Goal: Task Accomplishment & Management: Use online tool/utility

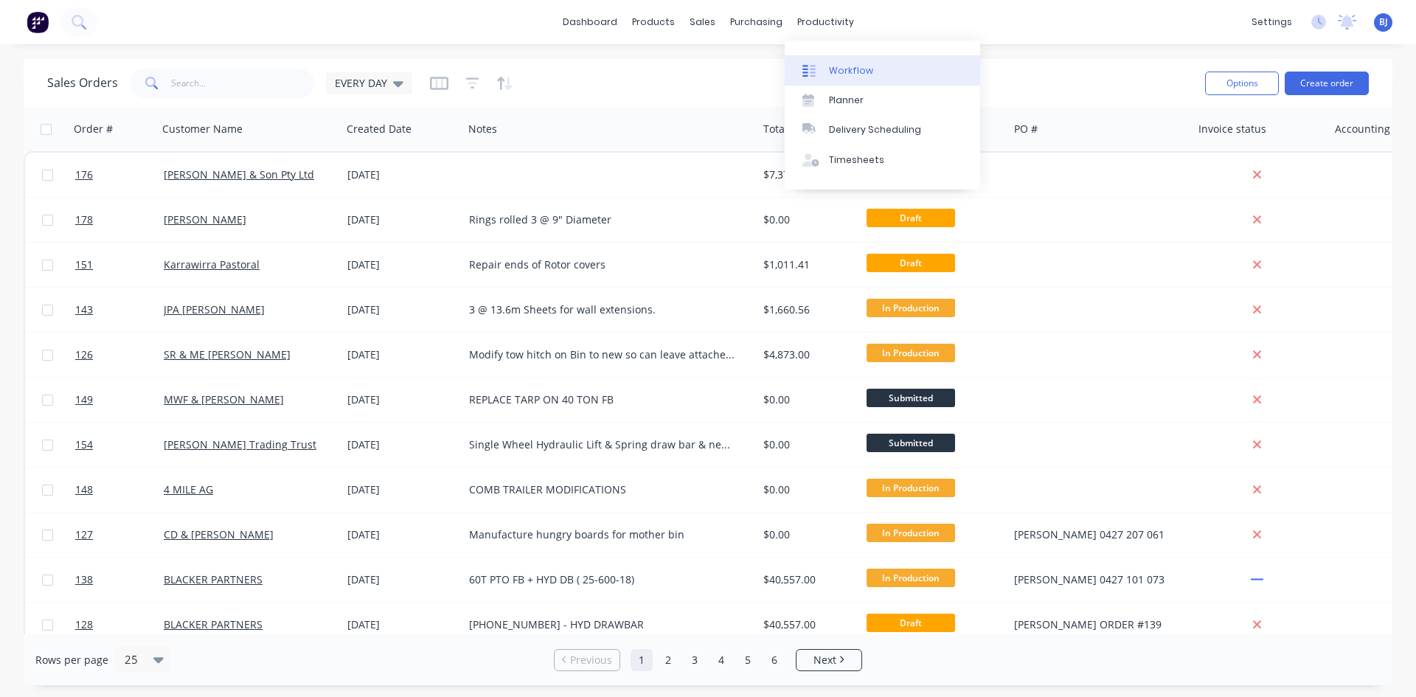
click at [808, 66] on icon at bounding box center [808, 70] width 13 height 13
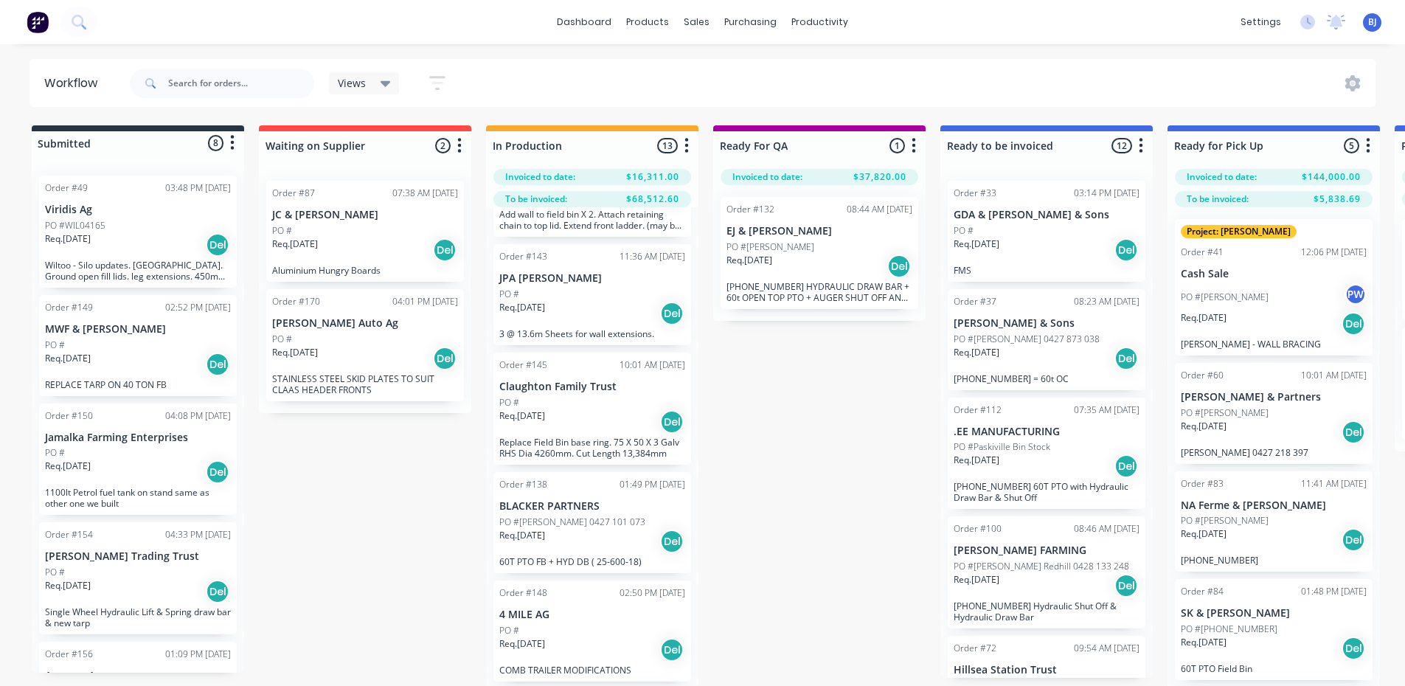
click at [103, 238] on div "Req. [DATE] Del" at bounding box center [138, 244] width 186 height 25
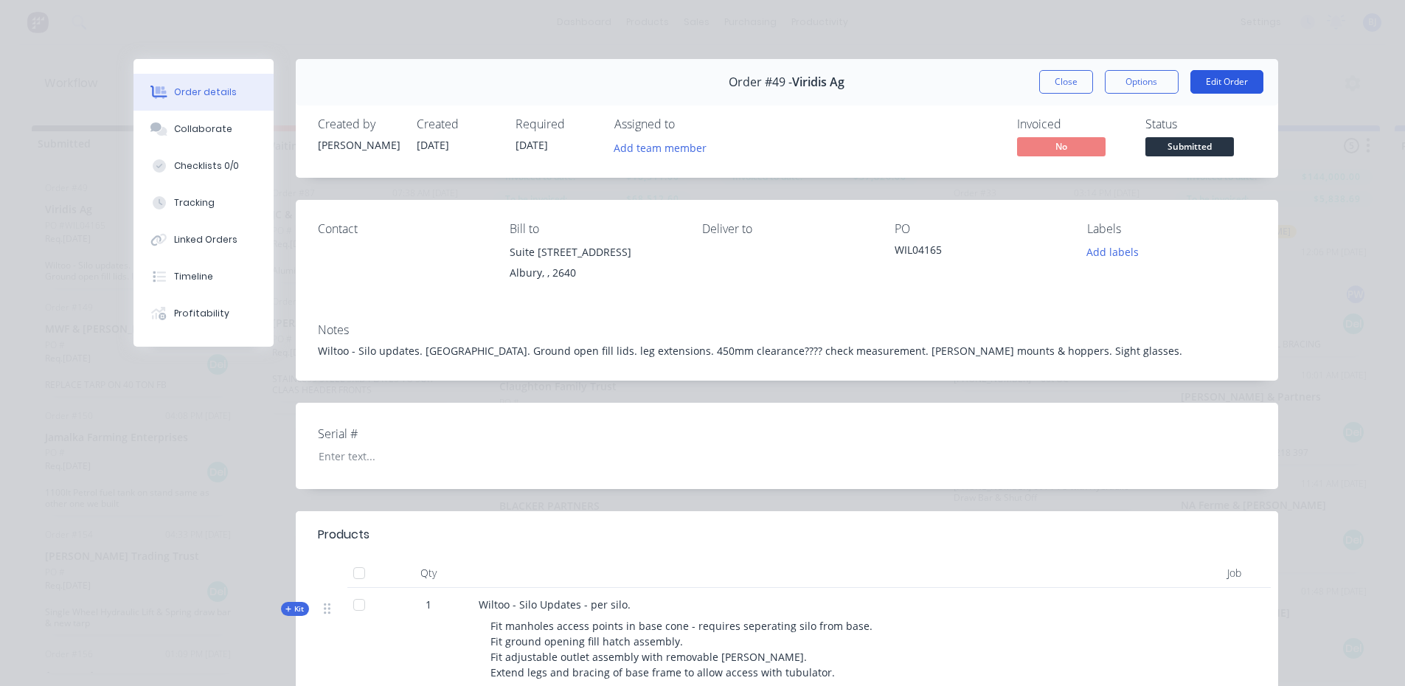
click at [1234, 80] on button "Edit Order" at bounding box center [1226, 82] width 73 height 24
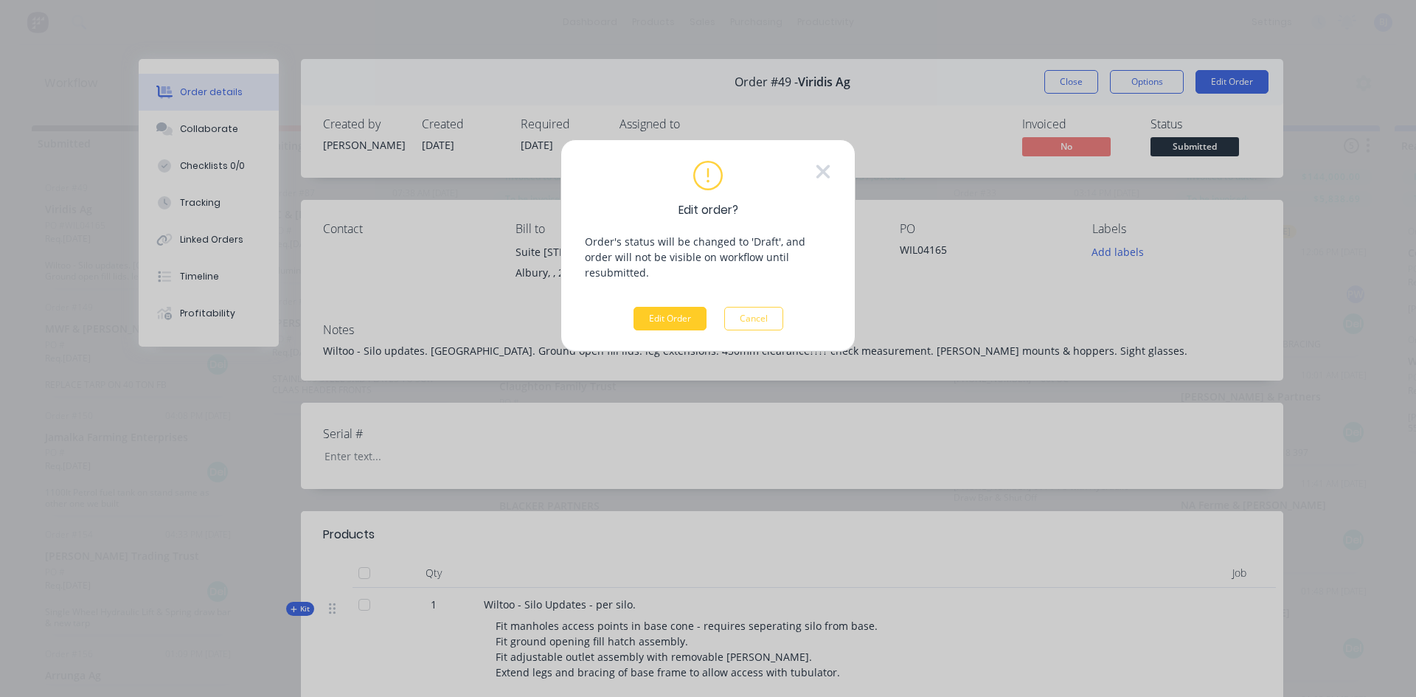
click at [690, 307] on button "Edit Order" at bounding box center [669, 319] width 73 height 24
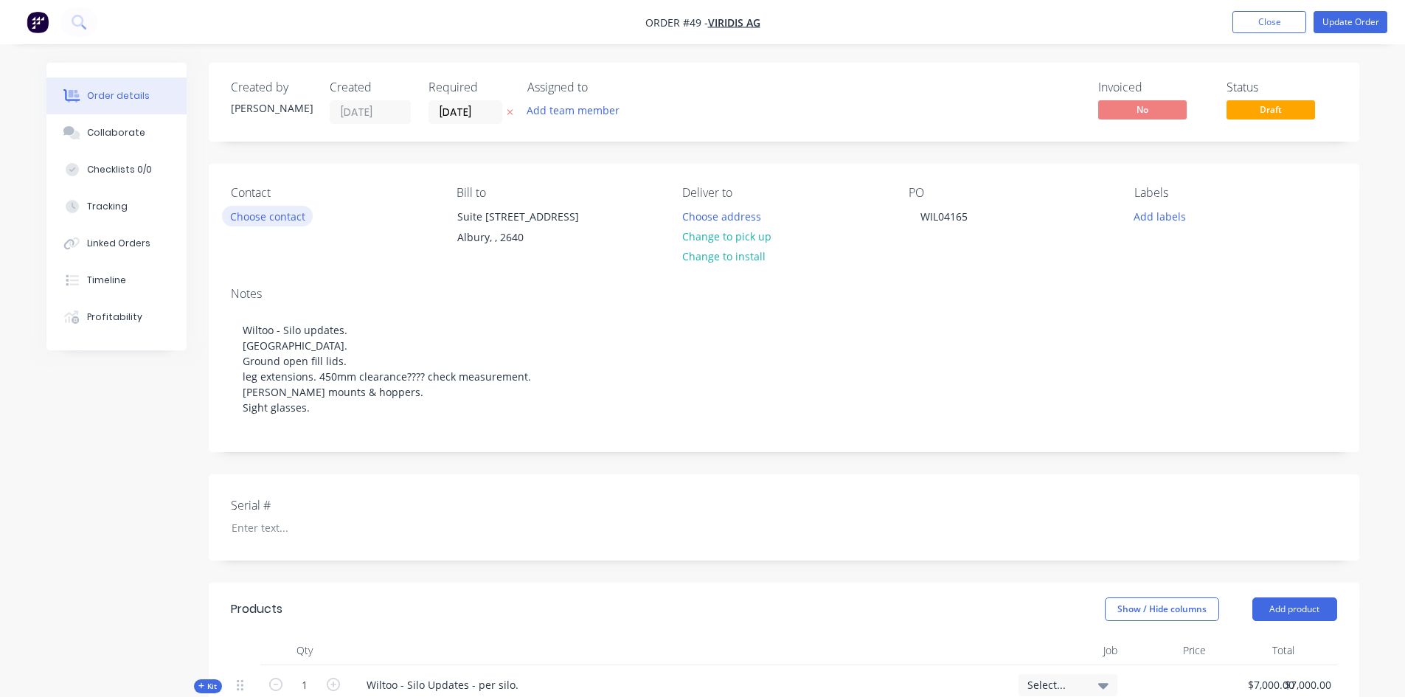
click at [262, 219] on button "Choose contact" at bounding box center [267, 216] width 91 height 20
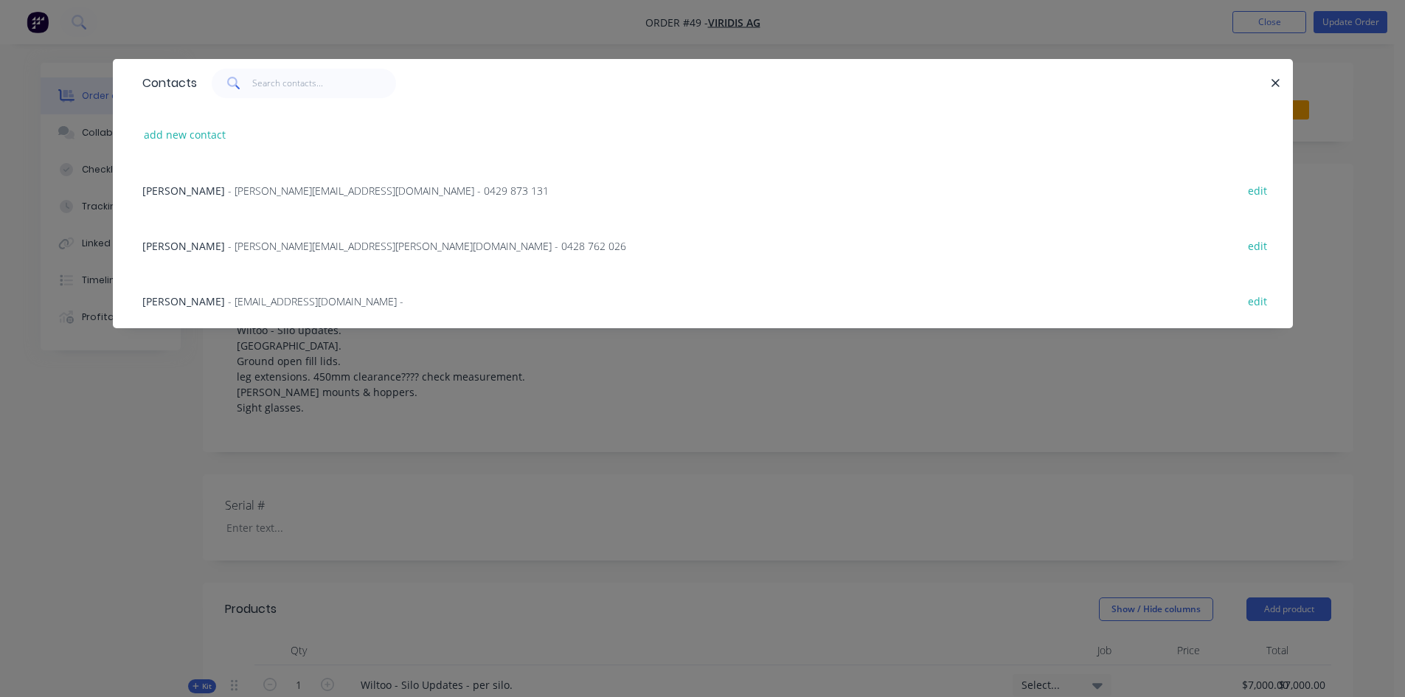
click at [263, 192] on span "- [PERSON_NAME][EMAIL_ADDRESS][DOMAIN_NAME] - 0429 873 131" at bounding box center [388, 191] width 321 height 14
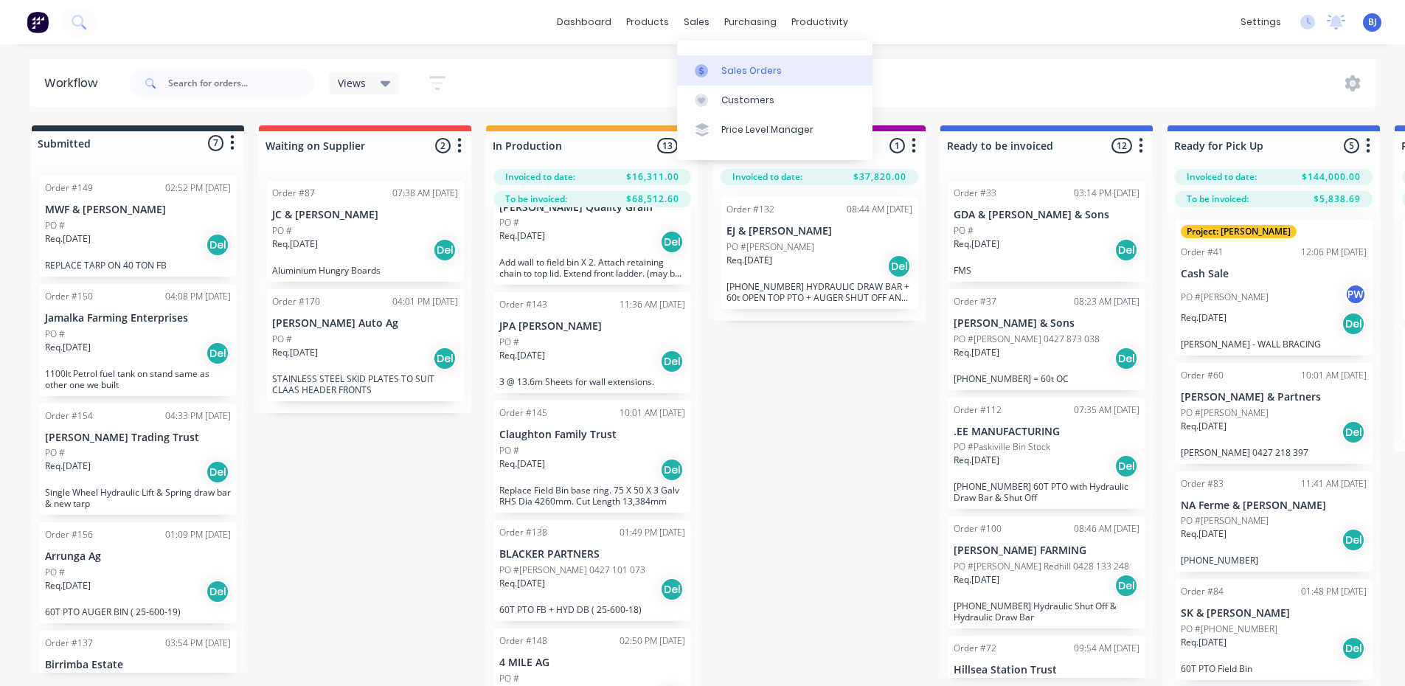
click at [703, 70] on icon at bounding box center [701, 70] width 13 height 13
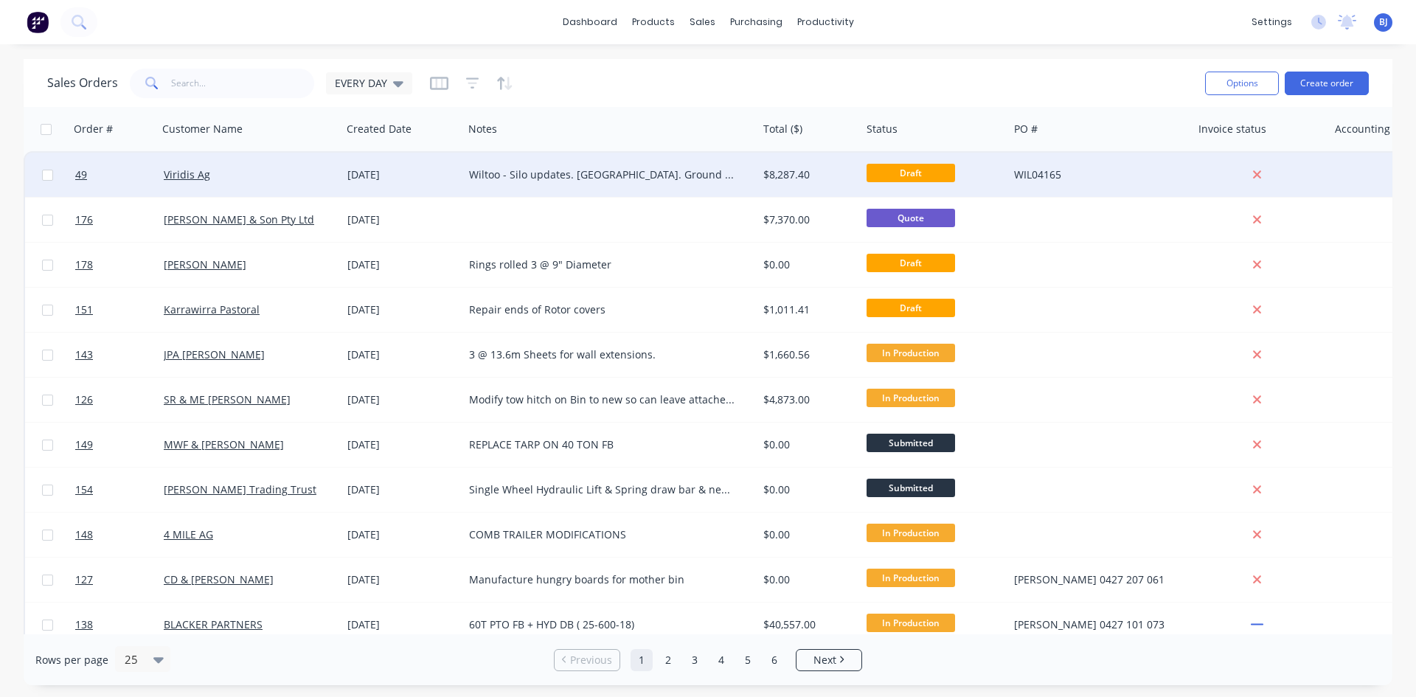
click at [373, 173] on div "[DATE]" at bounding box center [402, 174] width 110 height 15
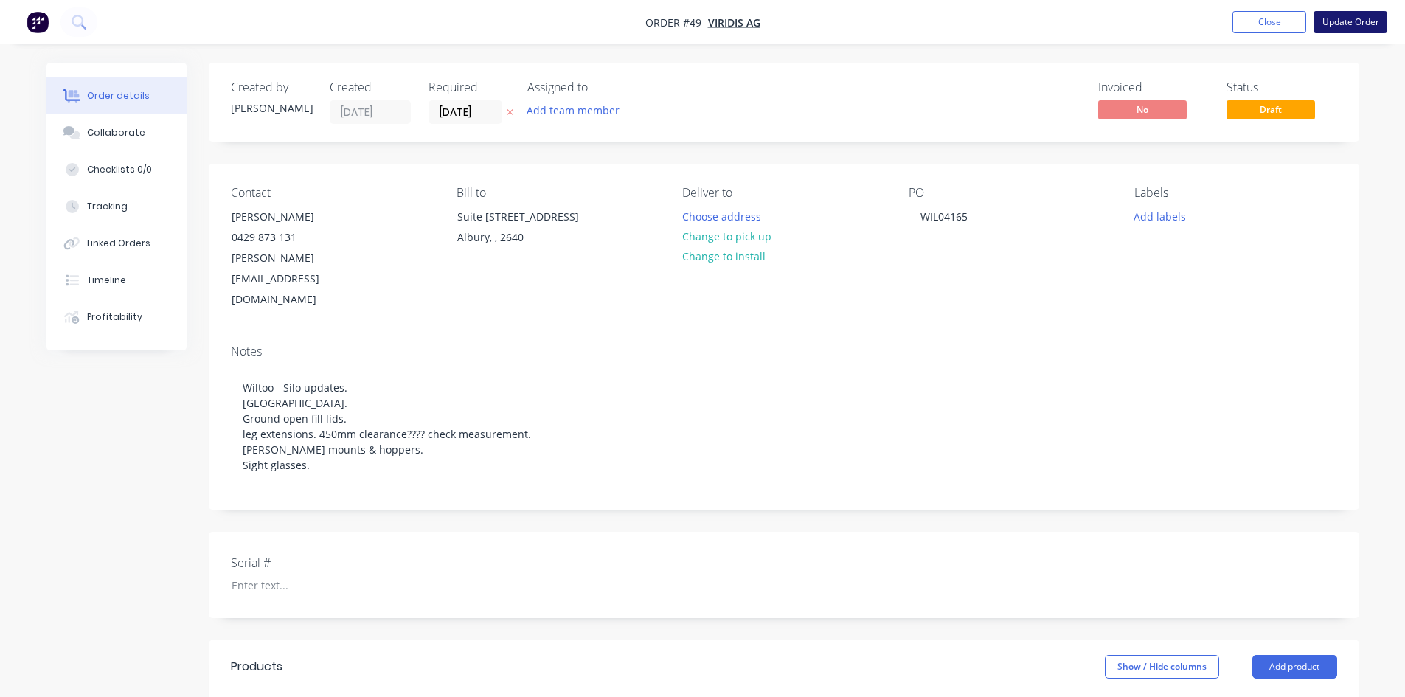
click at [1348, 24] on button "Update Order" at bounding box center [1350, 22] width 74 height 22
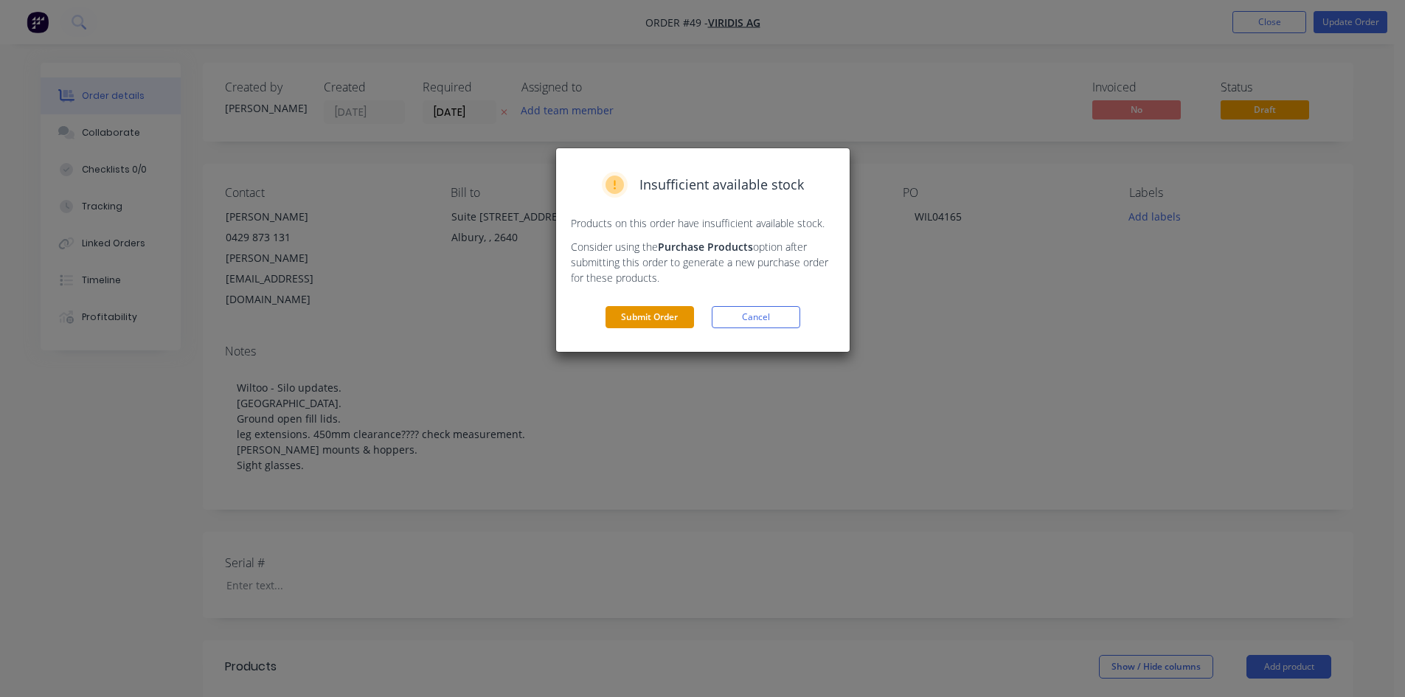
click at [650, 311] on button "Submit Order" at bounding box center [649, 317] width 88 height 22
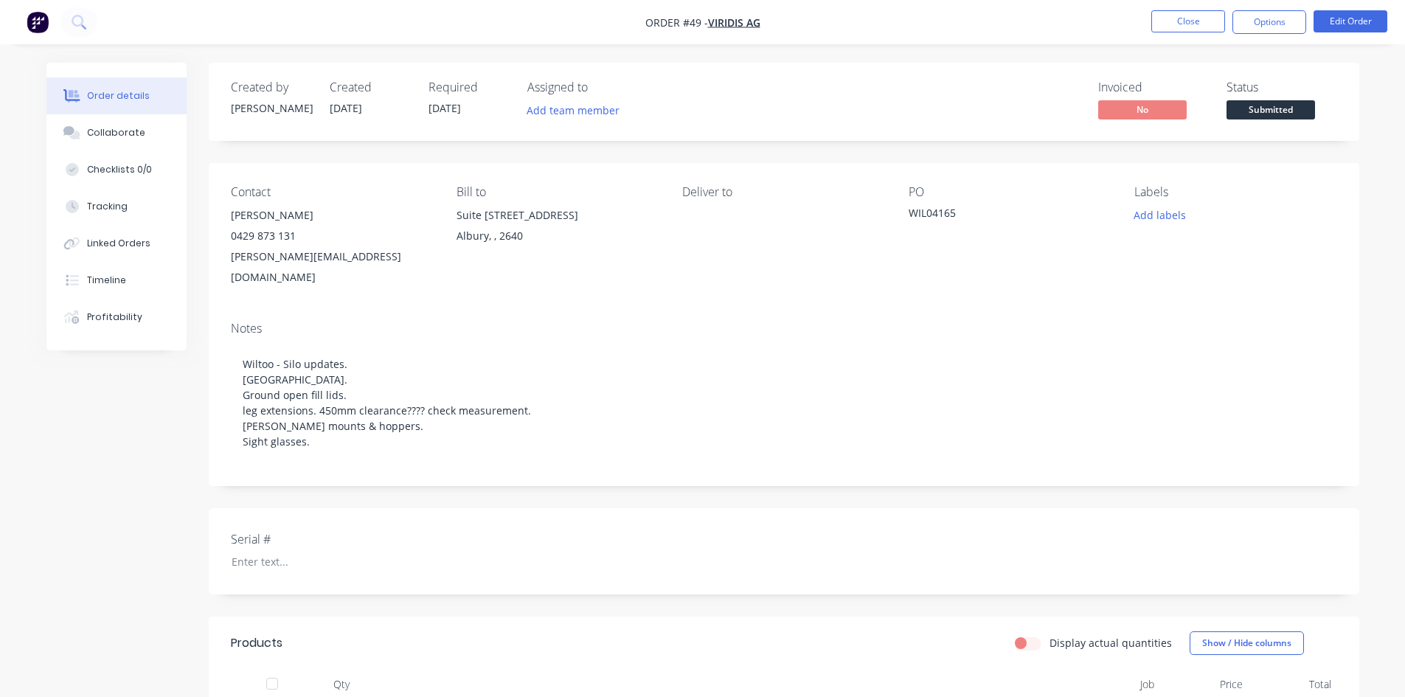
click at [1288, 35] on nav "Order #49 - Viridis Ag Close Options Edit Order" at bounding box center [702, 22] width 1405 height 44
click at [1283, 30] on button "Options" at bounding box center [1269, 22] width 74 height 24
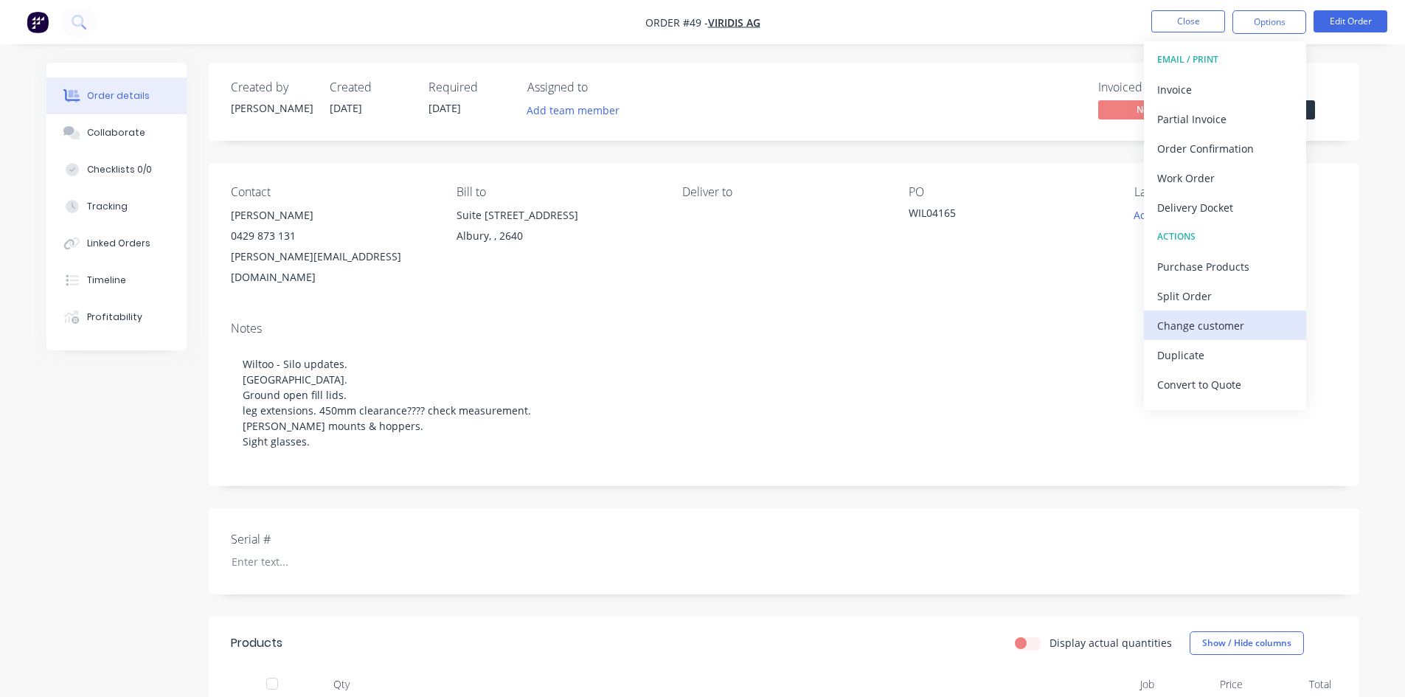
click at [1201, 324] on div "Change customer" at bounding box center [1225, 325] width 136 height 21
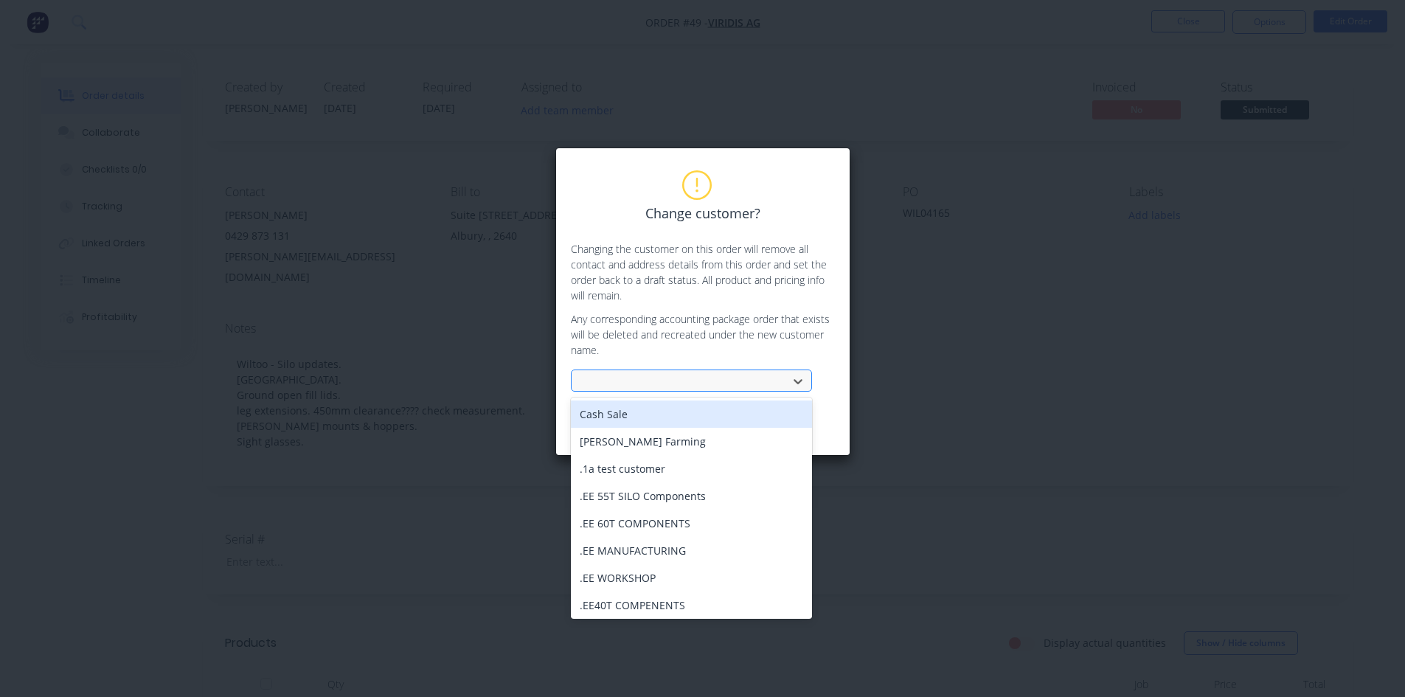
click at [610, 378] on div at bounding box center [681, 381] width 197 height 18
click at [611, 413] on div "Cash Sale" at bounding box center [691, 413] width 241 height 27
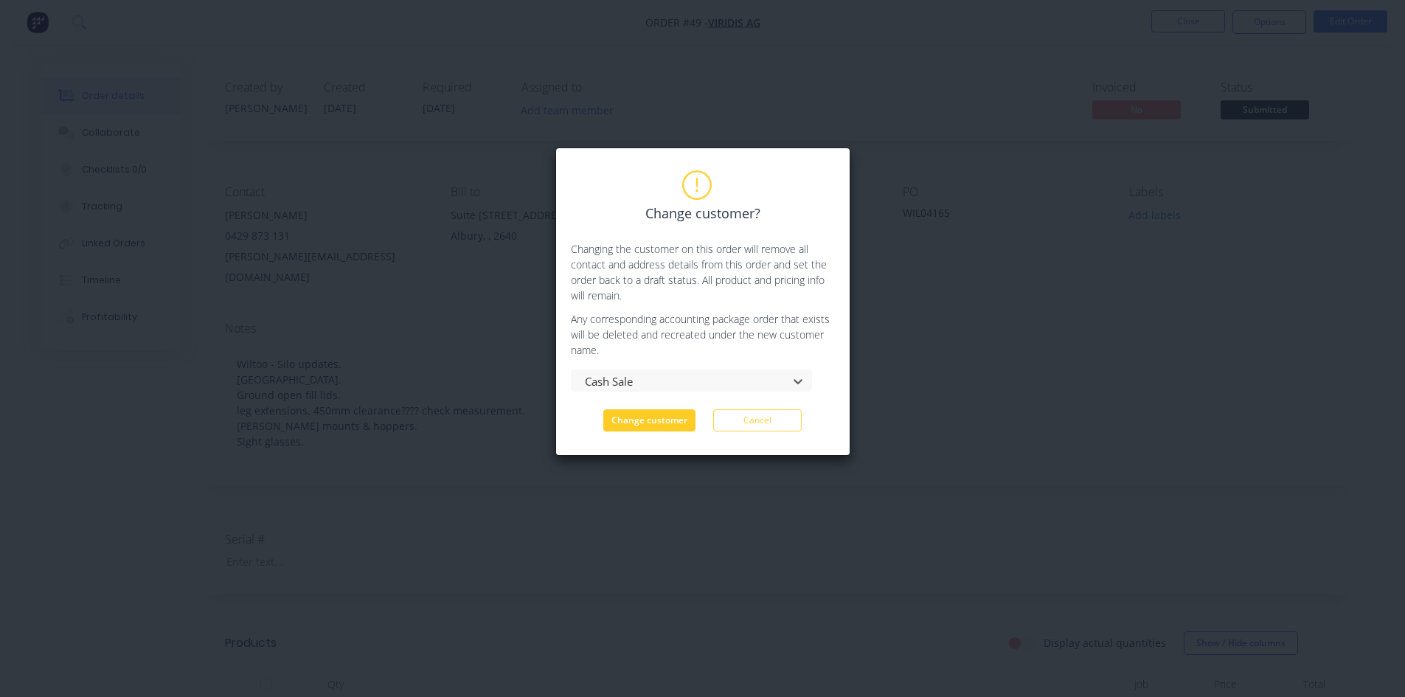
click at [645, 422] on button "Change customer" at bounding box center [649, 420] width 92 height 22
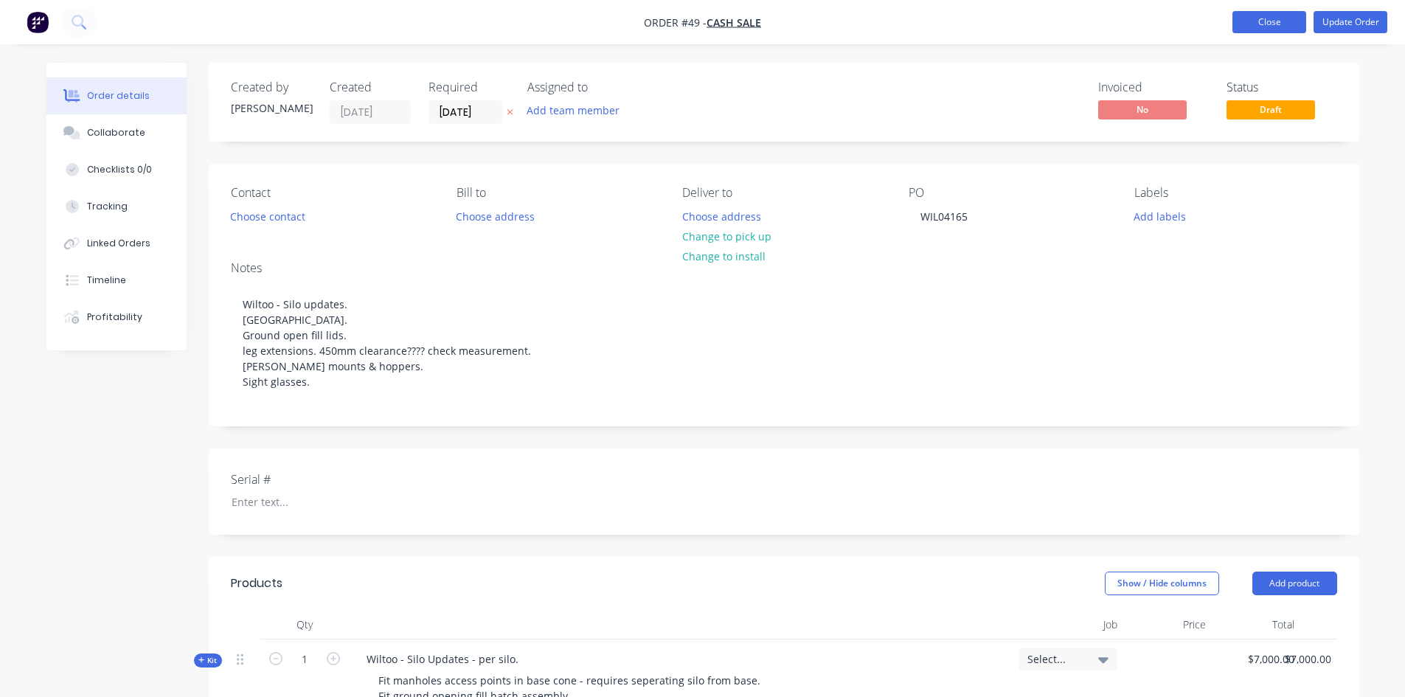
click at [1279, 21] on button "Close" at bounding box center [1269, 22] width 74 height 22
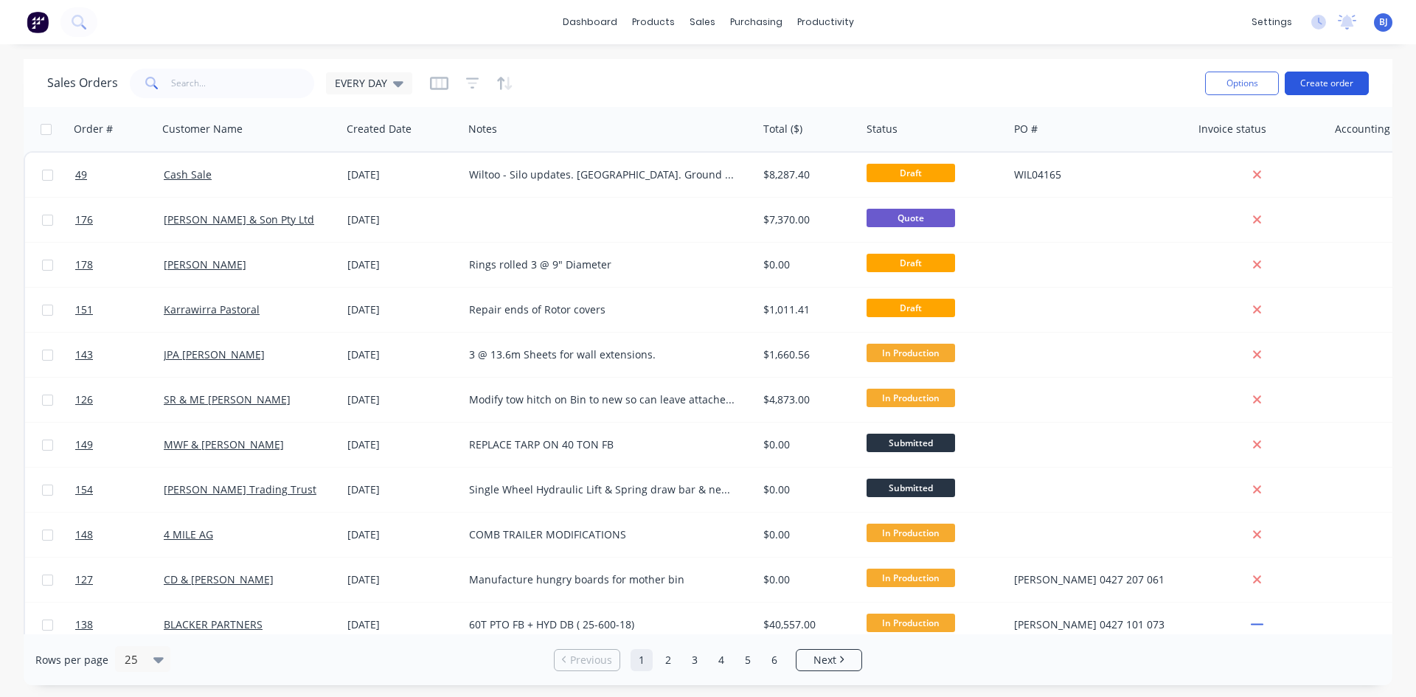
click at [1328, 83] on button "Create order" at bounding box center [1327, 84] width 84 height 24
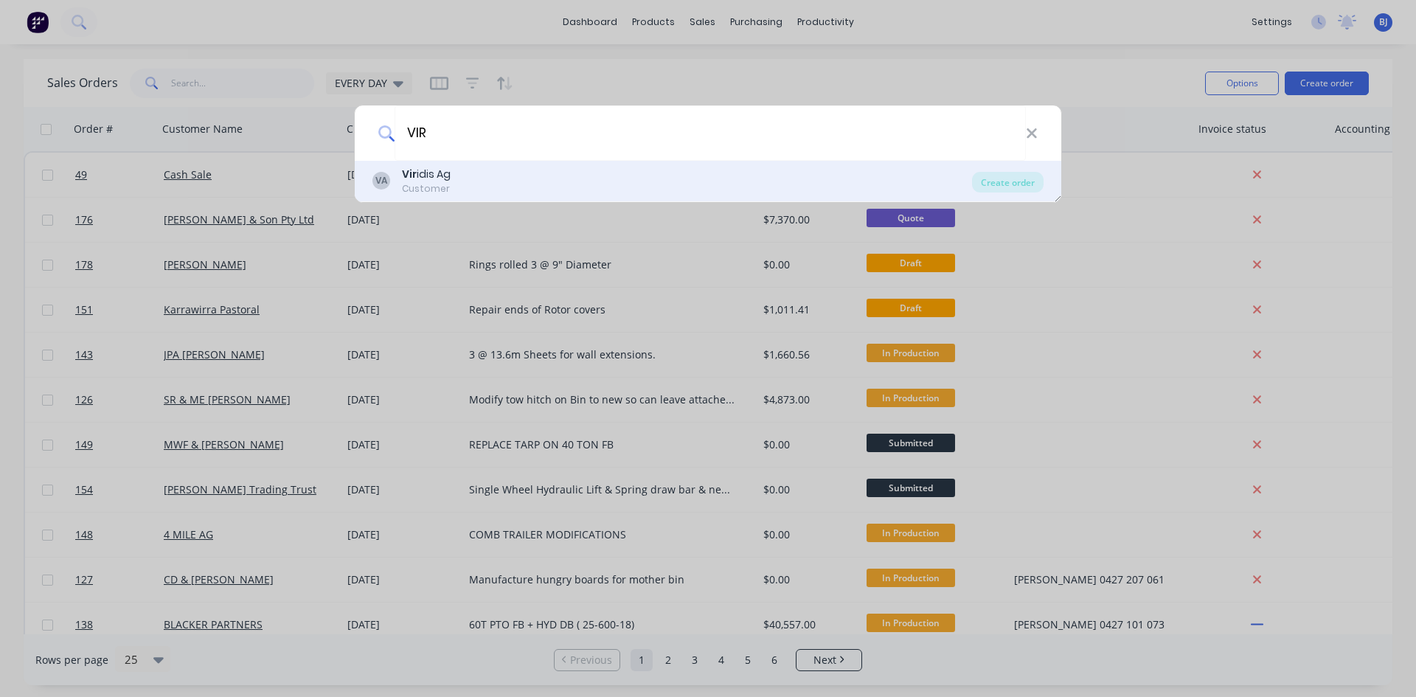
type input "VIR"
click at [432, 168] on div "Vir idis Ag" at bounding box center [426, 174] width 49 height 15
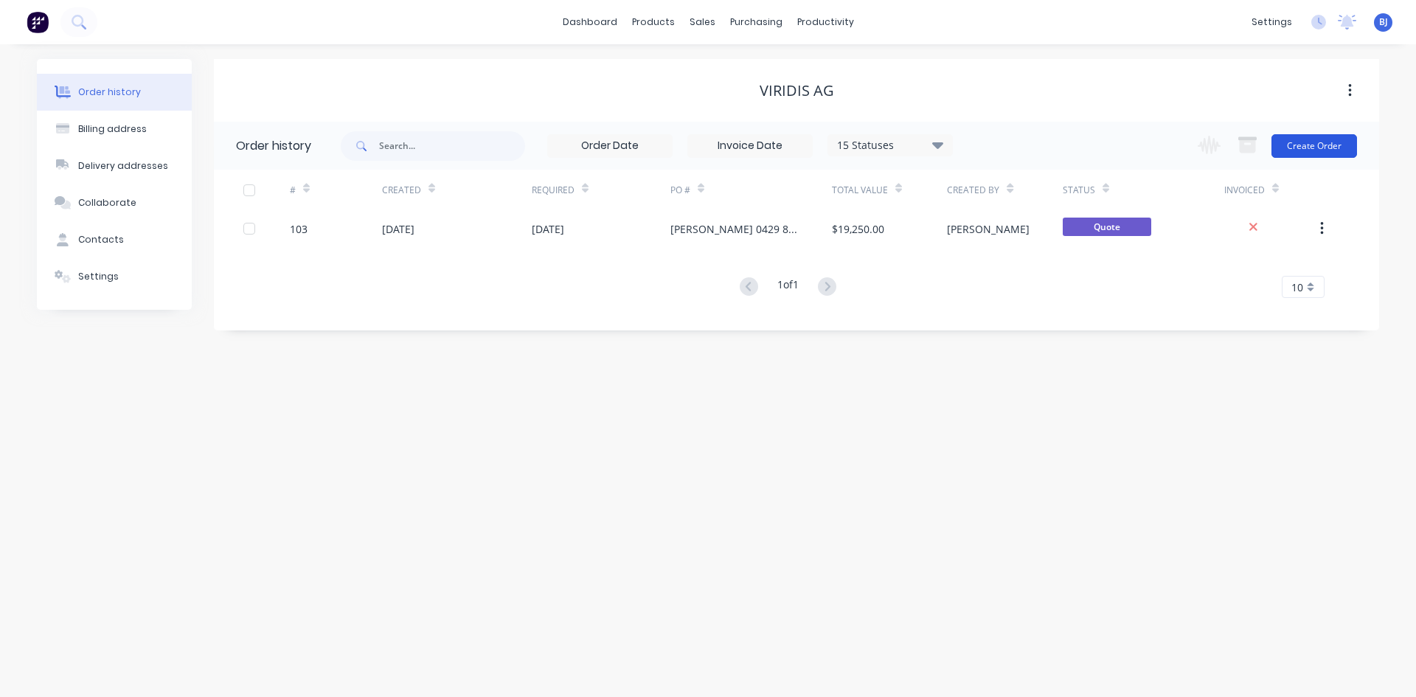
click at [1305, 147] on button "Create Order" at bounding box center [1314, 146] width 86 height 24
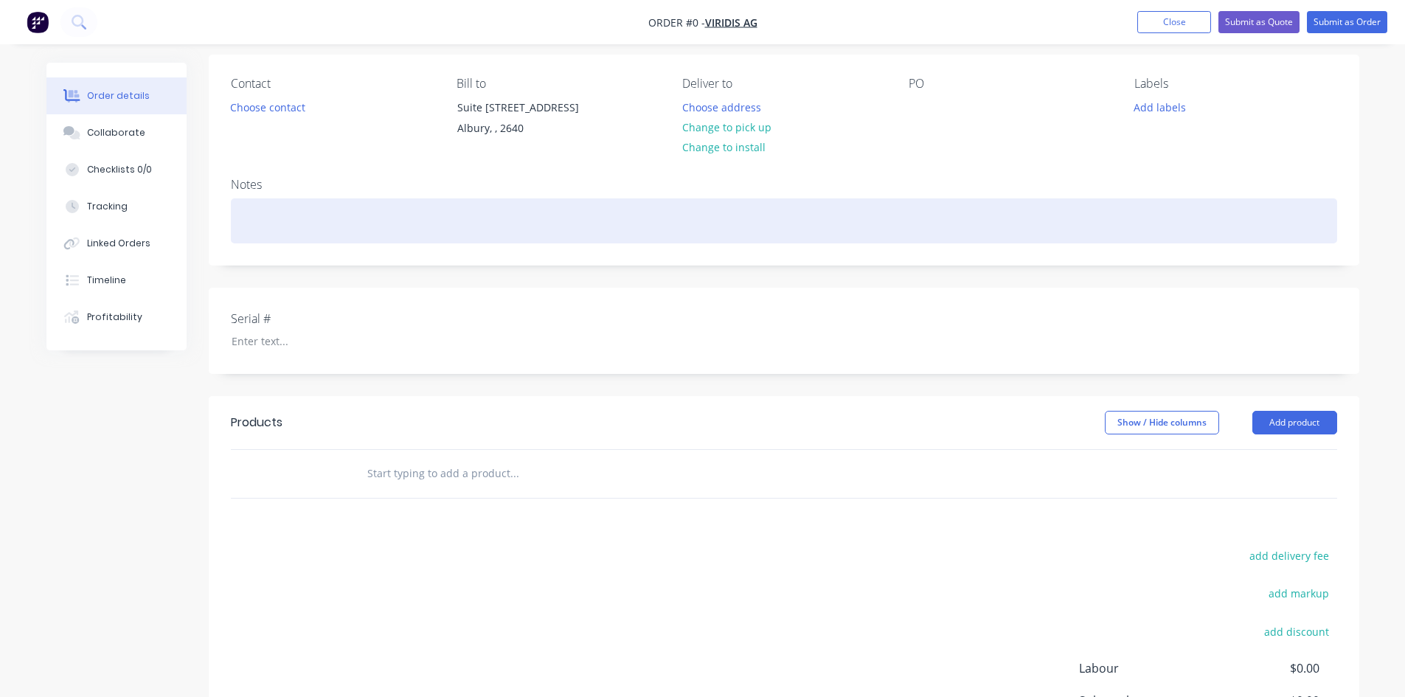
scroll to position [147, 0]
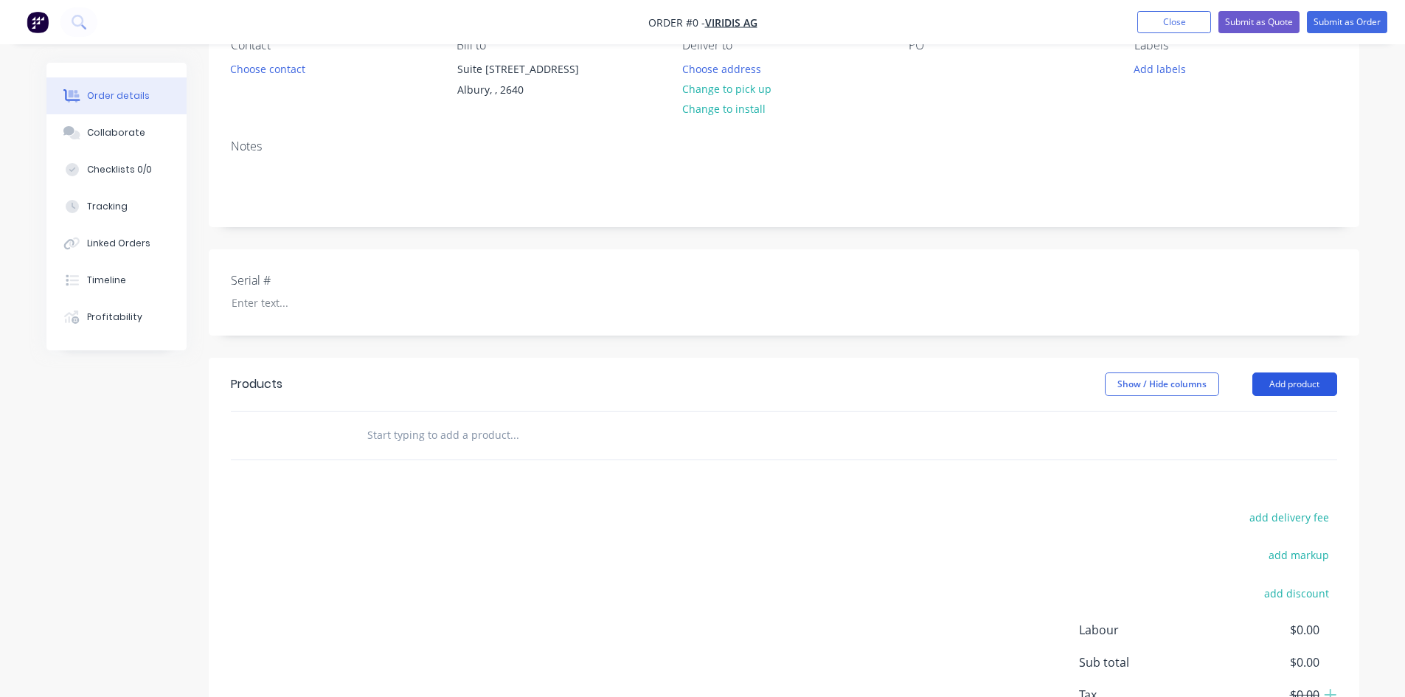
click at [1271, 395] on button "Add product" at bounding box center [1294, 384] width 85 height 24
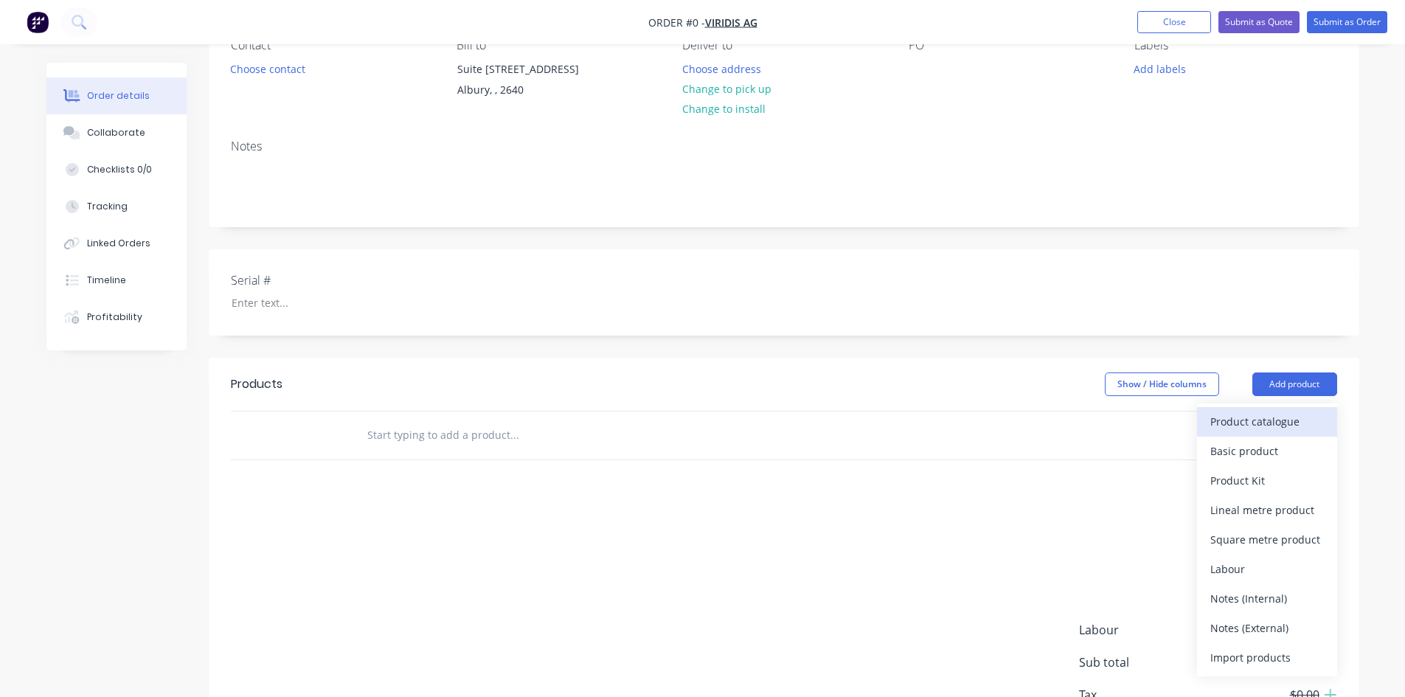
click at [1240, 432] on div "Product catalogue" at bounding box center [1267, 421] width 114 height 21
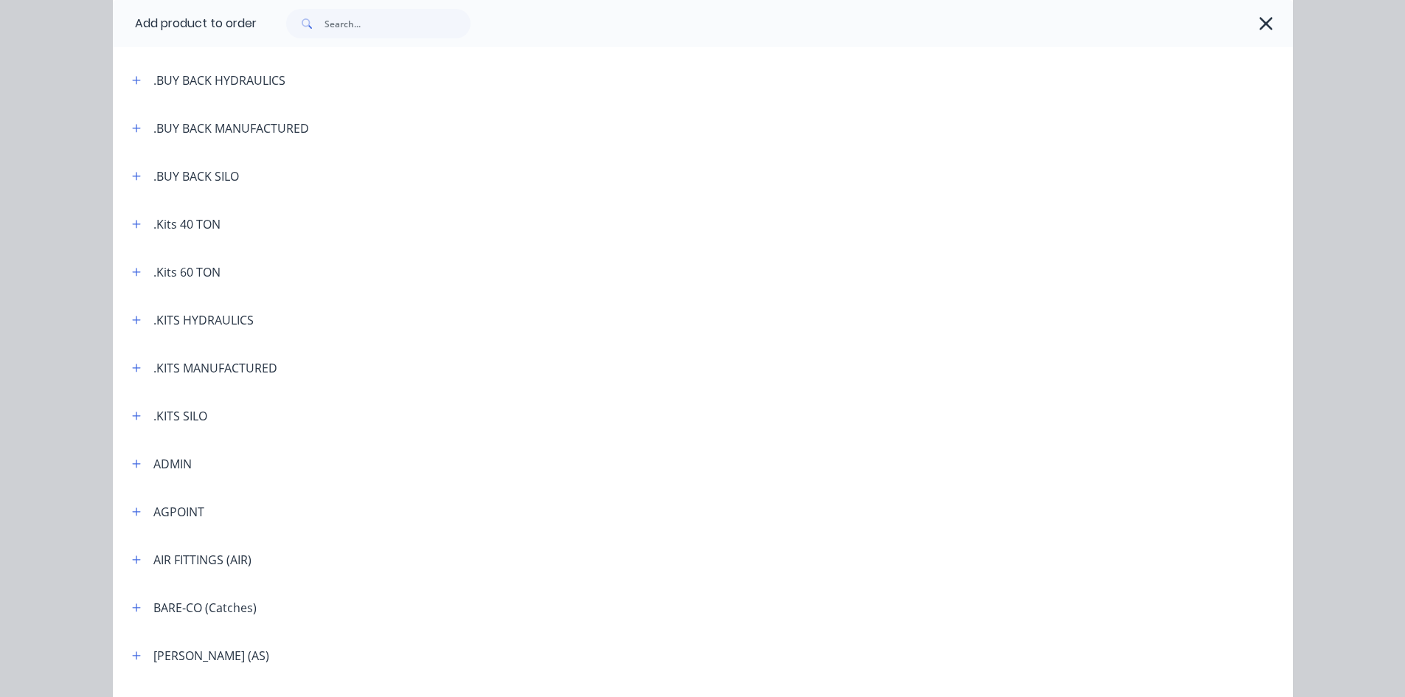
scroll to position [295, 0]
click at [134, 130] on icon "button" at bounding box center [136, 130] width 8 height 8
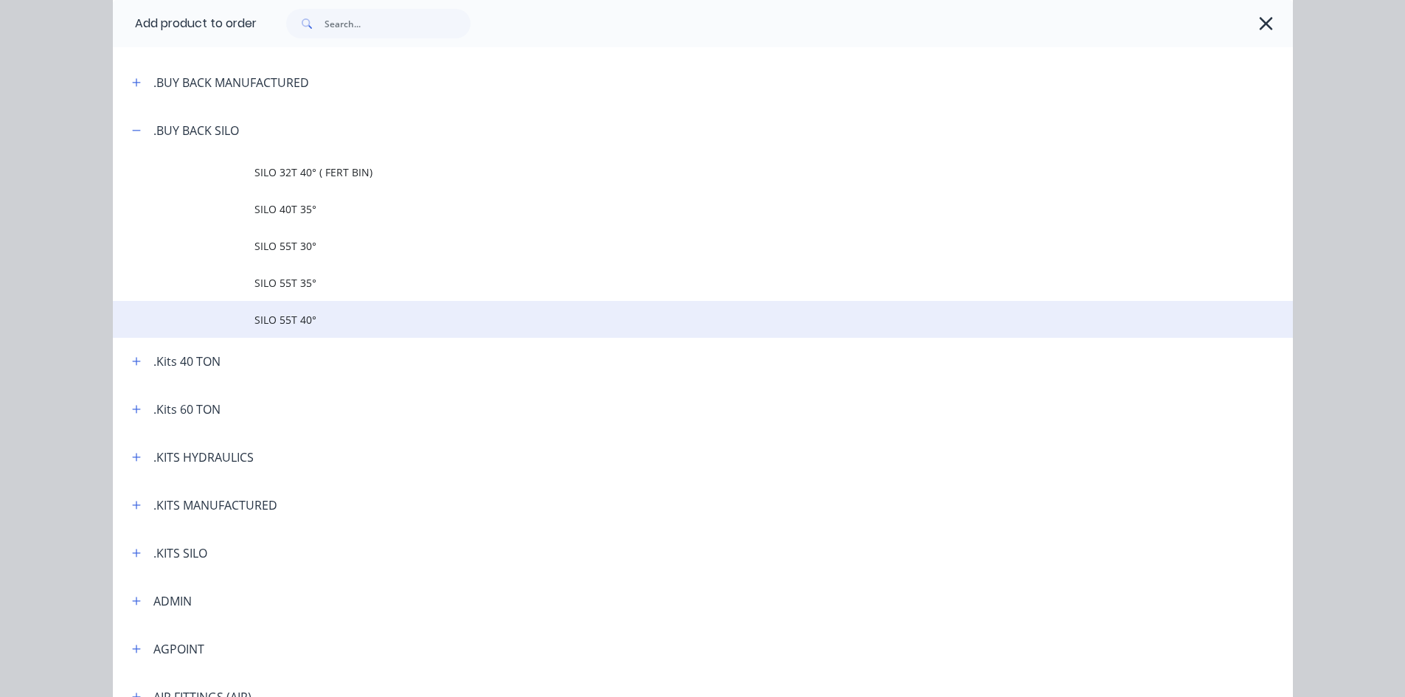
click at [292, 320] on span "SILO 55T 40°" at bounding box center [669, 319] width 830 height 15
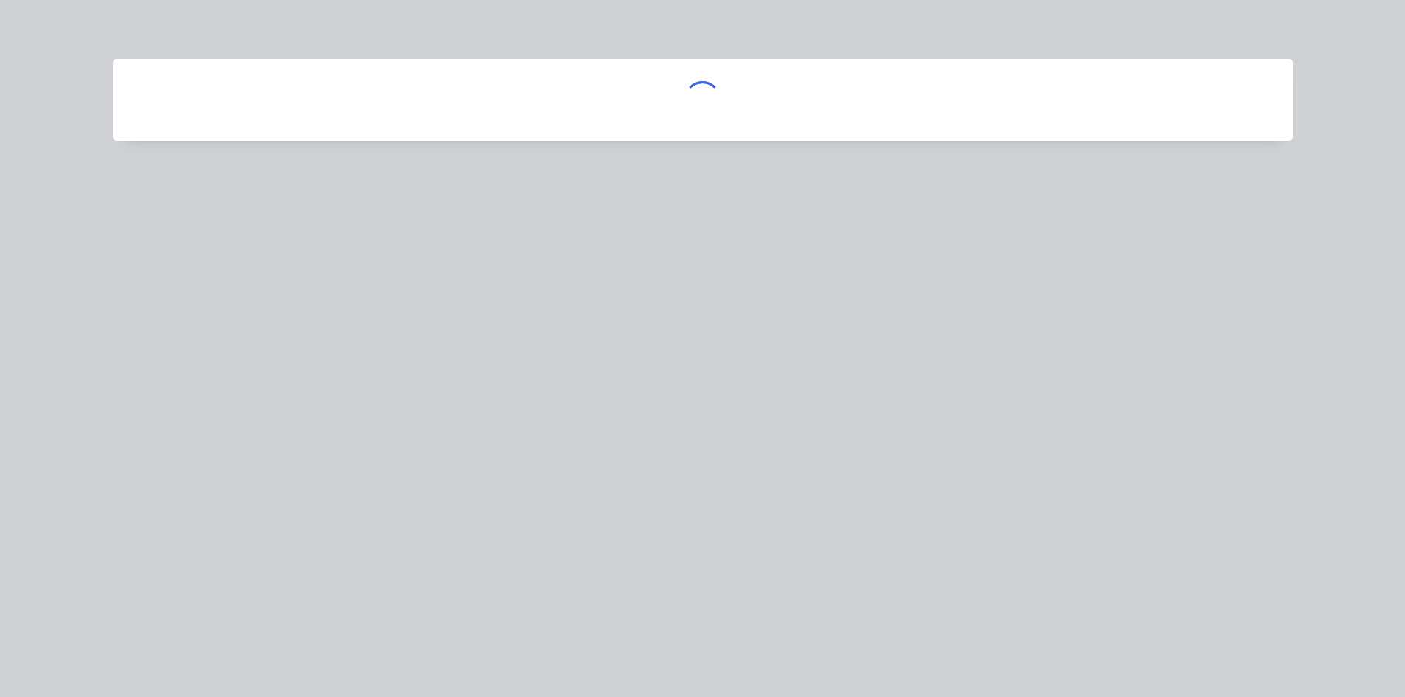
scroll to position [0, 0]
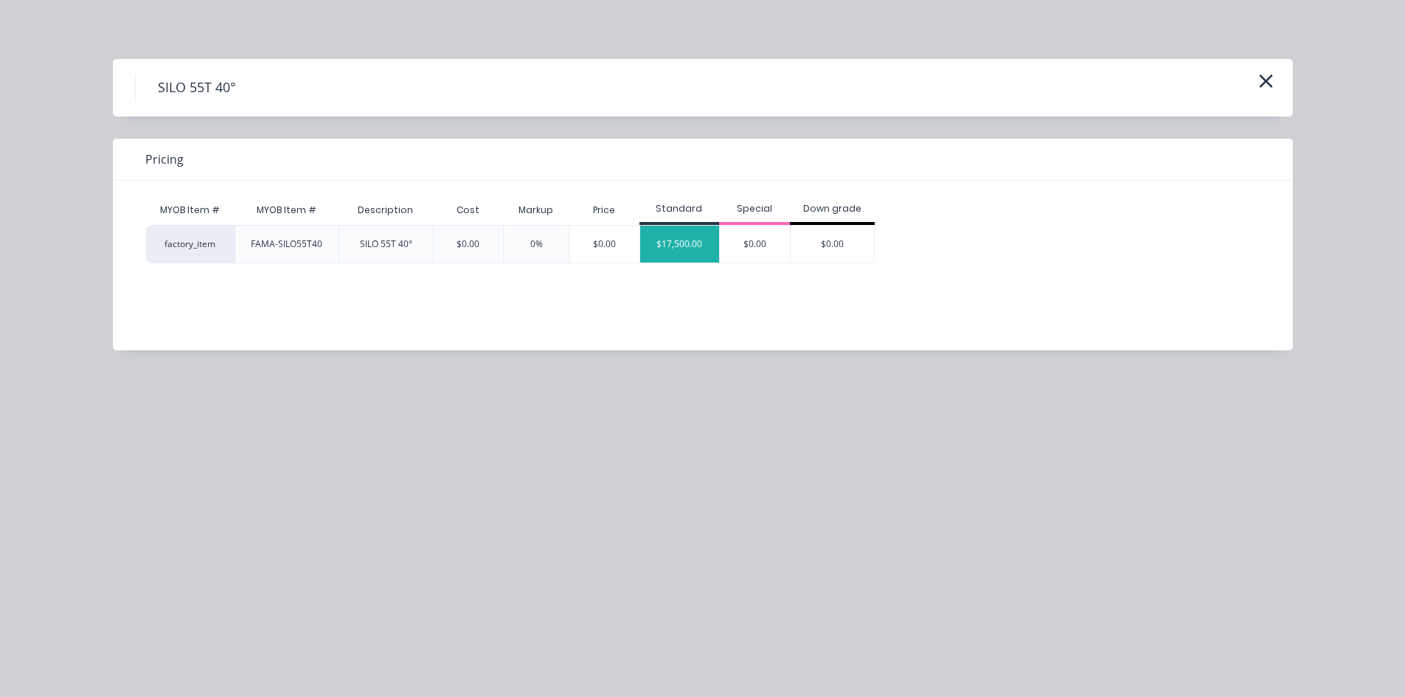
click at [661, 248] on div "$17,500.00" at bounding box center [680, 244] width 80 height 37
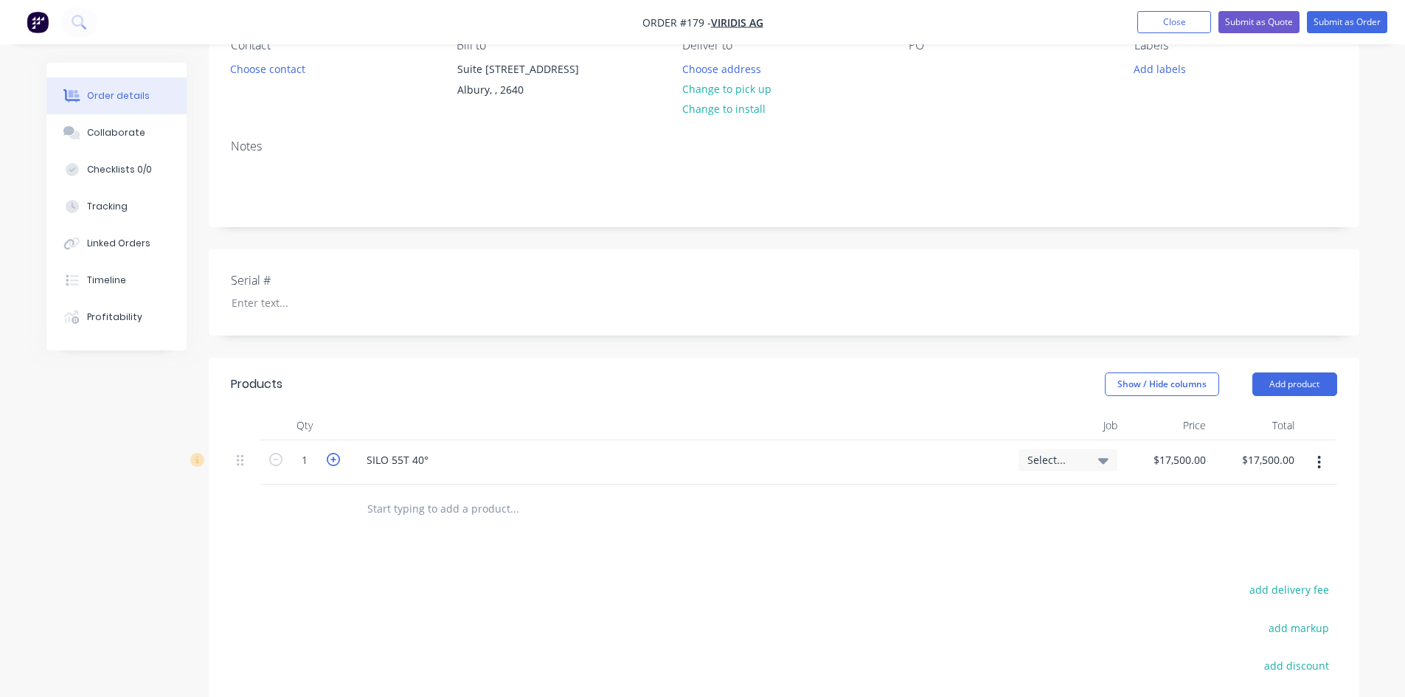
click at [336, 466] on icon "button" at bounding box center [333, 459] width 13 height 13
type input "2"
type input "$35,000.00"
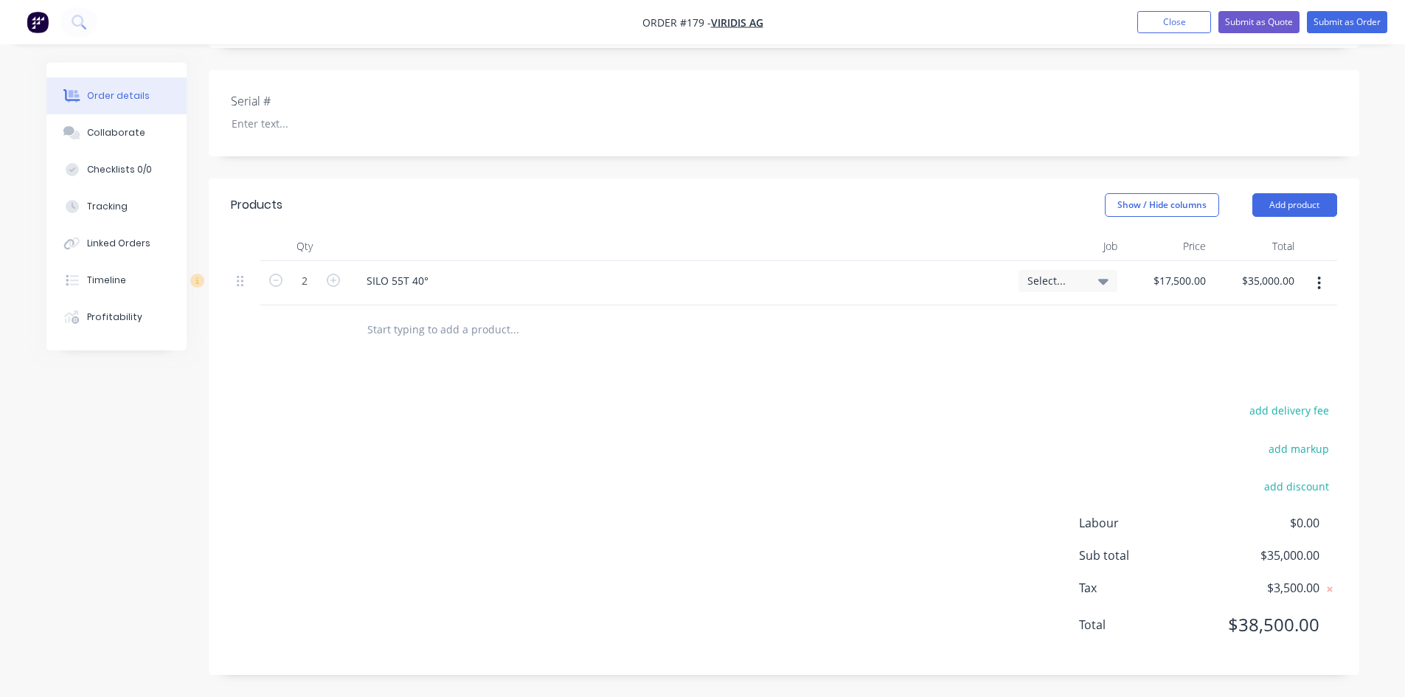
scroll to position [343, 0]
click at [1288, 204] on button "Add product" at bounding box center [1294, 205] width 85 height 24
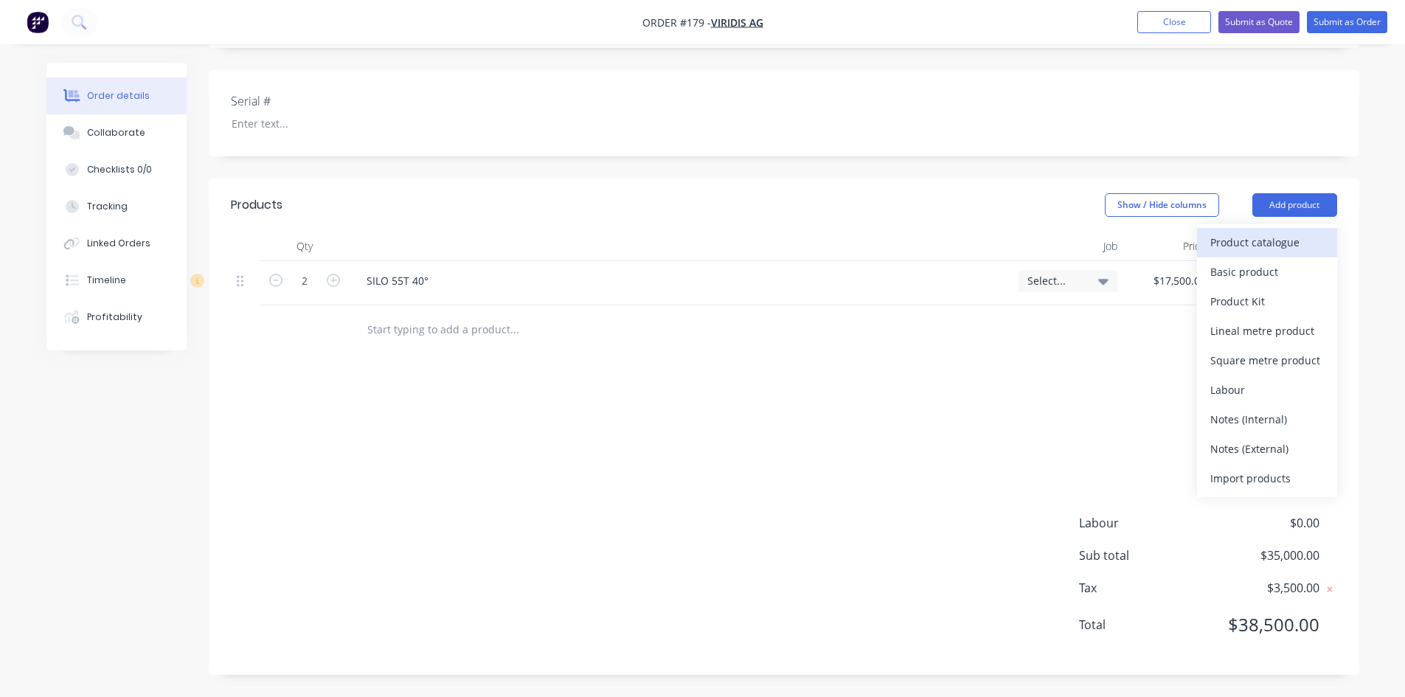
click at [1227, 243] on div "Product catalogue" at bounding box center [1267, 242] width 114 height 21
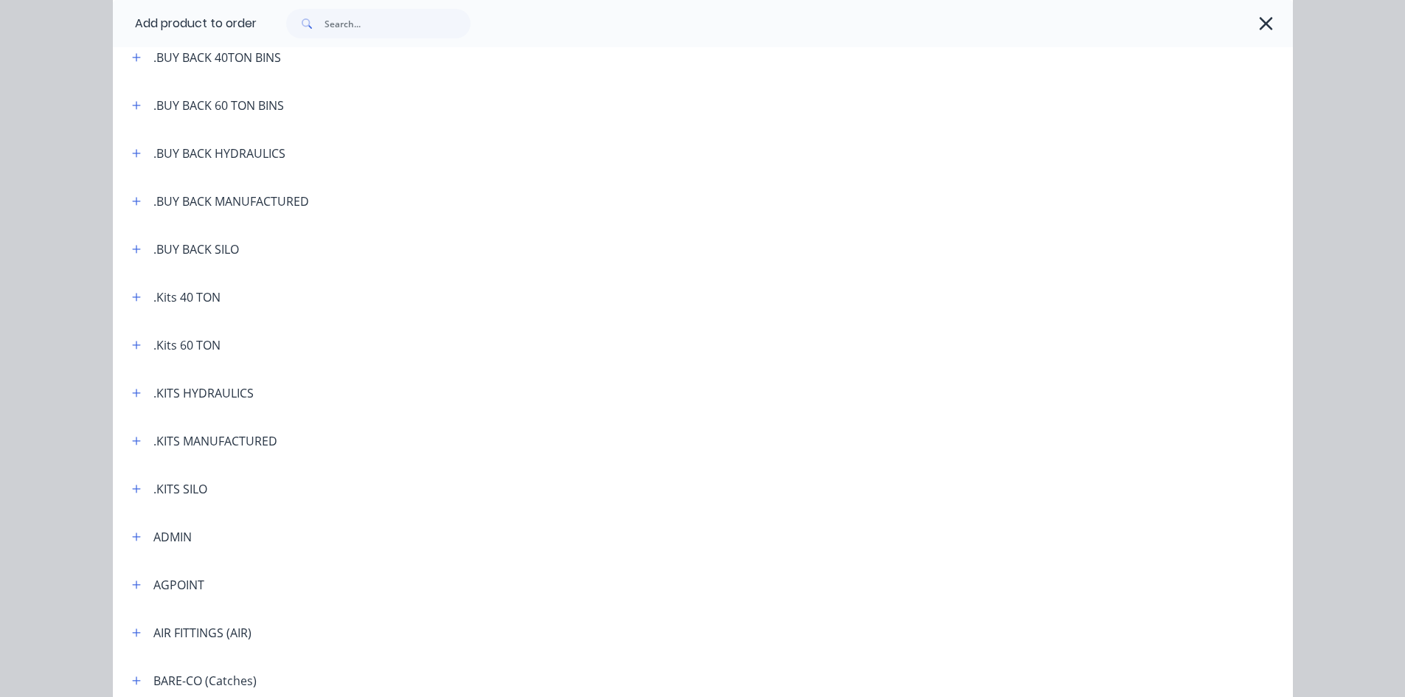
scroll to position [0, 0]
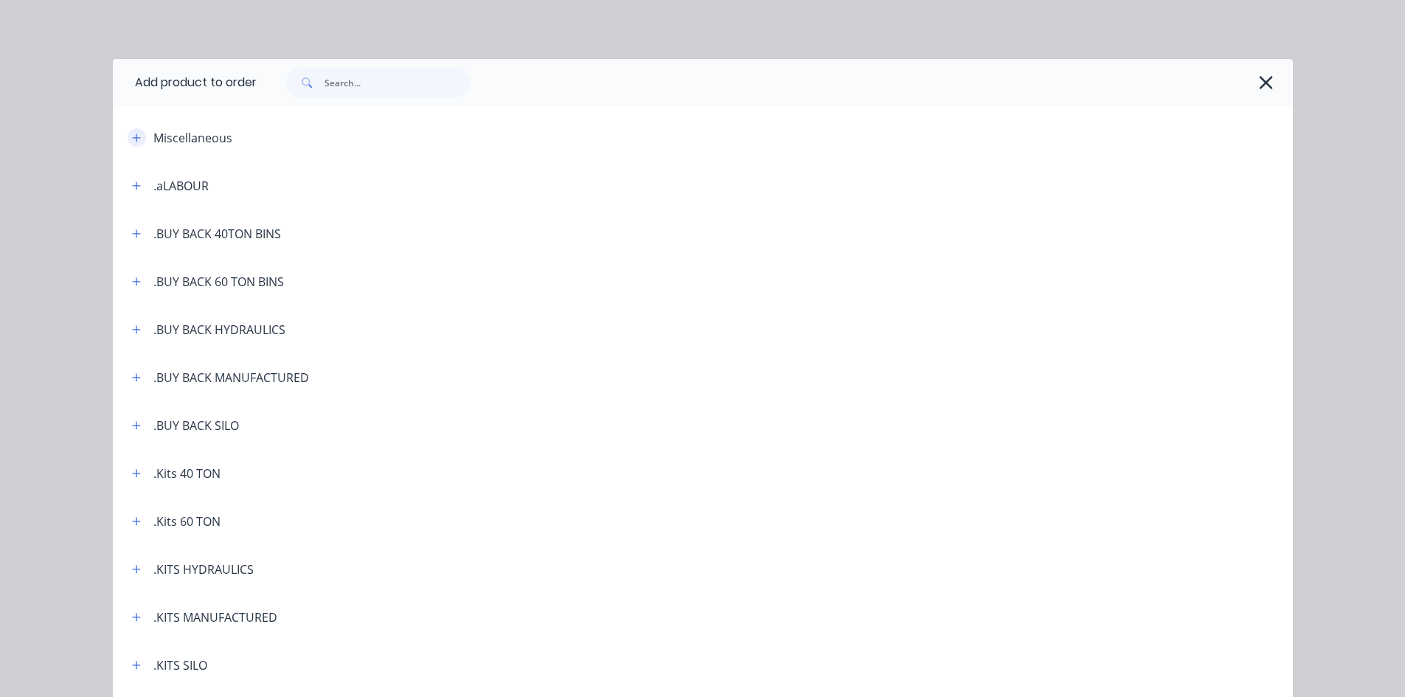
click at [133, 140] on icon "button" at bounding box center [136, 138] width 9 height 10
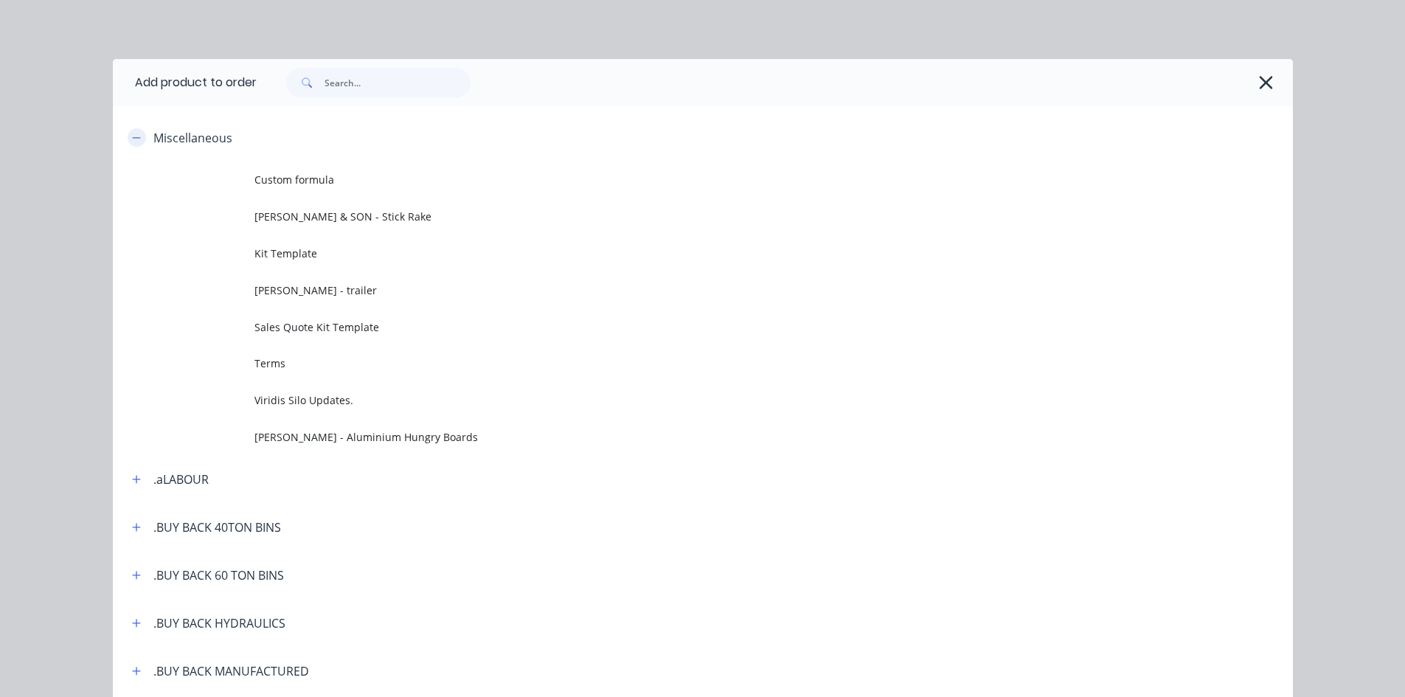
click at [132, 140] on icon "button" at bounding box center [136, 138] width 9 height 10
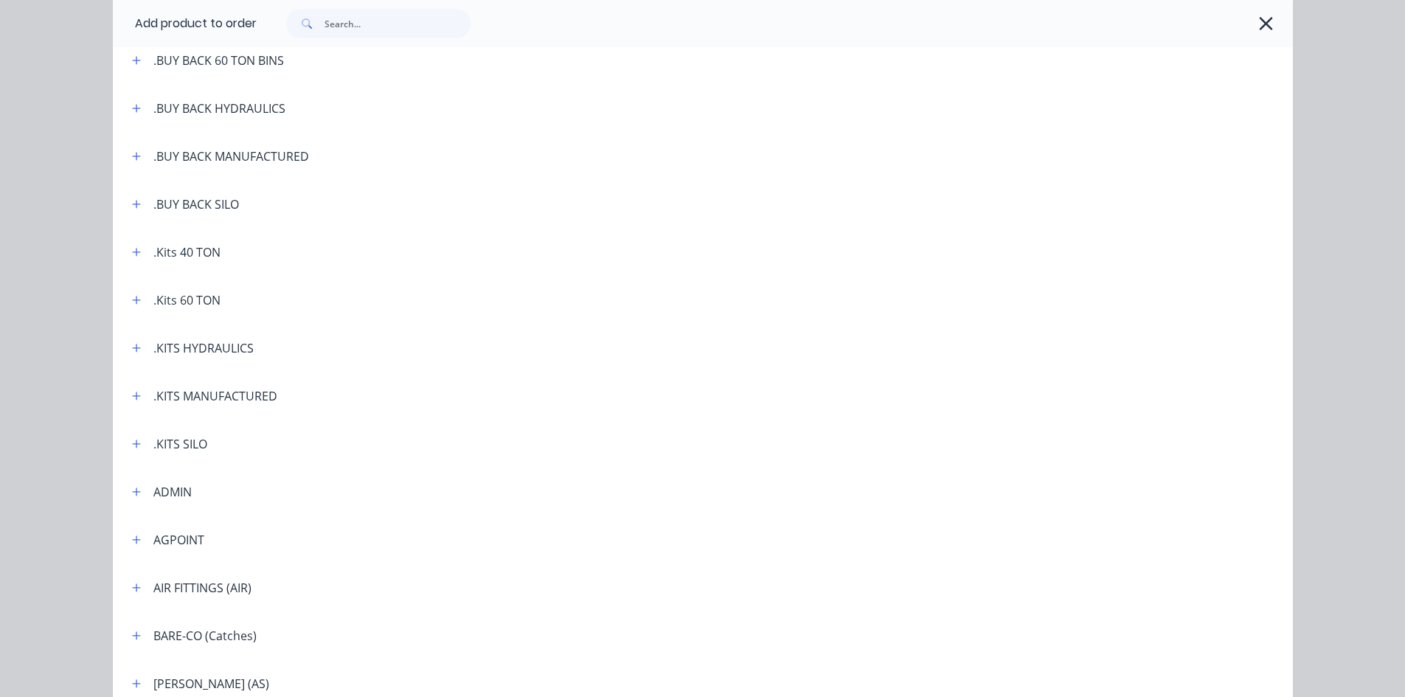
scroll to position [295, 0]
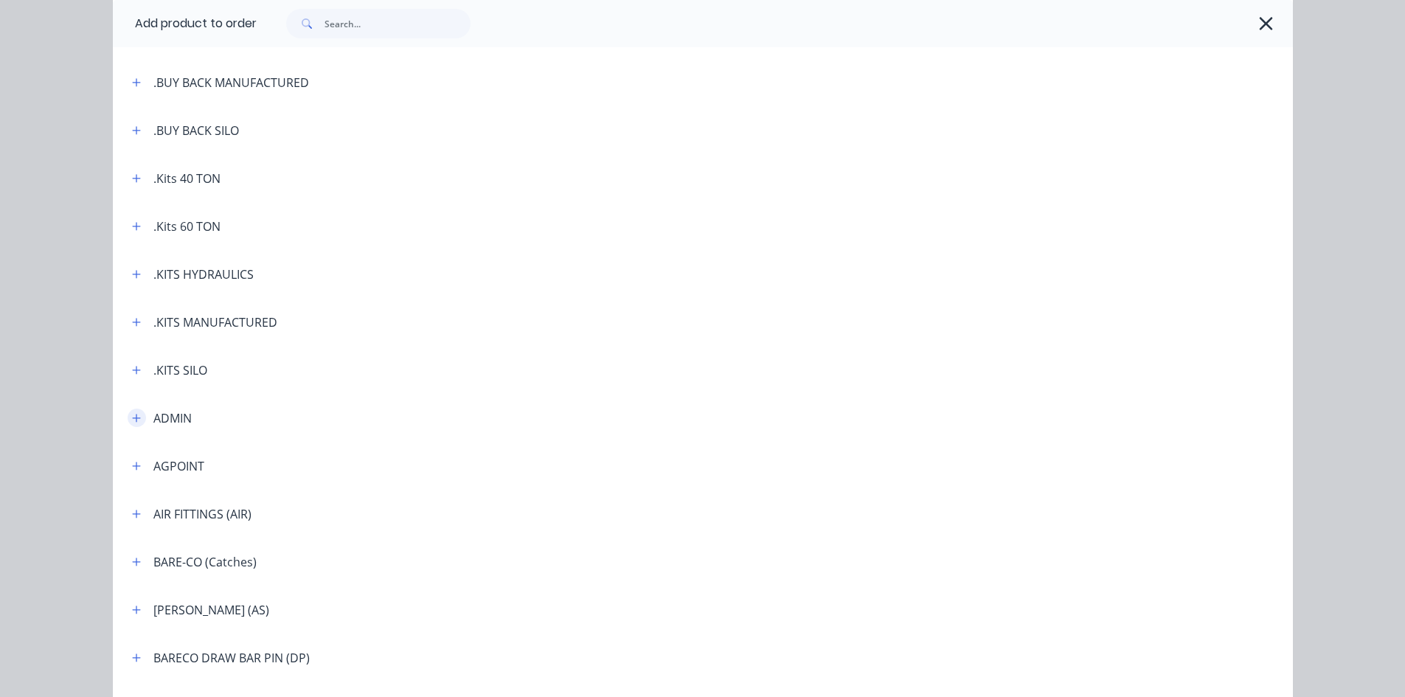
click at [132, 417] on icon "button" at bounding box center [136, 418] width 9 height 10
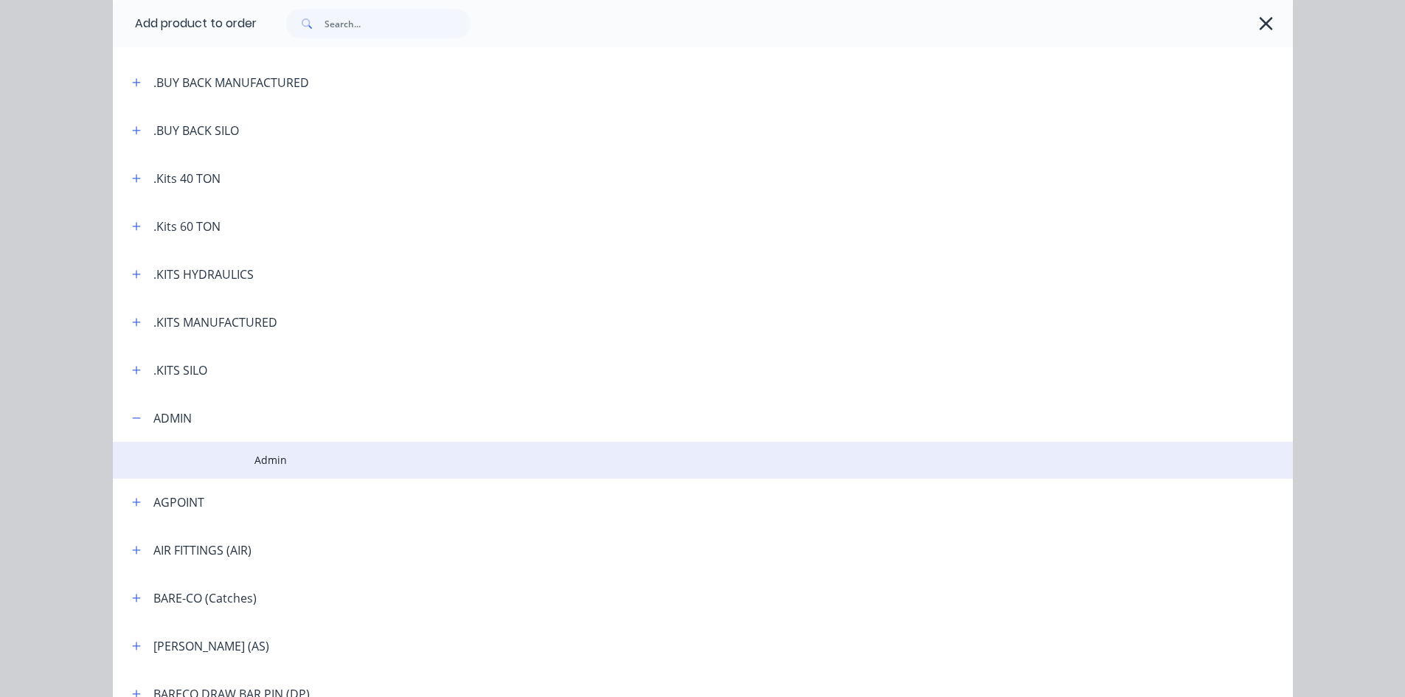
click at [254, 456] on span "Admin" at bounding box center [669, 459] width 830 height 15
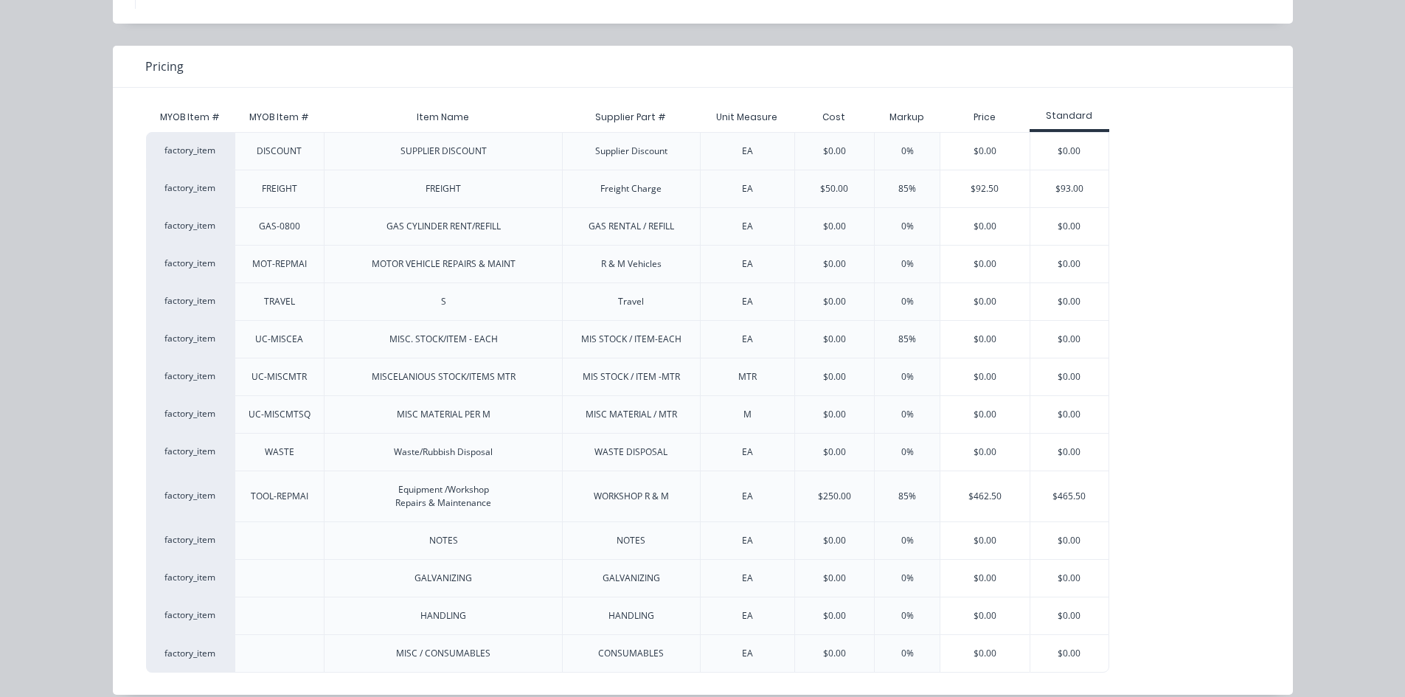
scroll to position [111, 0]
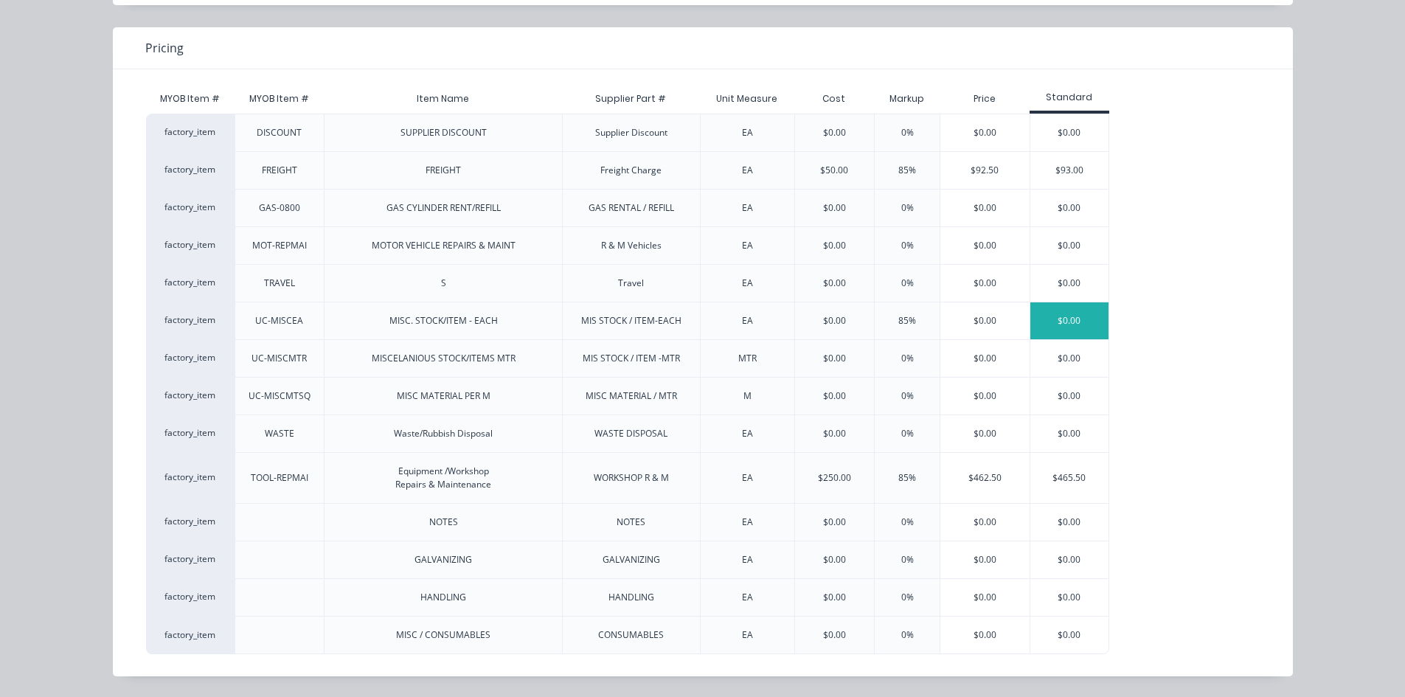
click at [1047, 319] on div "$0.00" at bounding box center [1069, 320] width 79 height 37
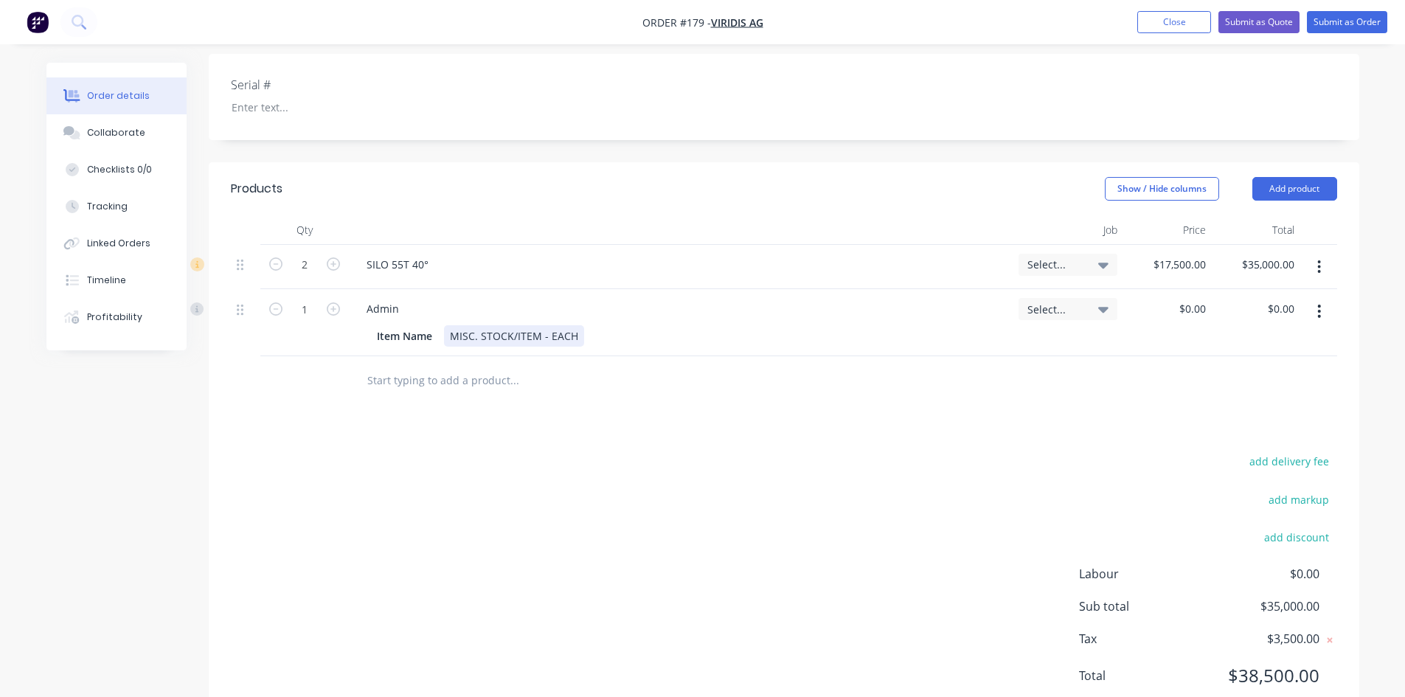
click at [577, 347] on div "MISC. STOCK/ITEM - EACH" at bounding box center [514, 335] width 140 height 21
drag, startPoint x: 1180, startPoint y: 324, endPoint x: 1214, endPoint y: 324, distance: 33.9
click at [1214, 324] on div "1 Admin Item Name MISC. STOCK/ITEM ( EXTEND LEGS BY 200mm ) Select... 0 0 $0.00…" at bounding box center [784, 322] width 1106 height 67
type input "$200.00"
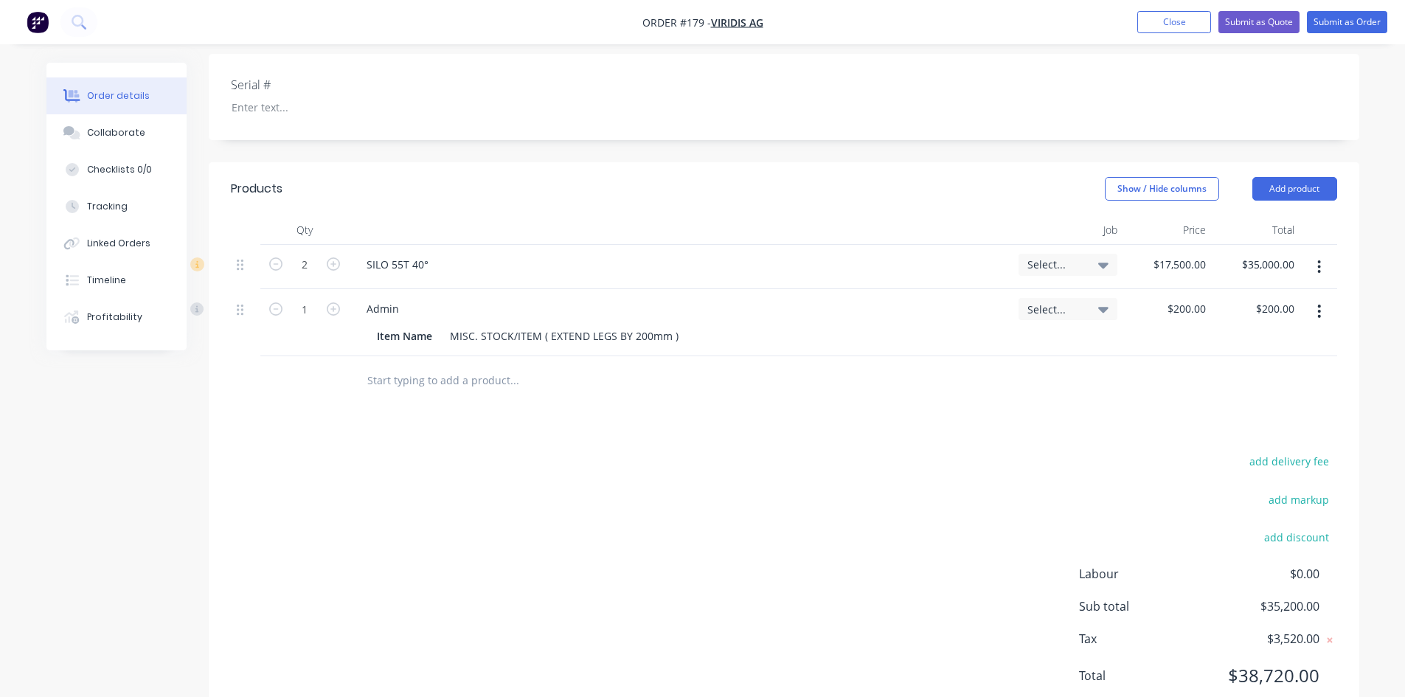
click at [1305, 356] on div at bounding box center [1318, 322] width 37 height 67
click at [336, 316] on icon "button" at bounding box center [333, 308] width 13 height 13
type input "2"
type input "$400.00"
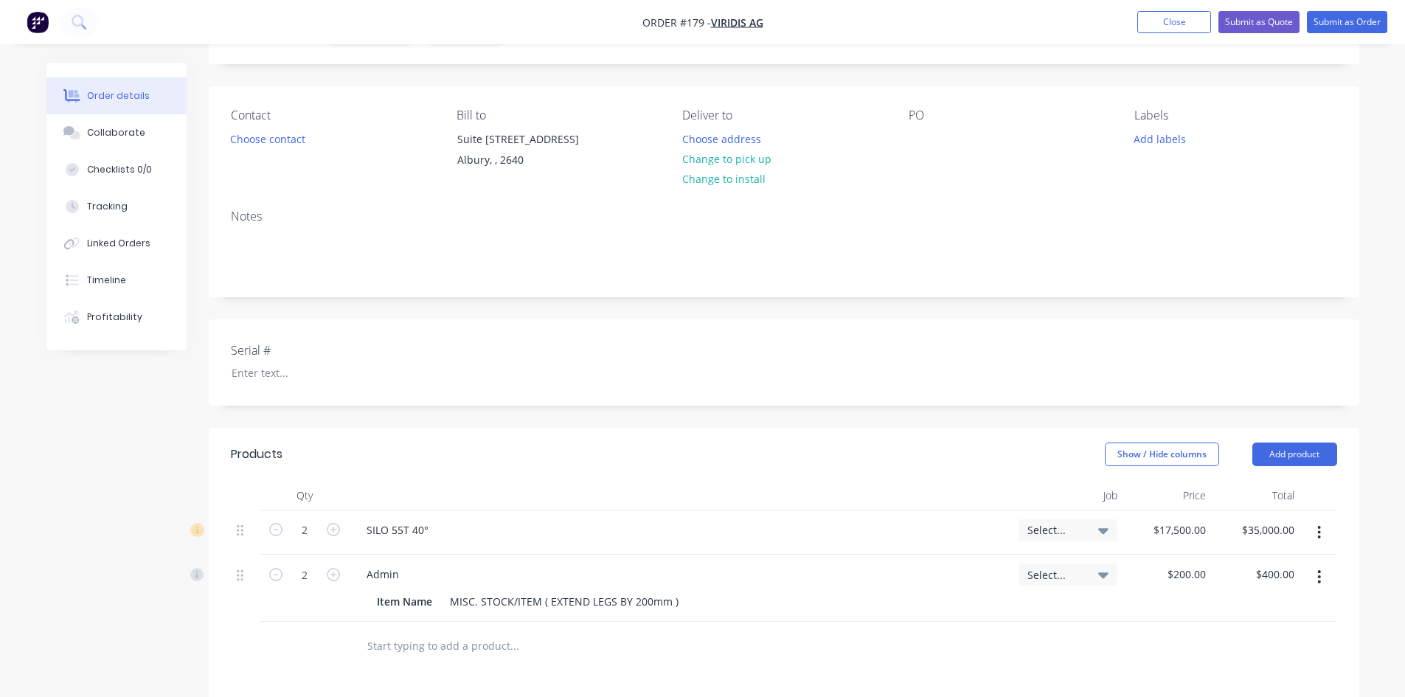
scroll to position [41, 0]
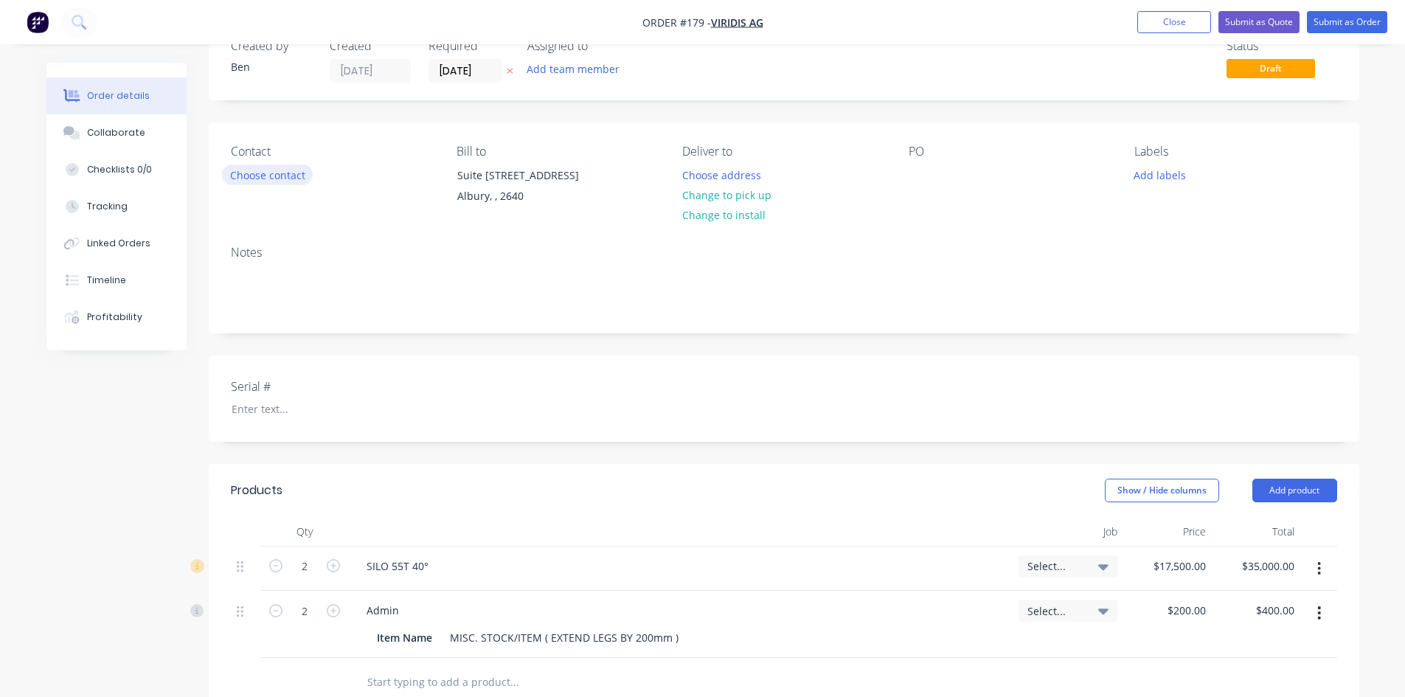
click at [268, 180] on button "Choose contact" at bounding box center [267, 174] width 91 height 20
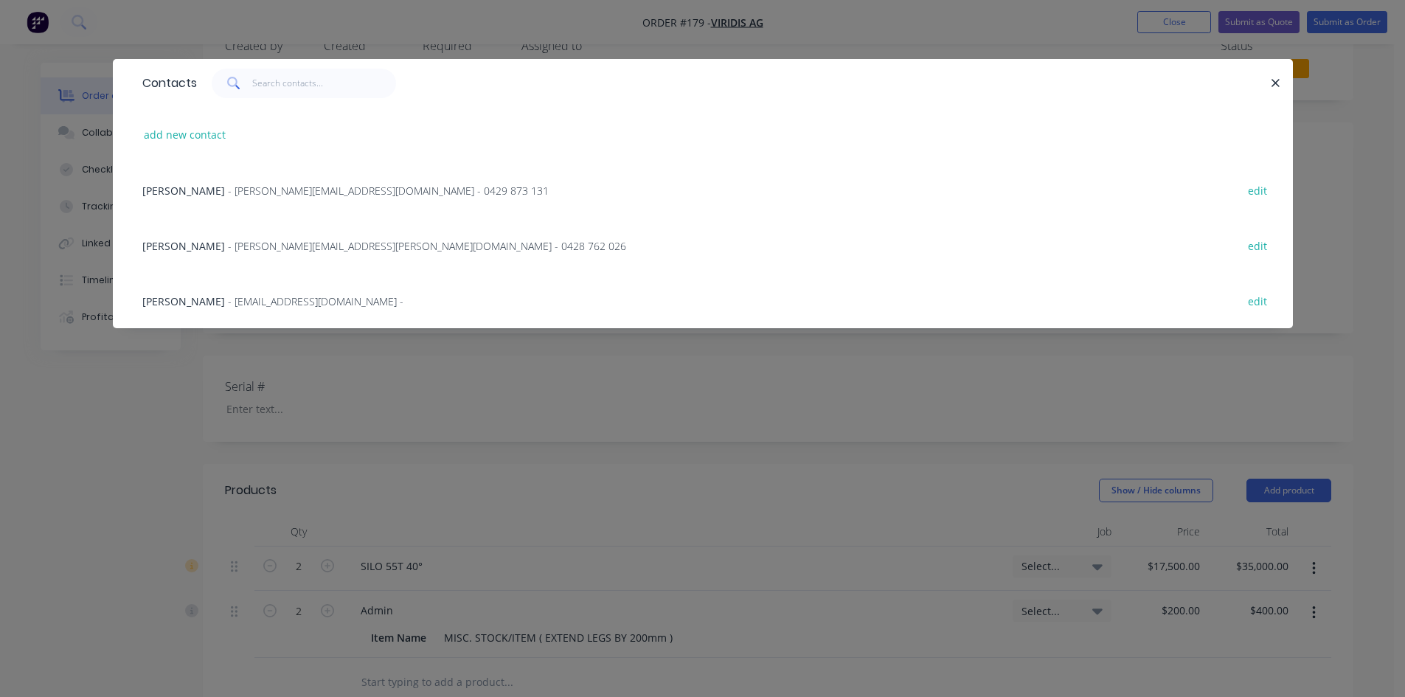
click at [228, 190] on span "- [PERSON_NAME][EMAIL_ADDRESS][DOMAIN_NAME] - 0429 873 131" at bounding box center [388, 191] width 321 height 14
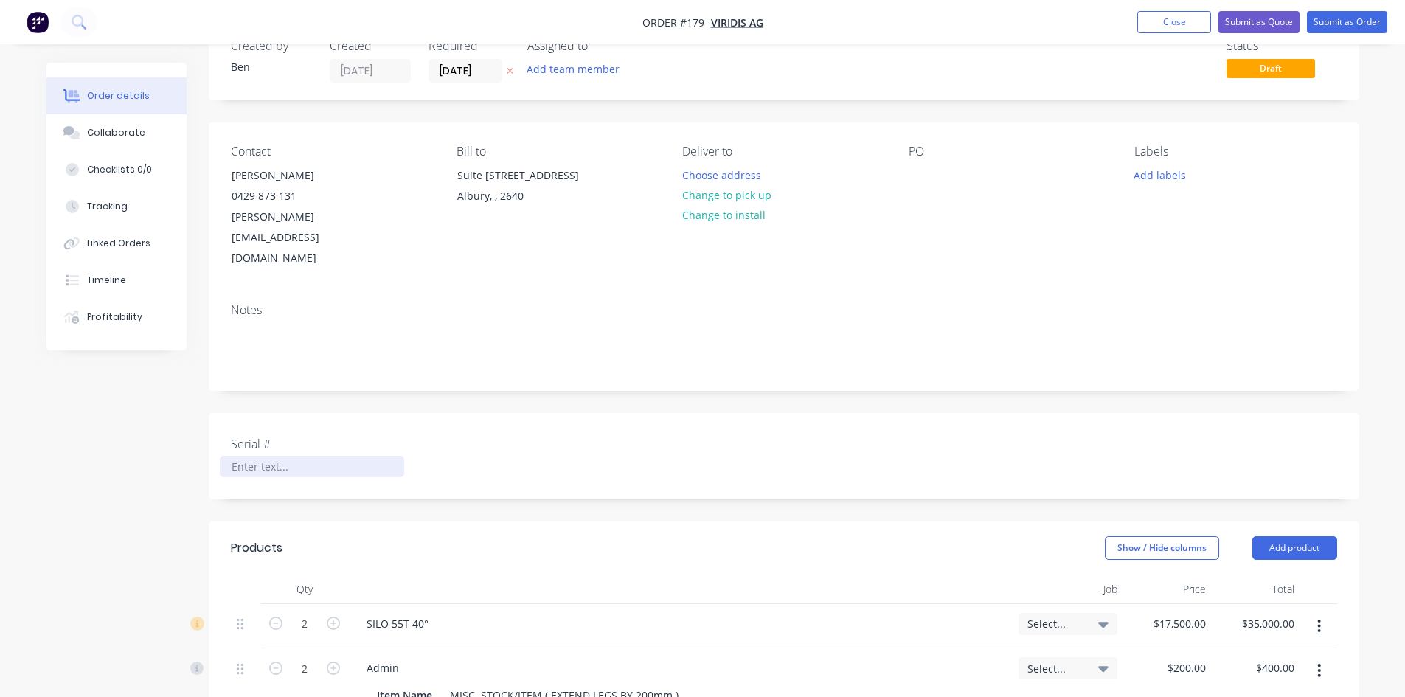
click at [249, 456] on div at bounding box center [312, 466] width 184 height 21
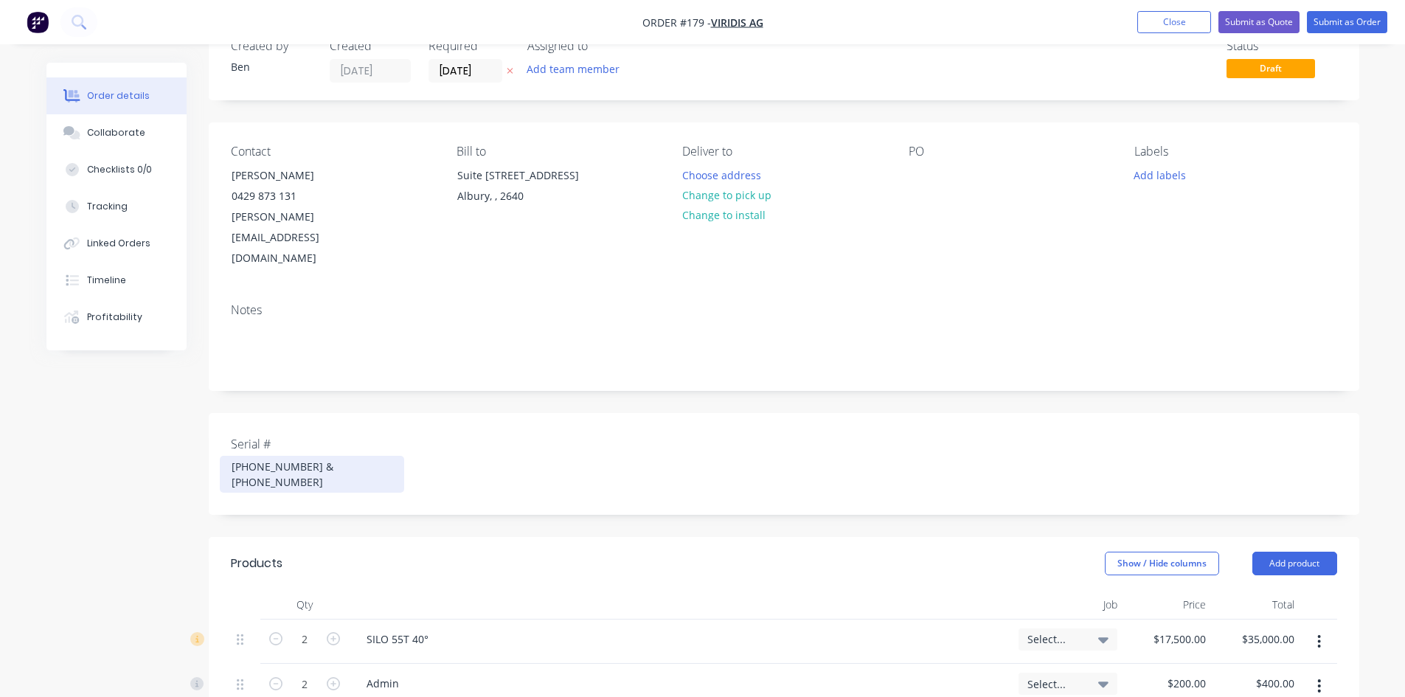
click at [279, 456] on div "[PHONE_NUMBER] & [PHONE_NUMBER]" at bounding box center [312, 474] width 184 height 37
click at [341, 456] on div "[PHONE_NUMBER] & [PHONE_NUMBER]" at bounding box center [312, 474] width 184 height 37
click at [1338, 21] on button "Submit as Order" at bounding box center [1347, 22] width 80 height 22
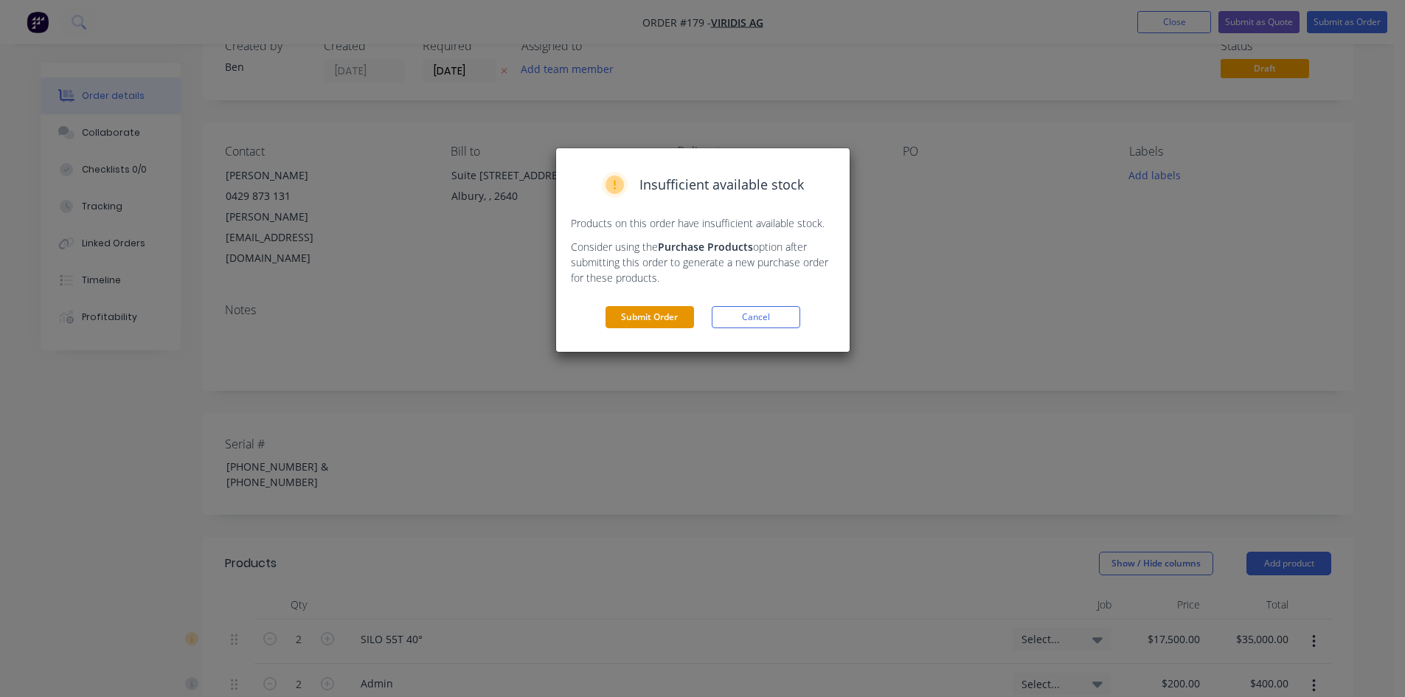
click at [648, 324] on button "Submit Order" at bounding box center [649, 317] width 88 height 22
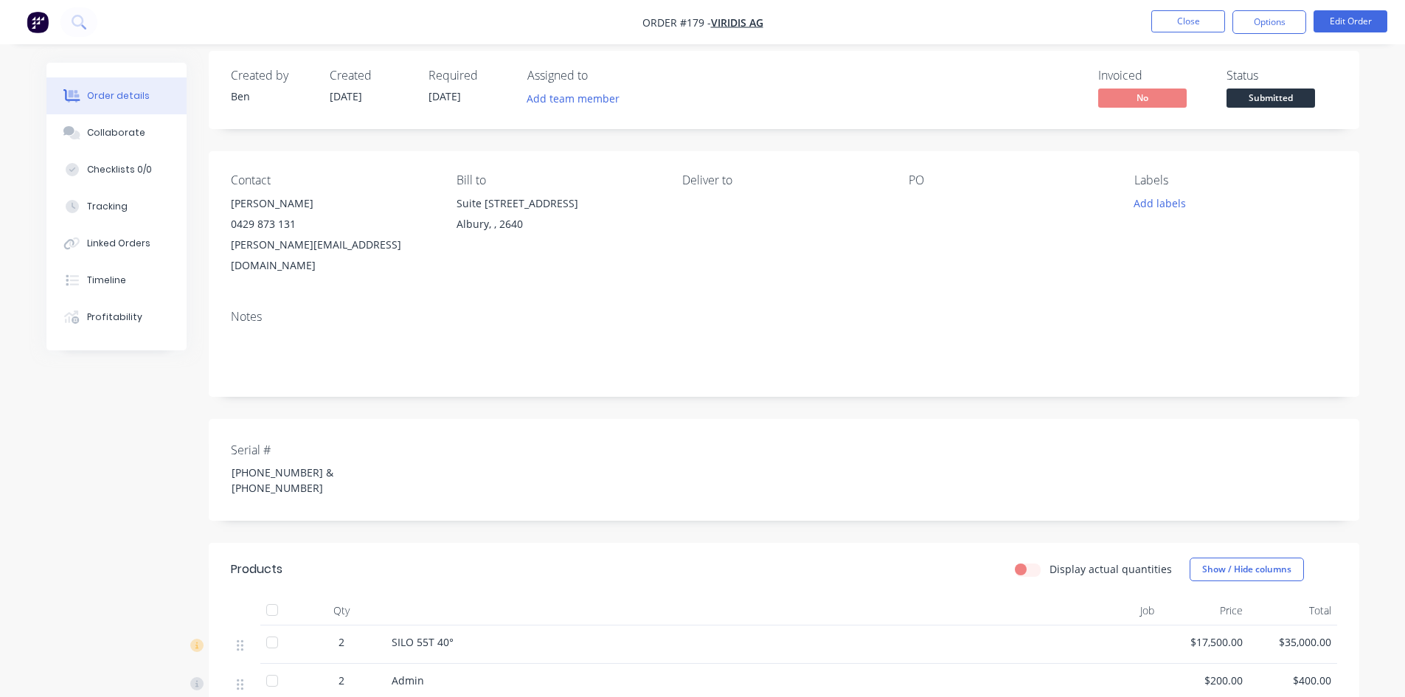
scroll to position [0, 0]
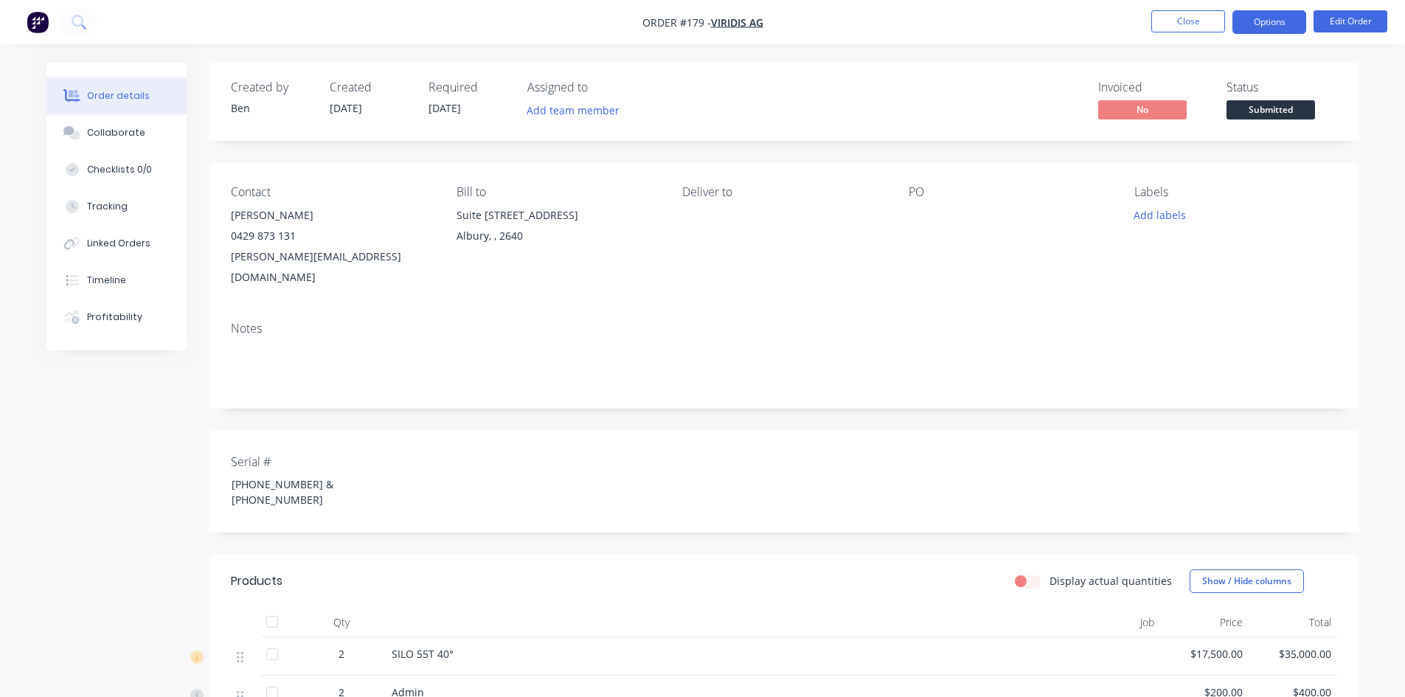
click at [1271, 28] on button "Options" at bounding box center [1269, 22] width 74 height 24
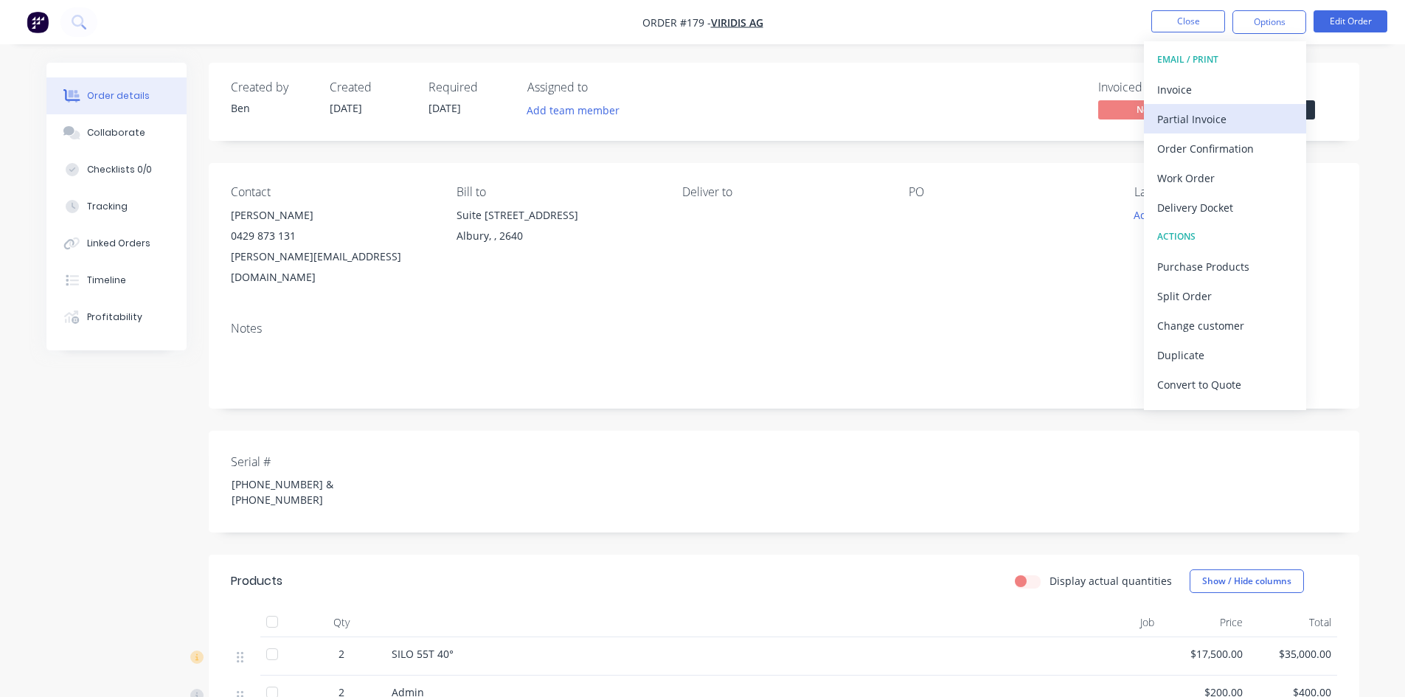
click at [1221, 117] on div "Partial Invoice" at bounding box center [1225, 118] width 136 height 21
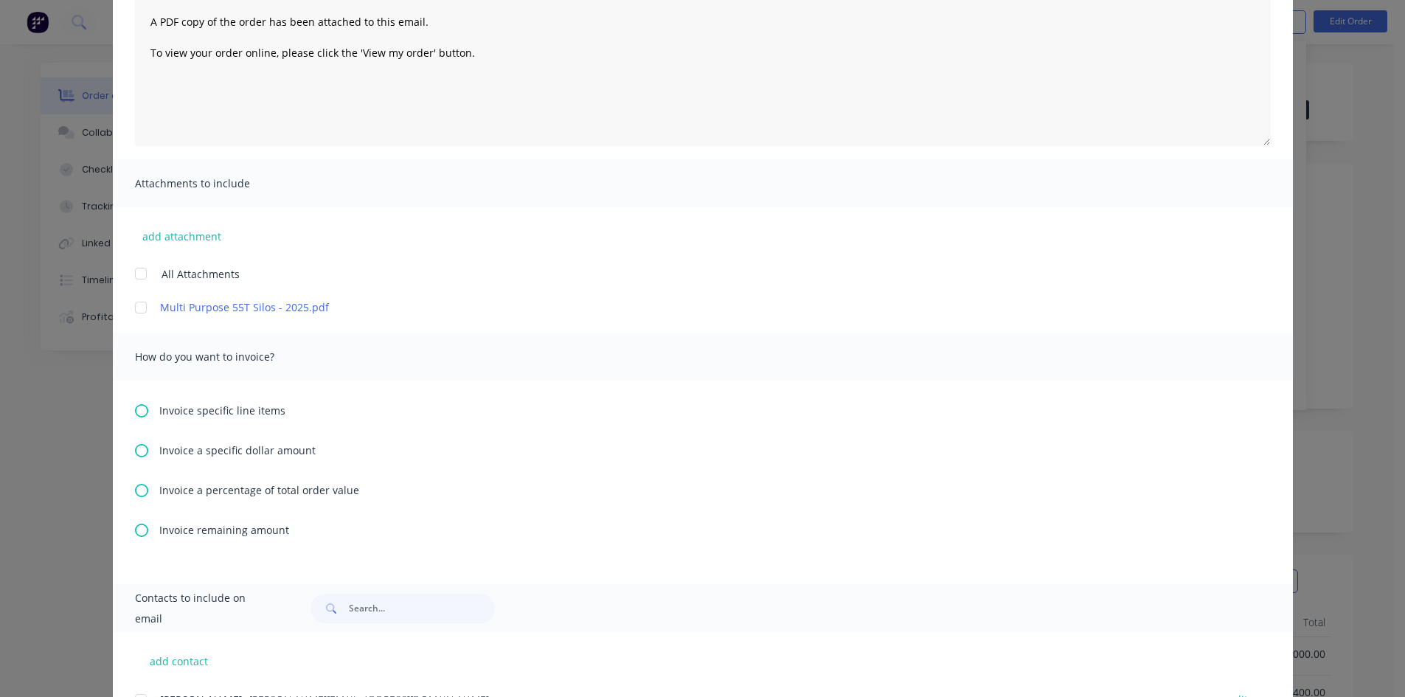
scroll to position [221, 0]
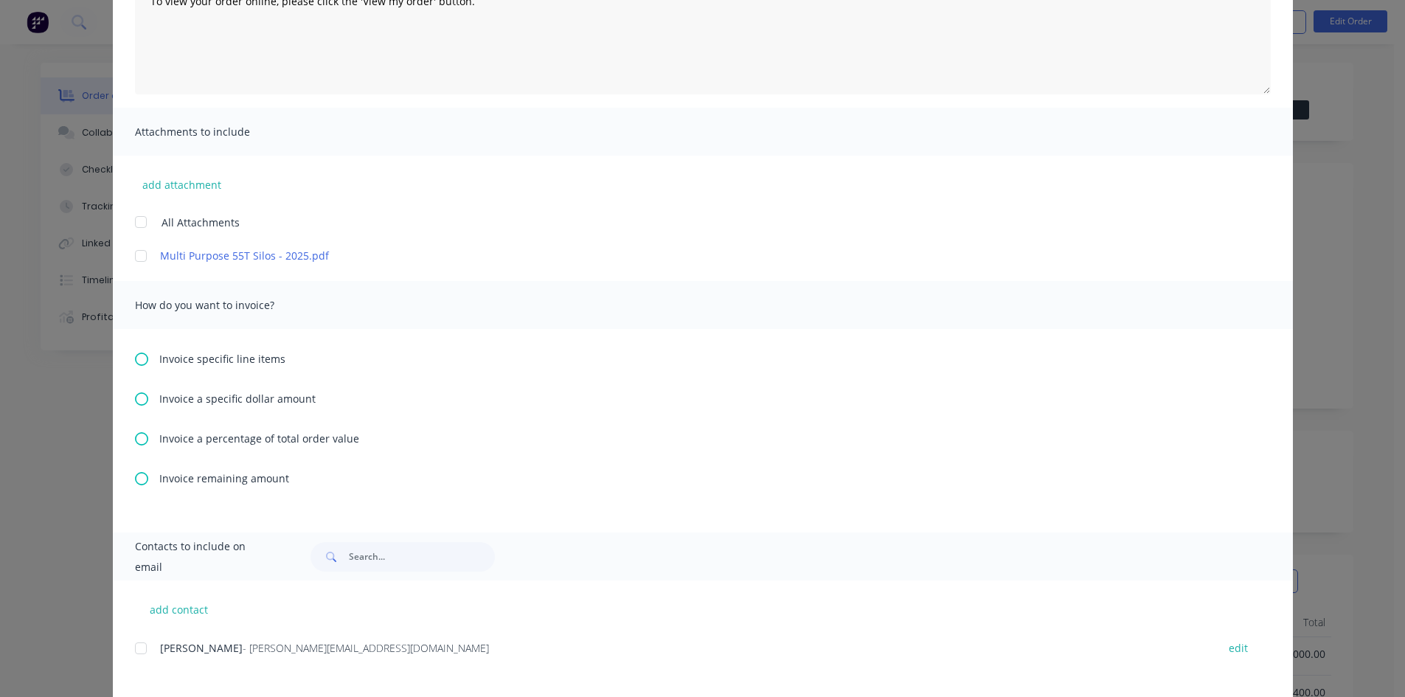
click at [136, 440] on icon at bounding box center [141, 438] width 13 height 13
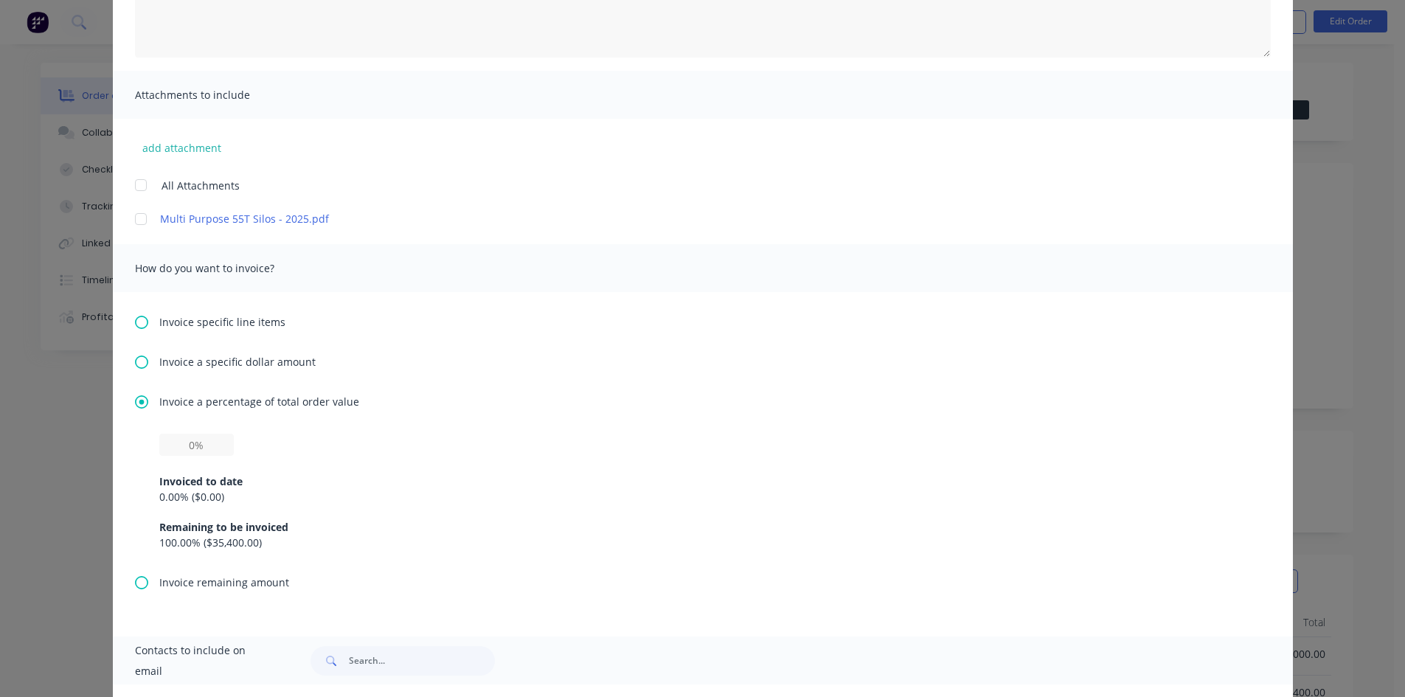
scroll to position [295, 0]
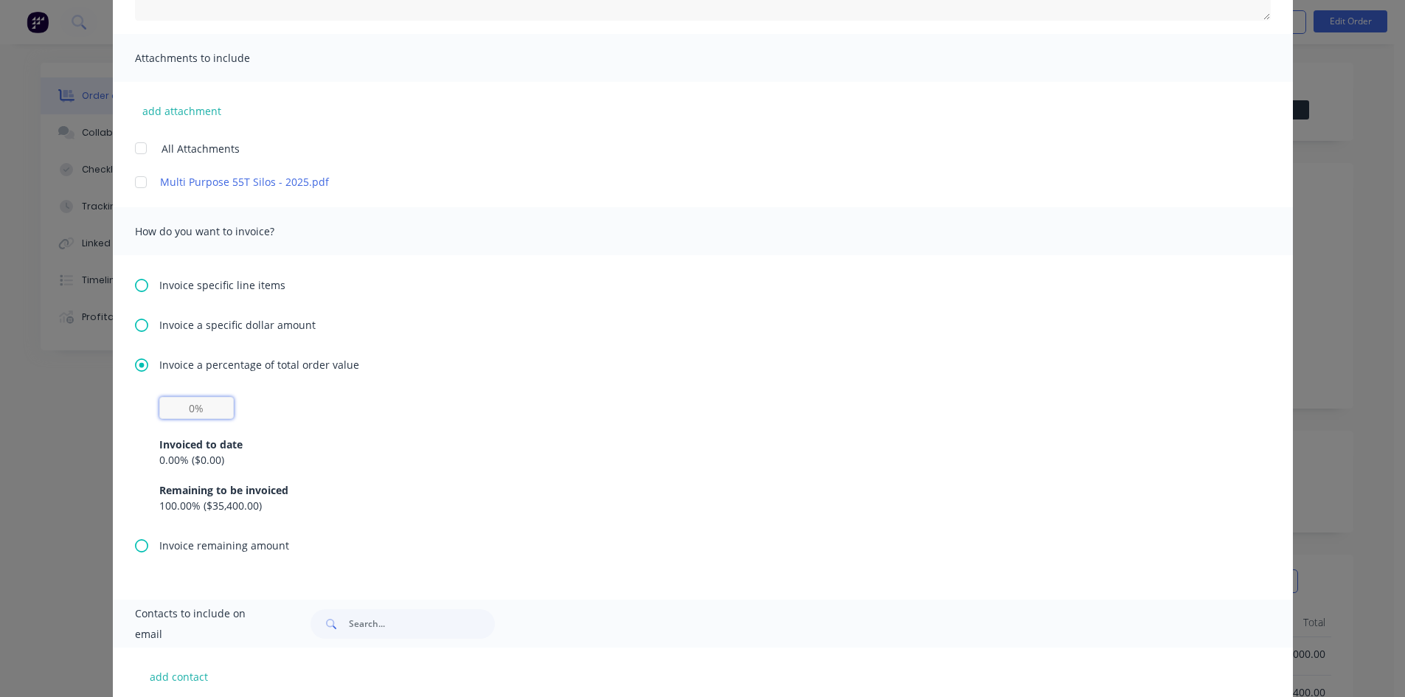
click at [198, 412] on input "text" at bounding box center [196, 408] width 74 height 22
type input "30%"
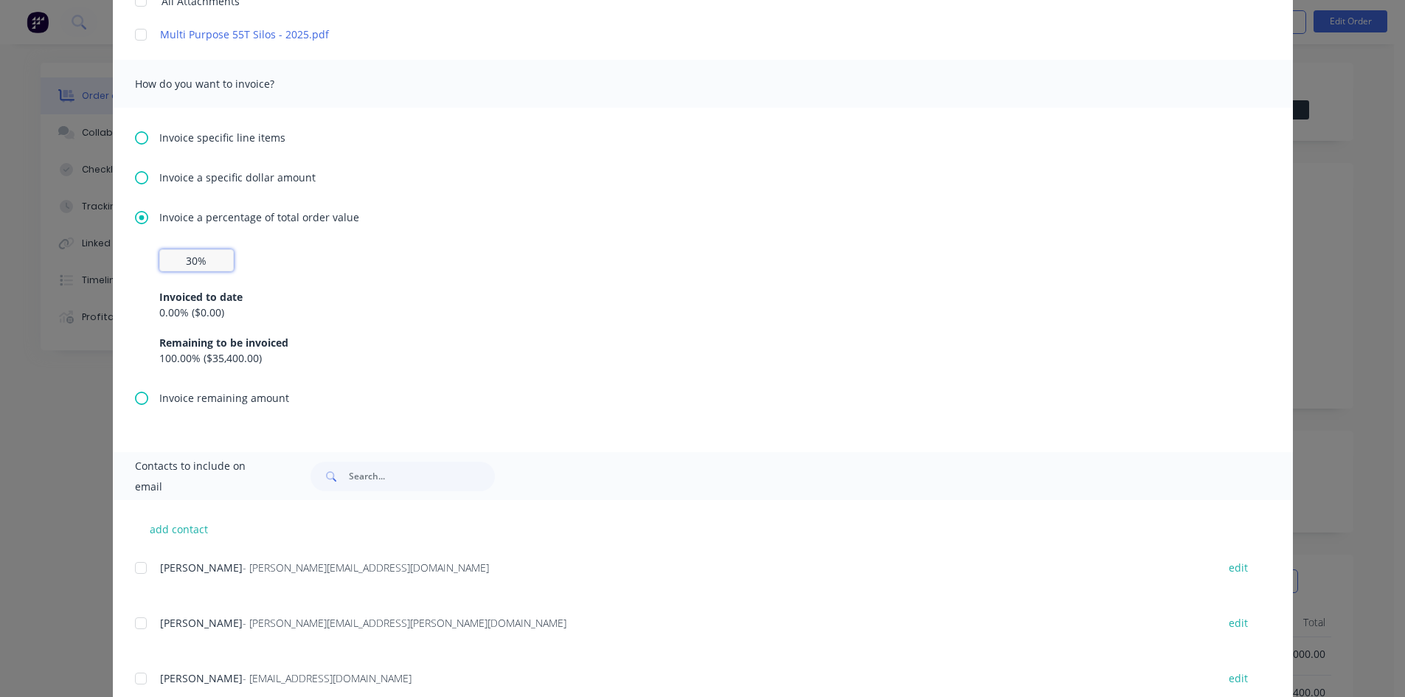
scroll to position [490, 0]
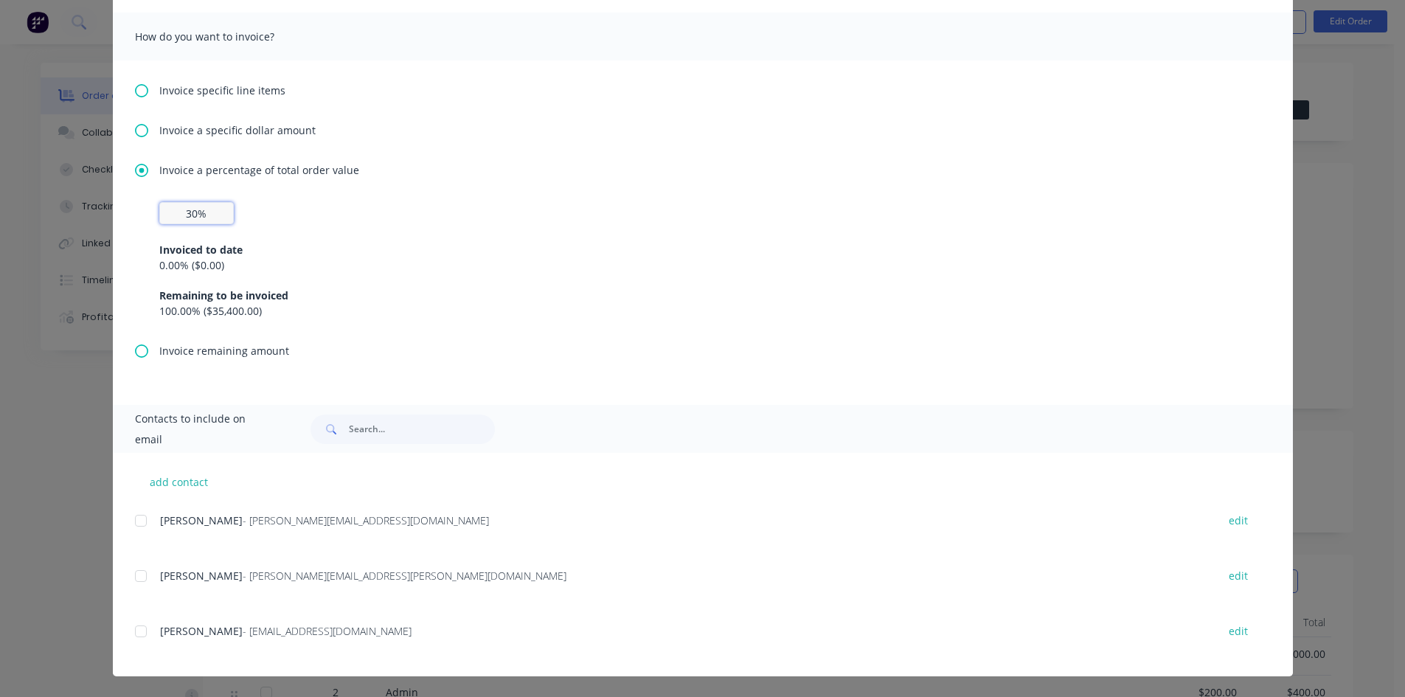
click at [136, 521] on div at bounding box center [140, 520] width 29 height 29
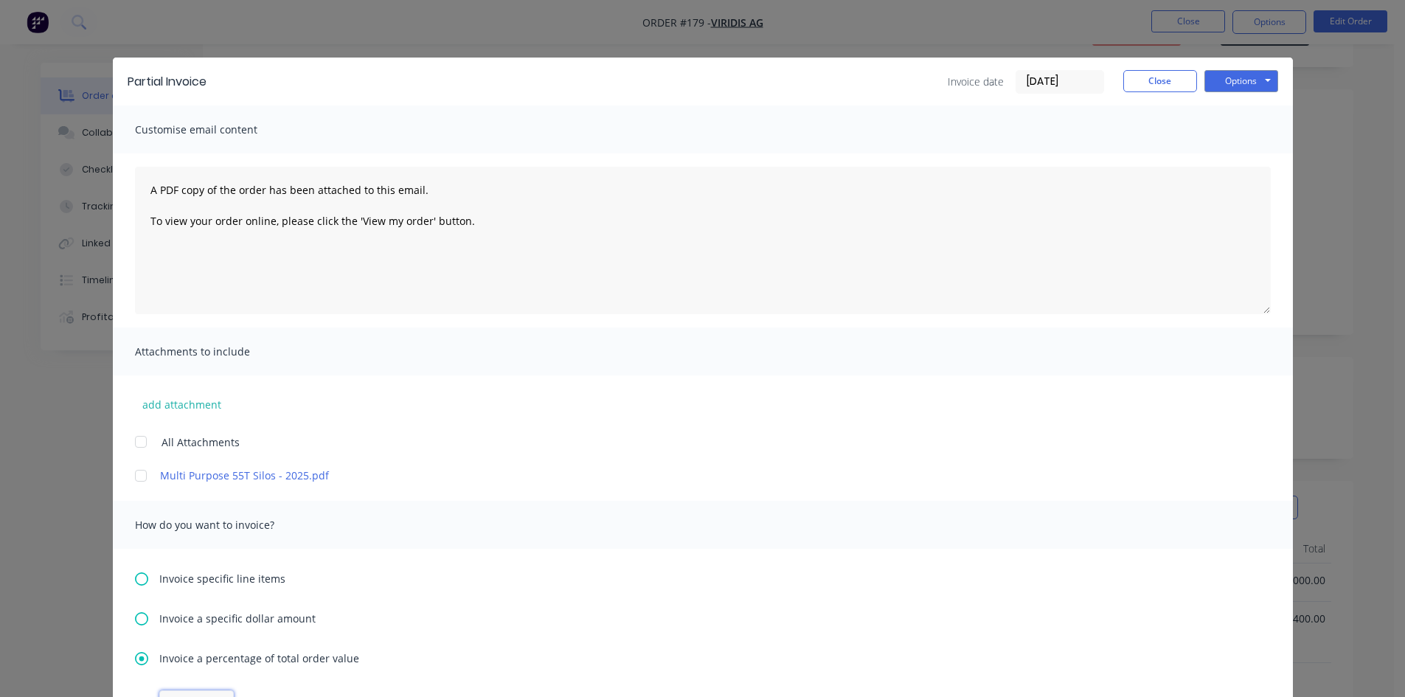
scroll to position [0, 0]
click at [1226, 87] on button "Options" at bounding box center [1241, 83] width 74 height 22
click at [1230, 106] on button "Preview" at bounding box center [1251, 109] width 94 height 24
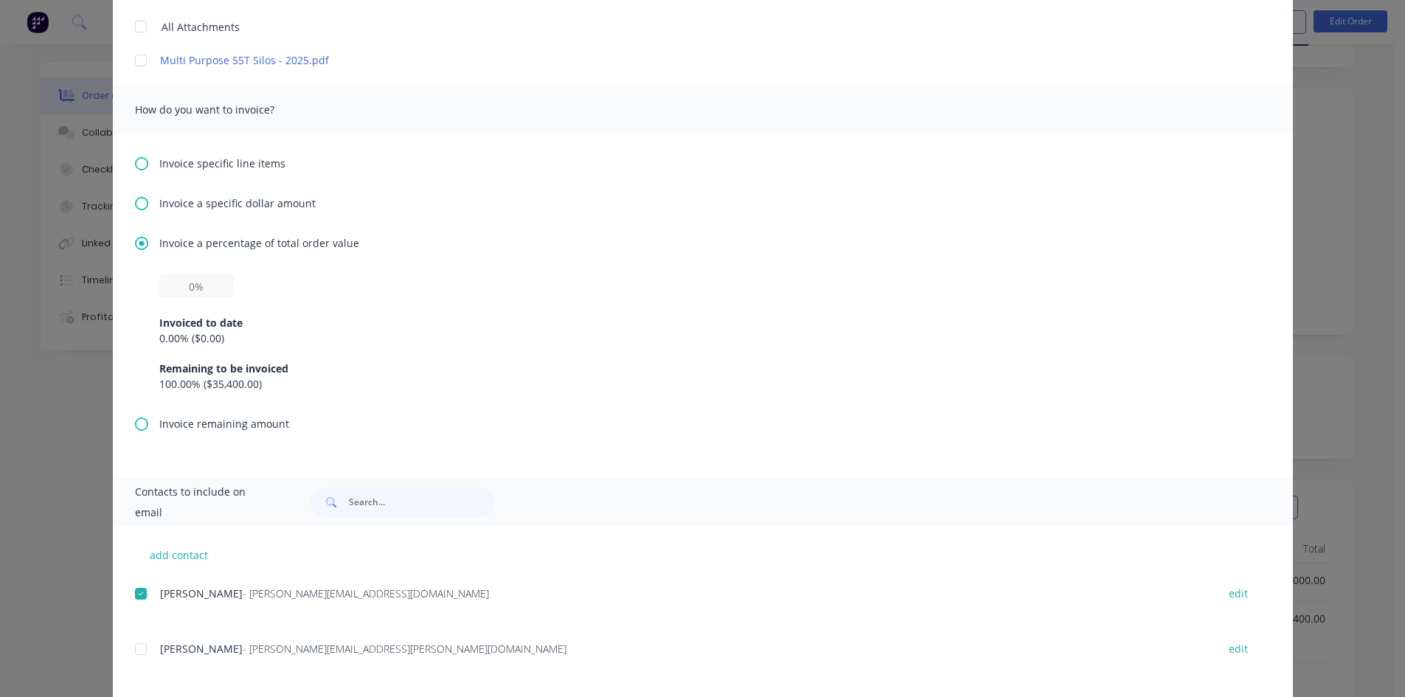
scroll to position [416, 0]
click at [207, 292] on input "text" at bounding box center [196, 287] width 74 height 22
click at [208, 291] on input "text" at bounding box center [196, 287] width 74 height 22
type input "30%"
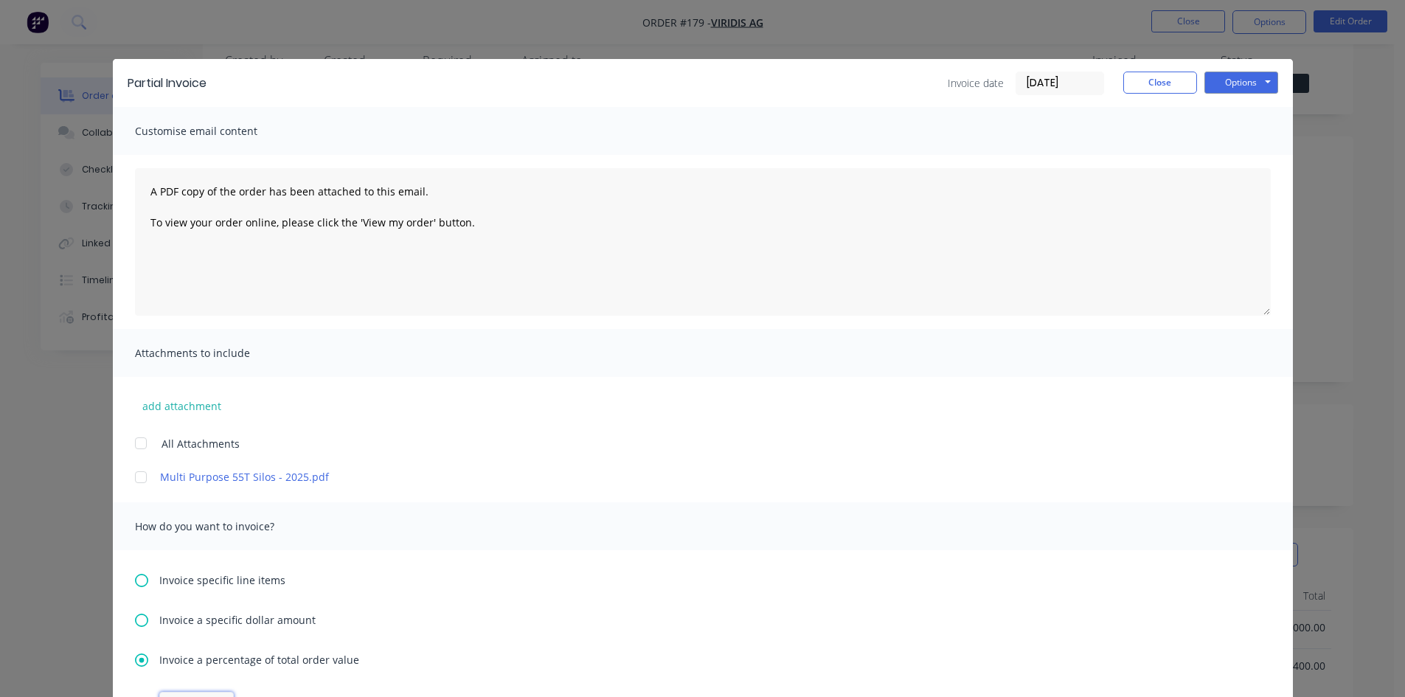
scroll to position [0, 0]
click at [1241, 81] on button "Options" at bounding box center [1241, 83] width 74 height 22
click at [1236, 157] on button "Email" at bounding box center [1251, 157] width 94 height 24
click at [125, 667] on icon "button" at bounding box center [123, 665] width 10 height 13
click at [1150, 84] on button "Close" at bounding box center [1160, 83] width 74 height 22
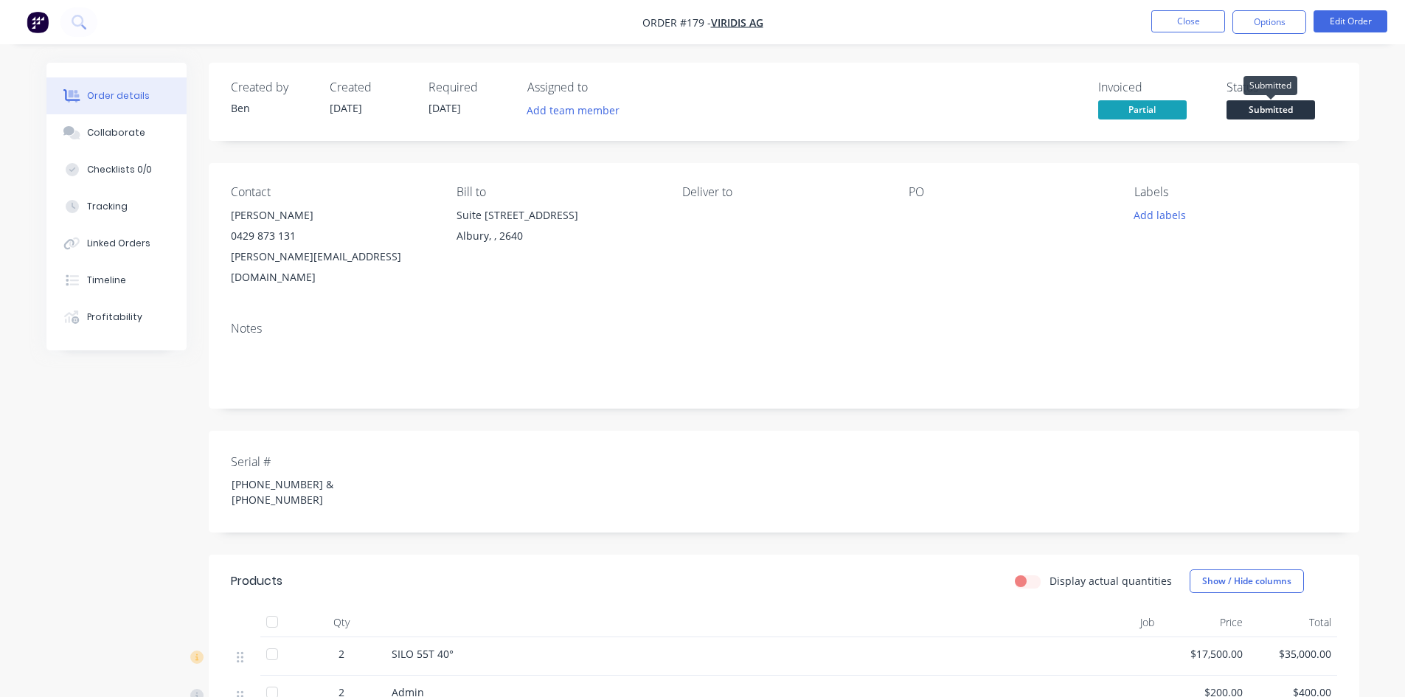
click at [1261, 111] on span "Submitted" at bounding box center [1270, 109] width 88 height 18
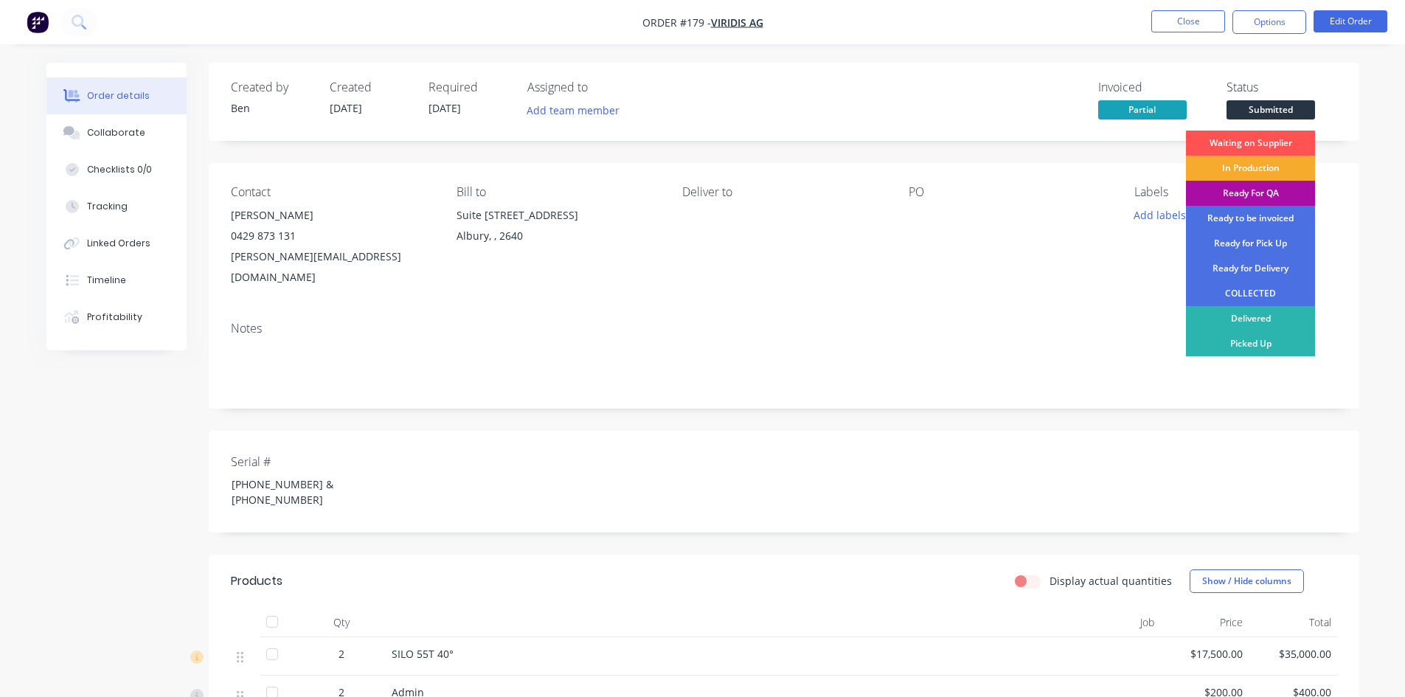
click at [1230, 166] on div "In Production" at bounding box center [1250, 168] width 129 height 25
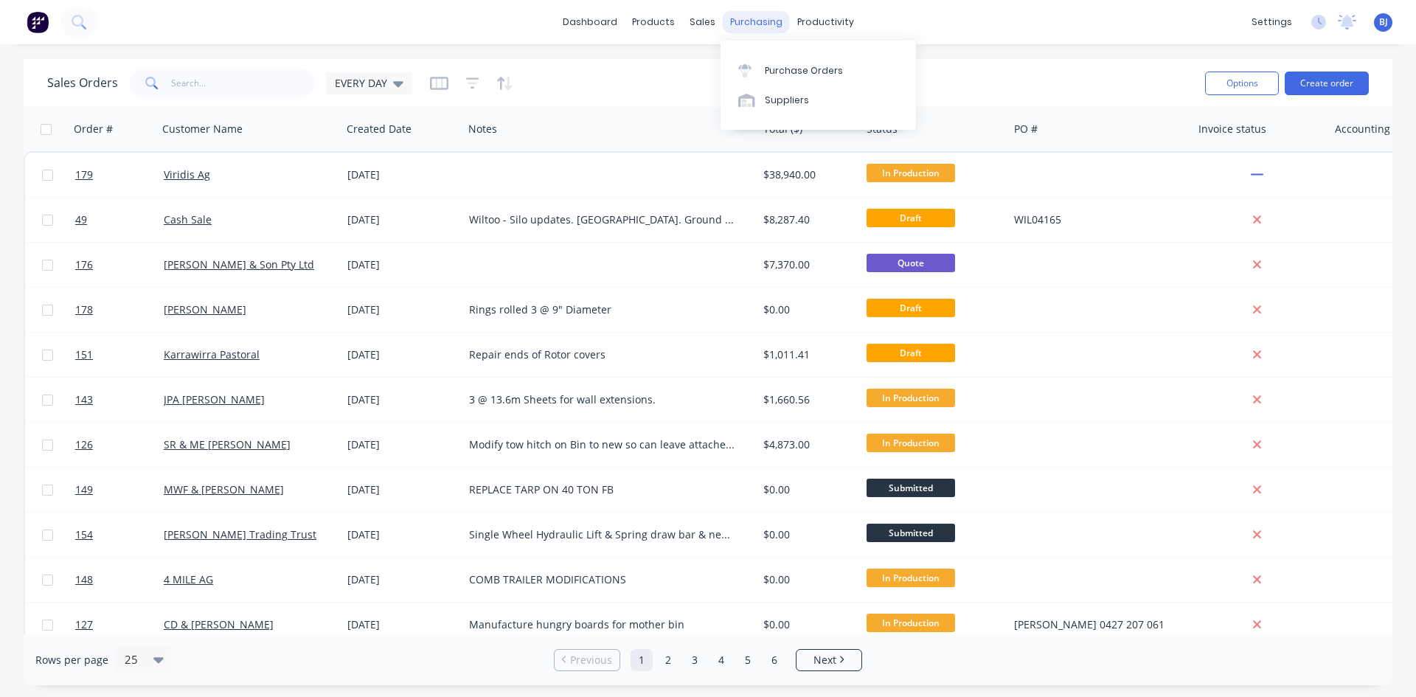
click at [734, 16] on div "purchasing" at bounding box center [756, 22] width 67 height 22
click at [753, 65] on div at bounding box center [749, 70] width 22 height 13
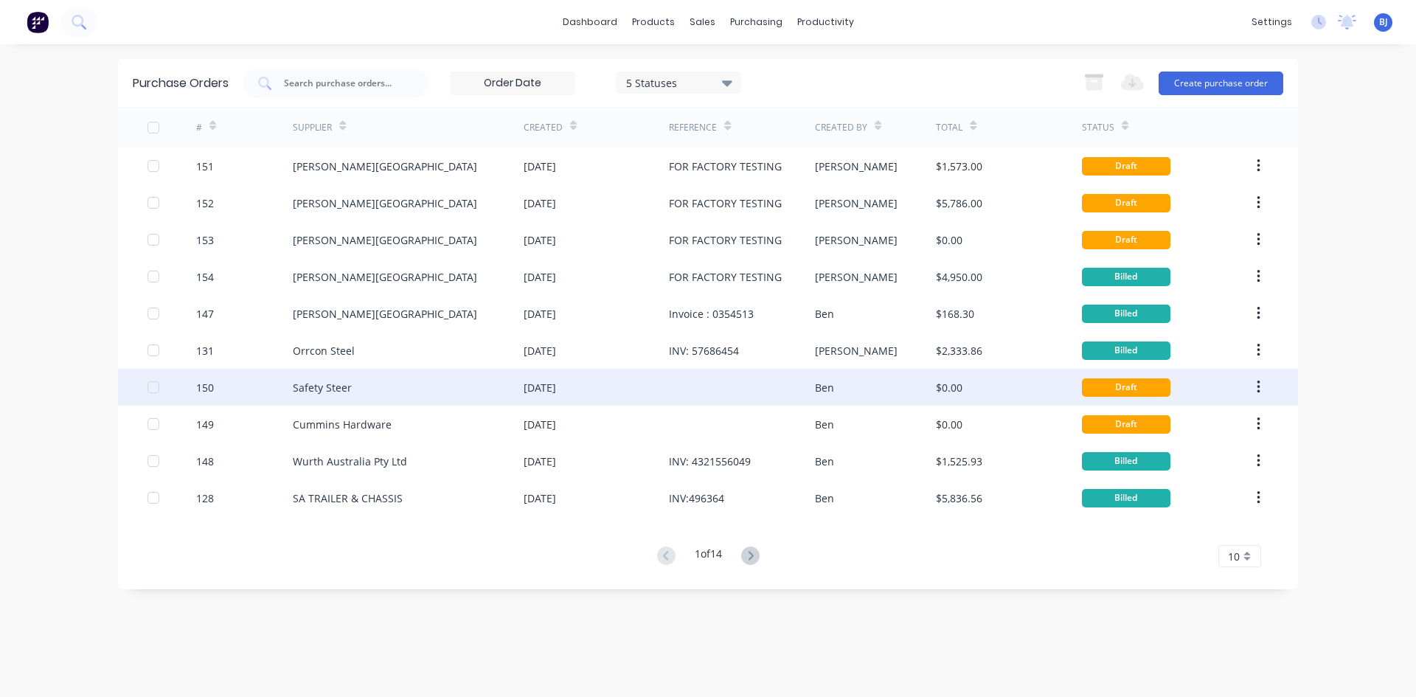
click at [678, 393] on div at bounding box center [741, 387] width 145 height 37
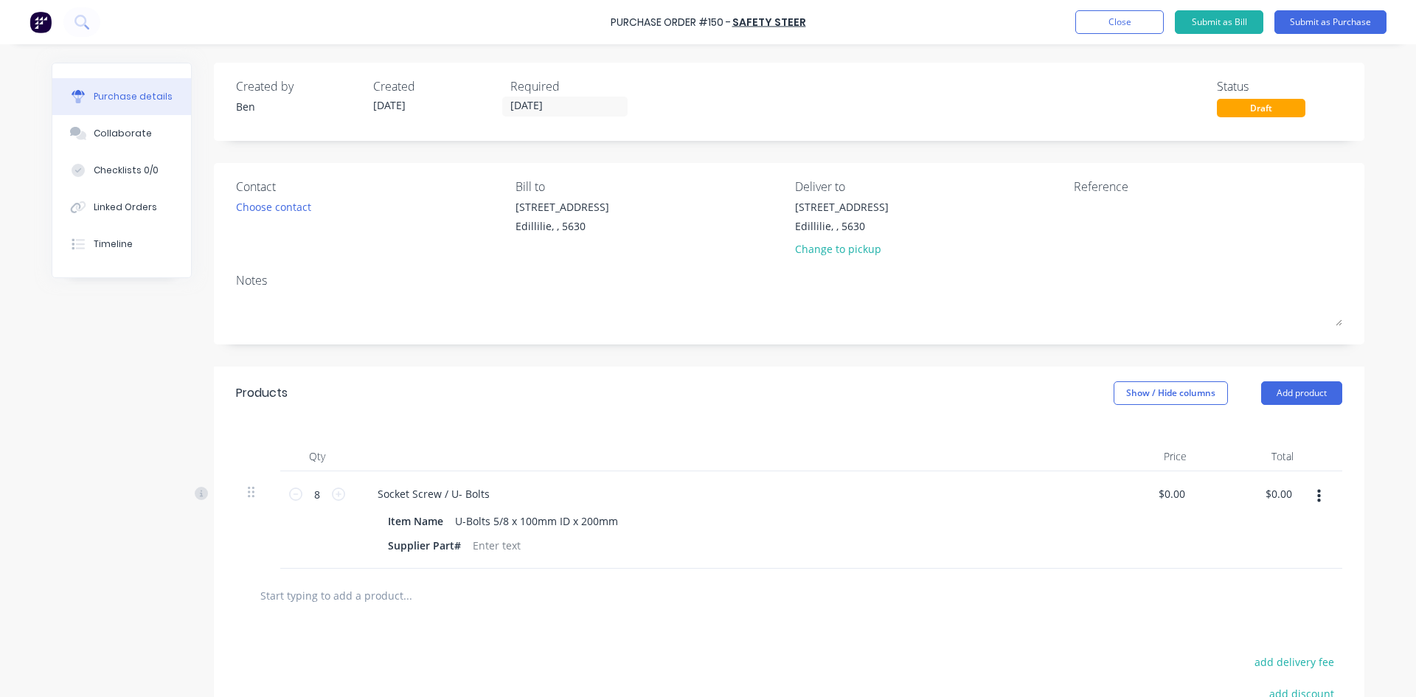
click at [1317, 500] on icon "button" at bounding box center [1319, 496] width 4 height 13
click at [1250, 620] on button "Delete" at bounding box center [1273, 623] width 125 height 29
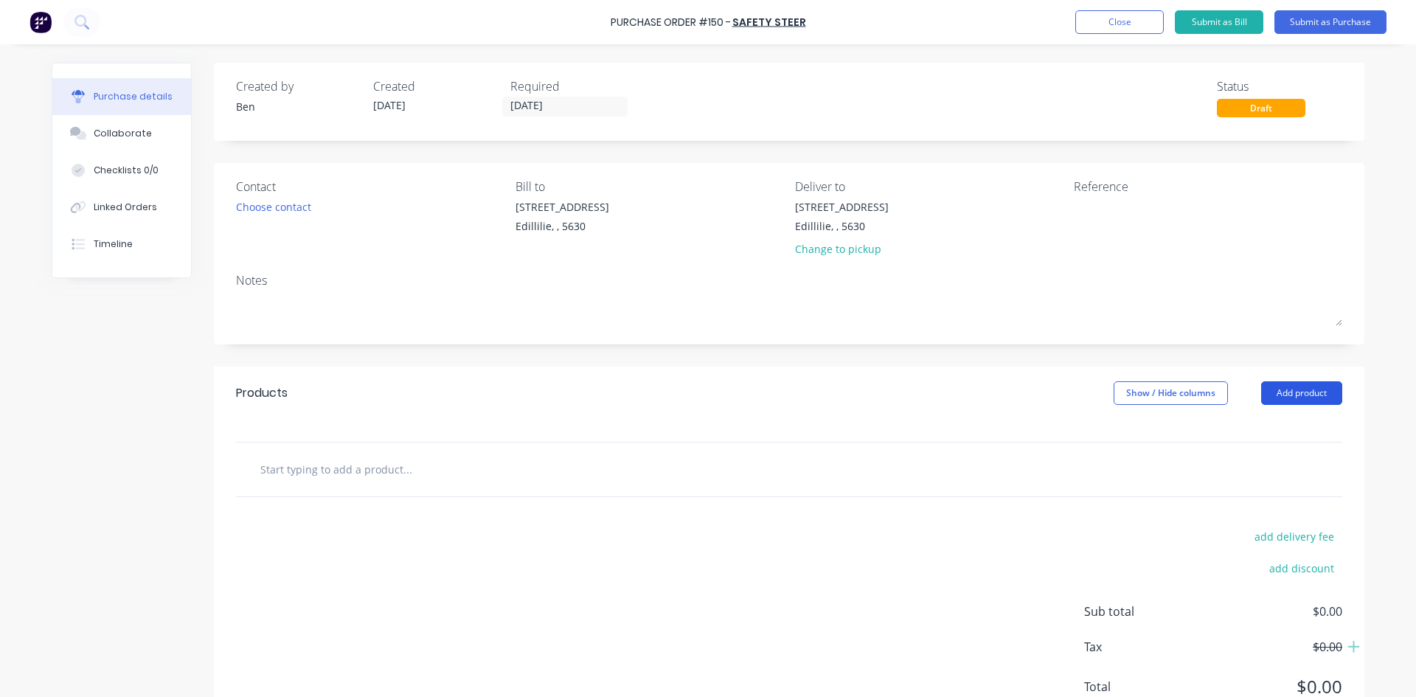
click at [1298, 390] on button "Add product" at bounding box center [1301, 393] width 81 height 24
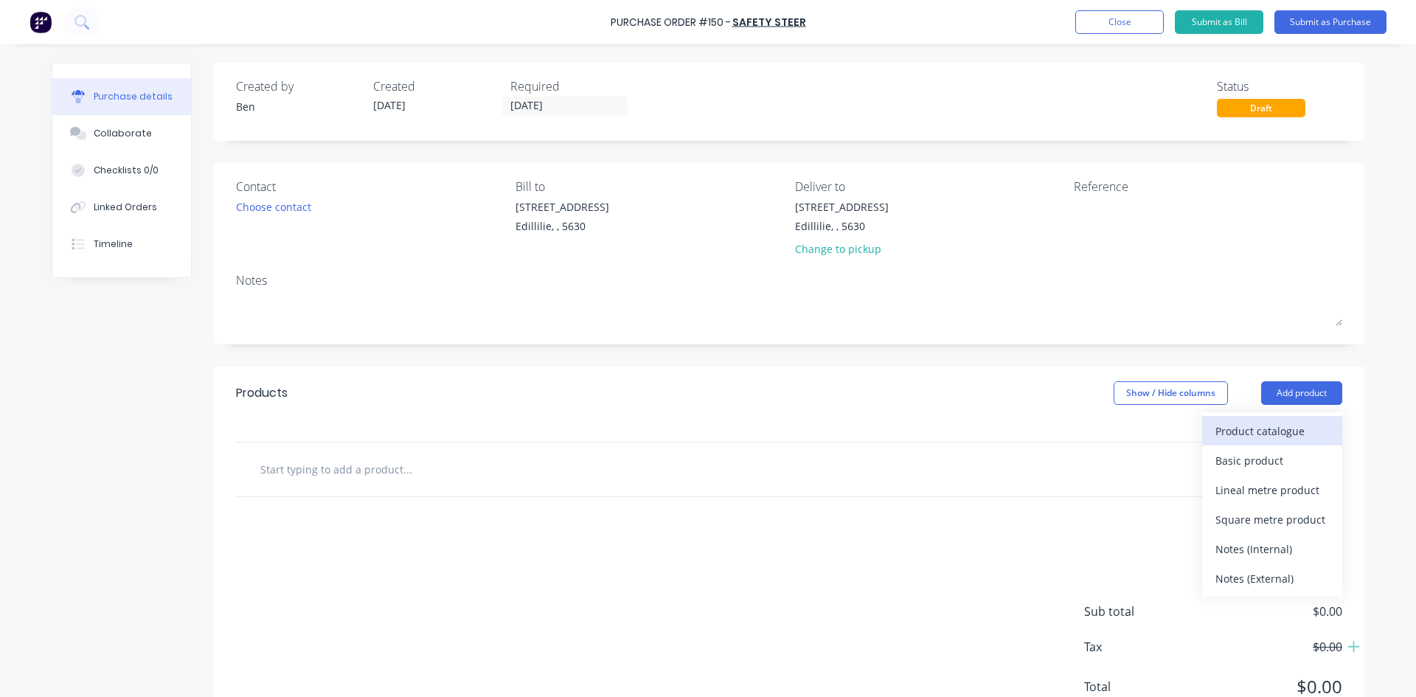
click at [1246, 432] on div "Product catalogue" at bounding box center [1272, 430] width 114 height 21
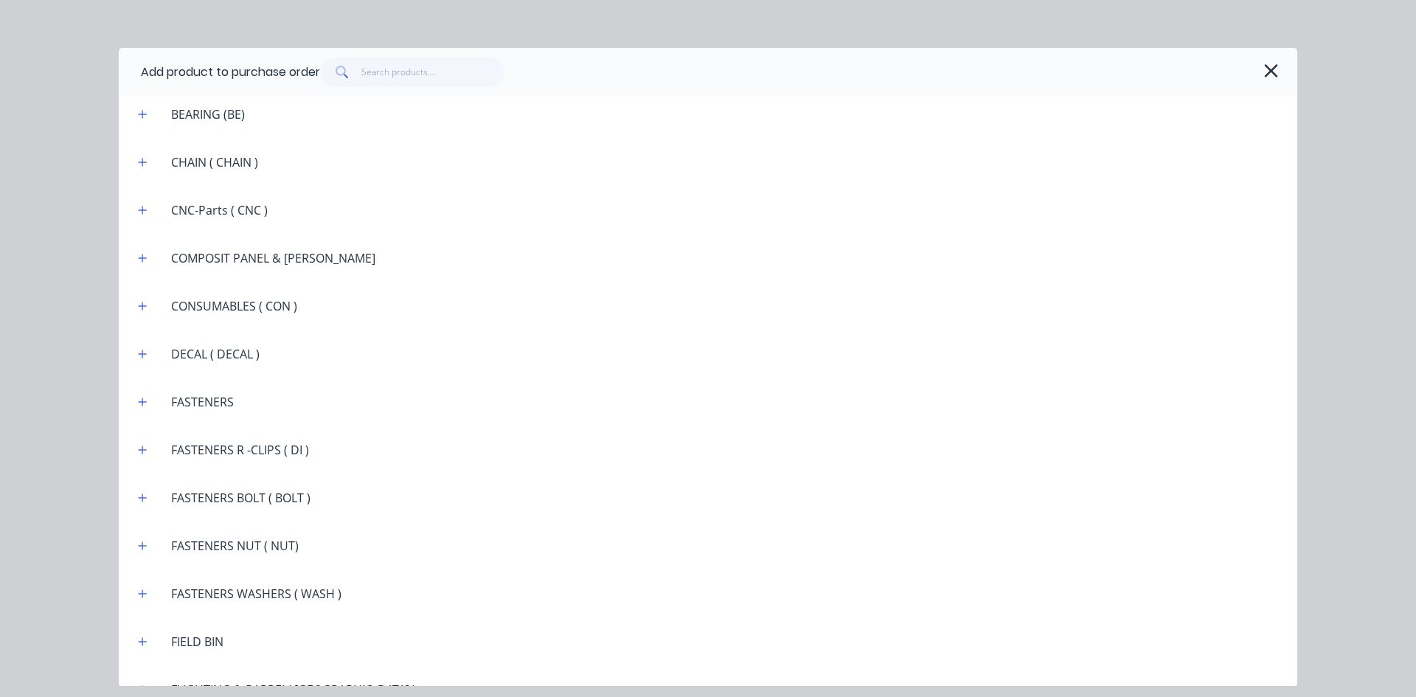
scroll to position [1106, 0]
click at [138, 405] on icon "button" at bounding box center [142, 404] width 9 height 10
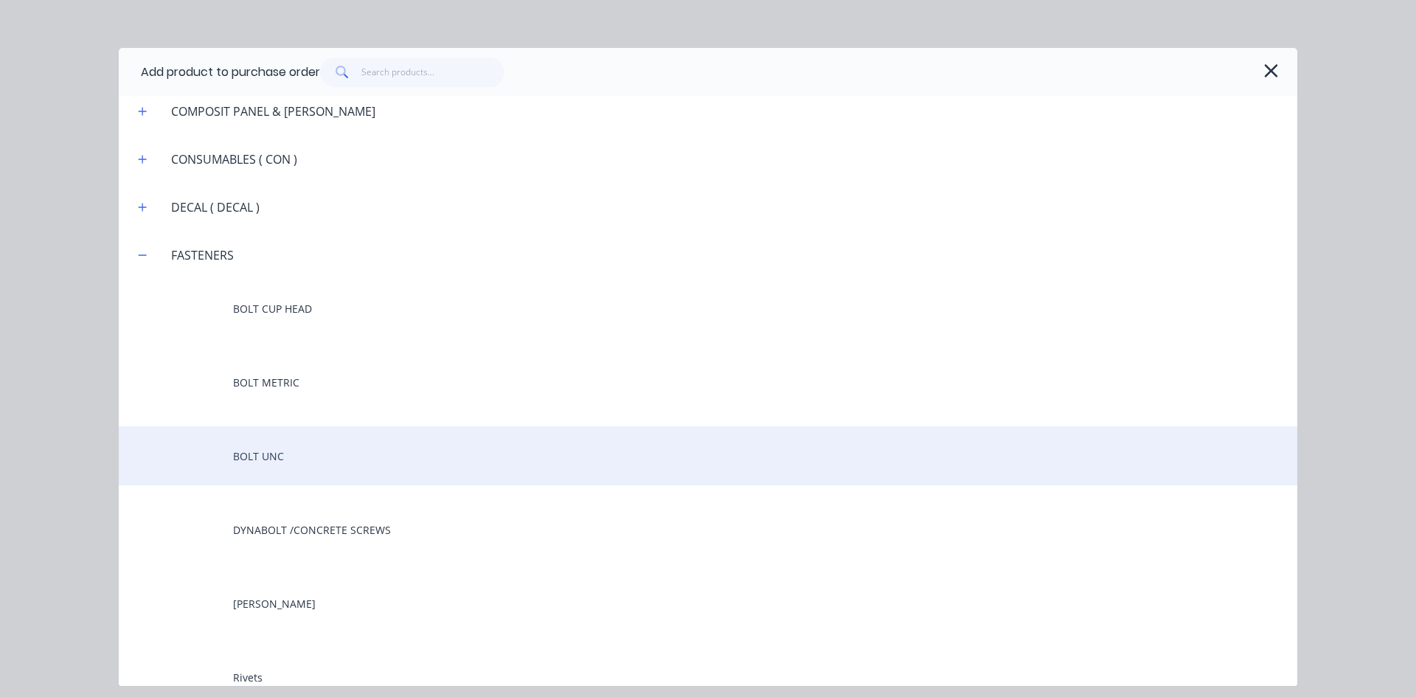
scroll to position [1254, 0]
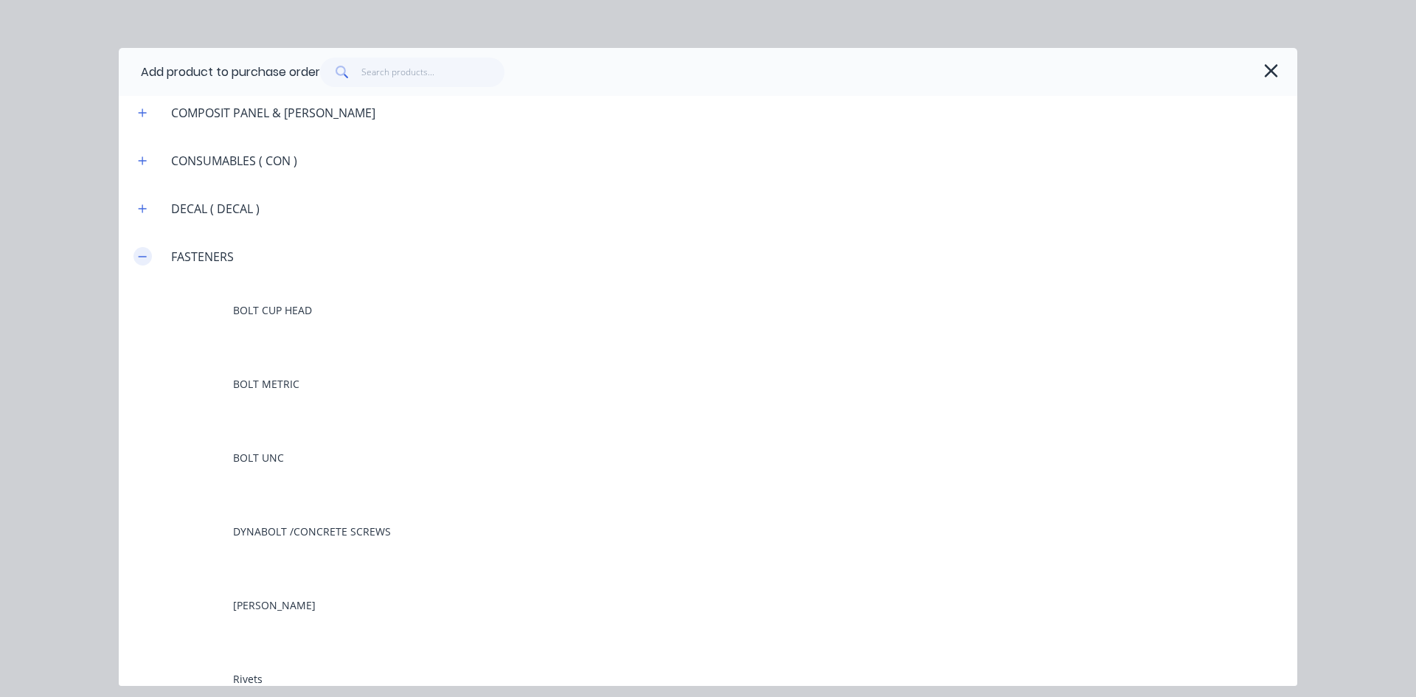
click at [148, 256] on button "button" at bounding box center [142, 256] width 18 height 18
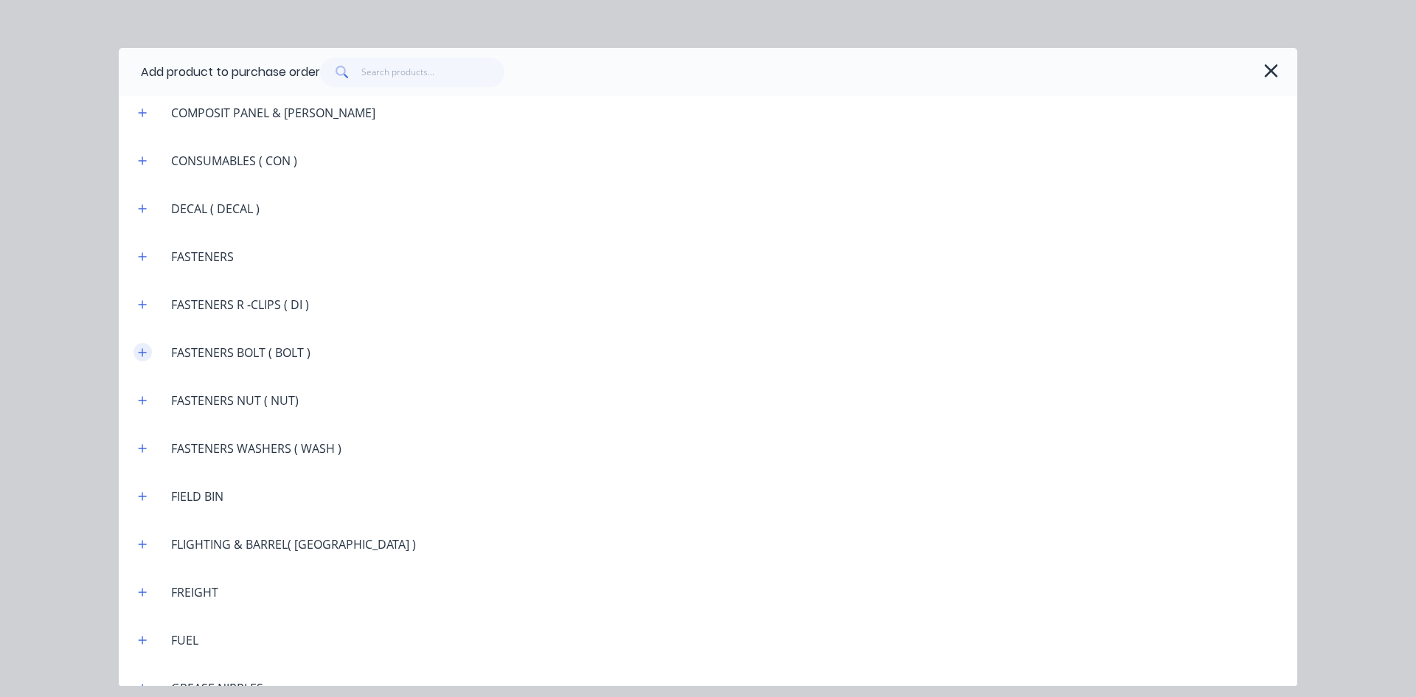
click at [141, 347] on icon "button" at bounding box center [142, 352] width 9 height 10
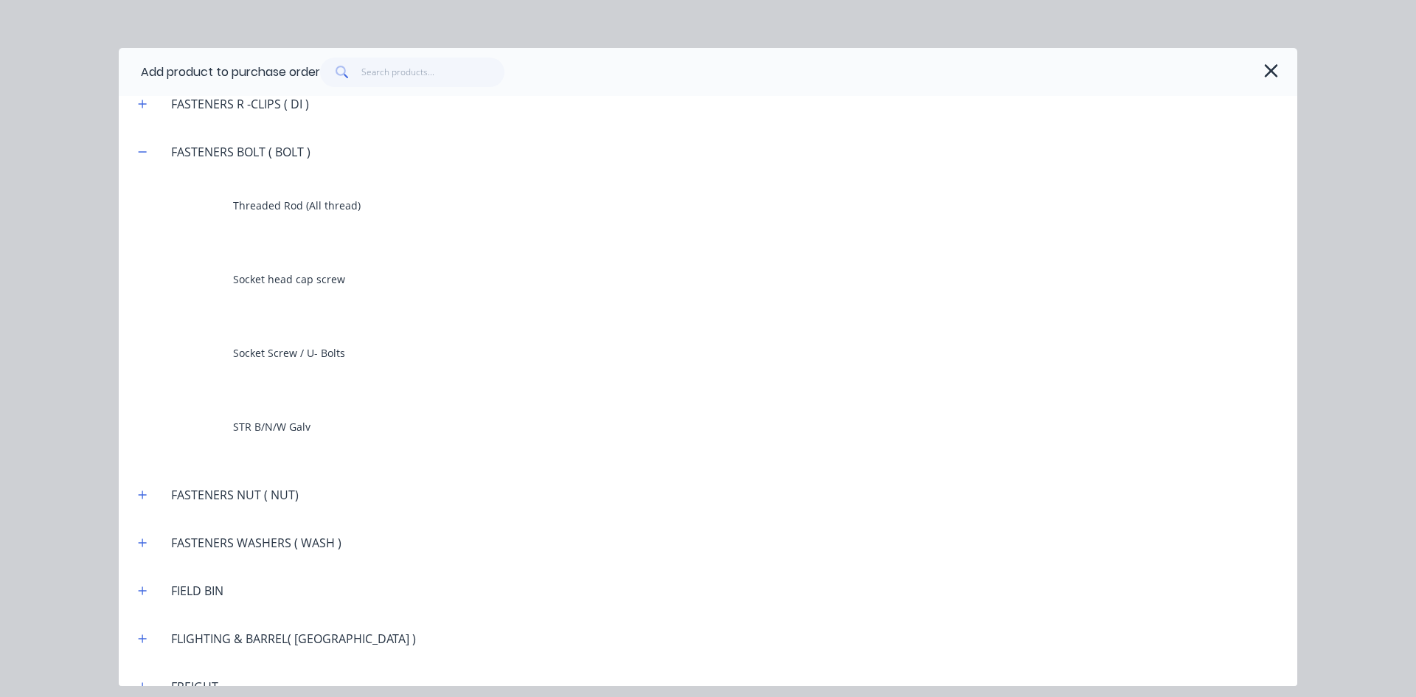
scroll to position [1475, 0]
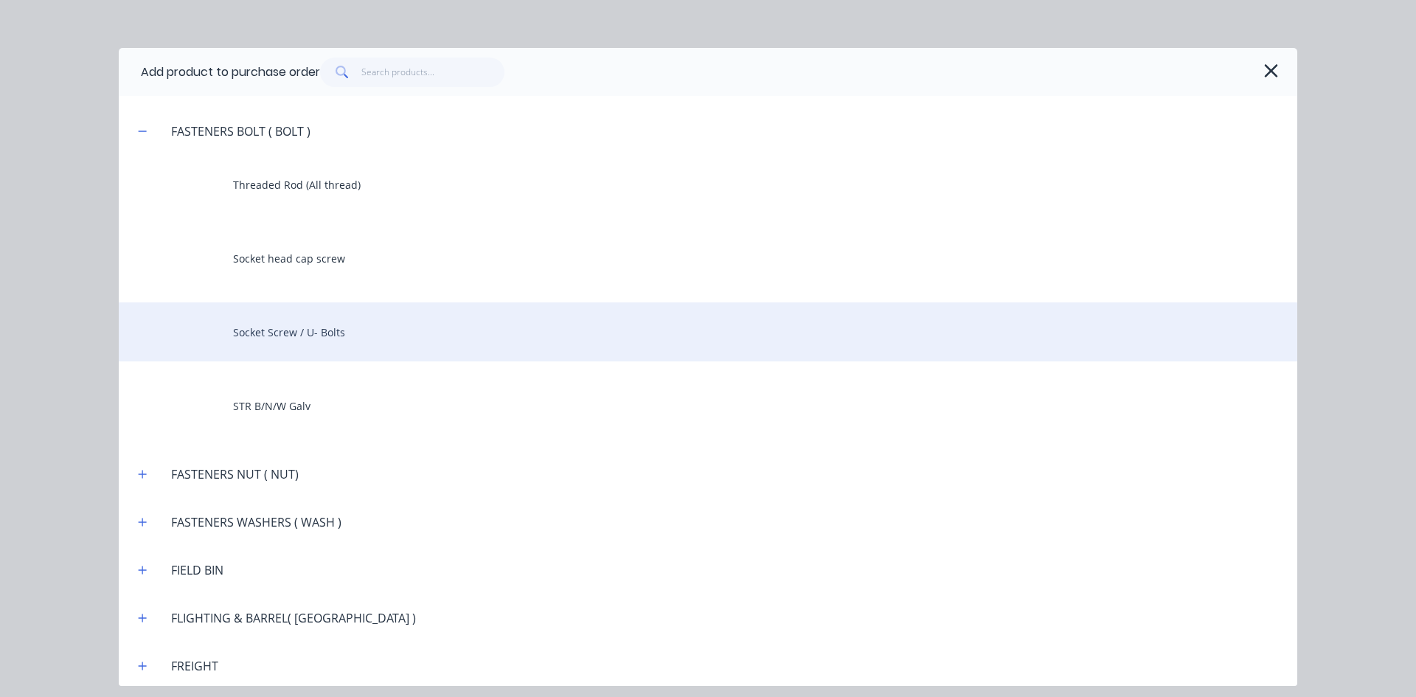
click at [286, 332] on div "Socket Screw / U- Bolts" at bounding box center [708, 331] width 1178 height 59
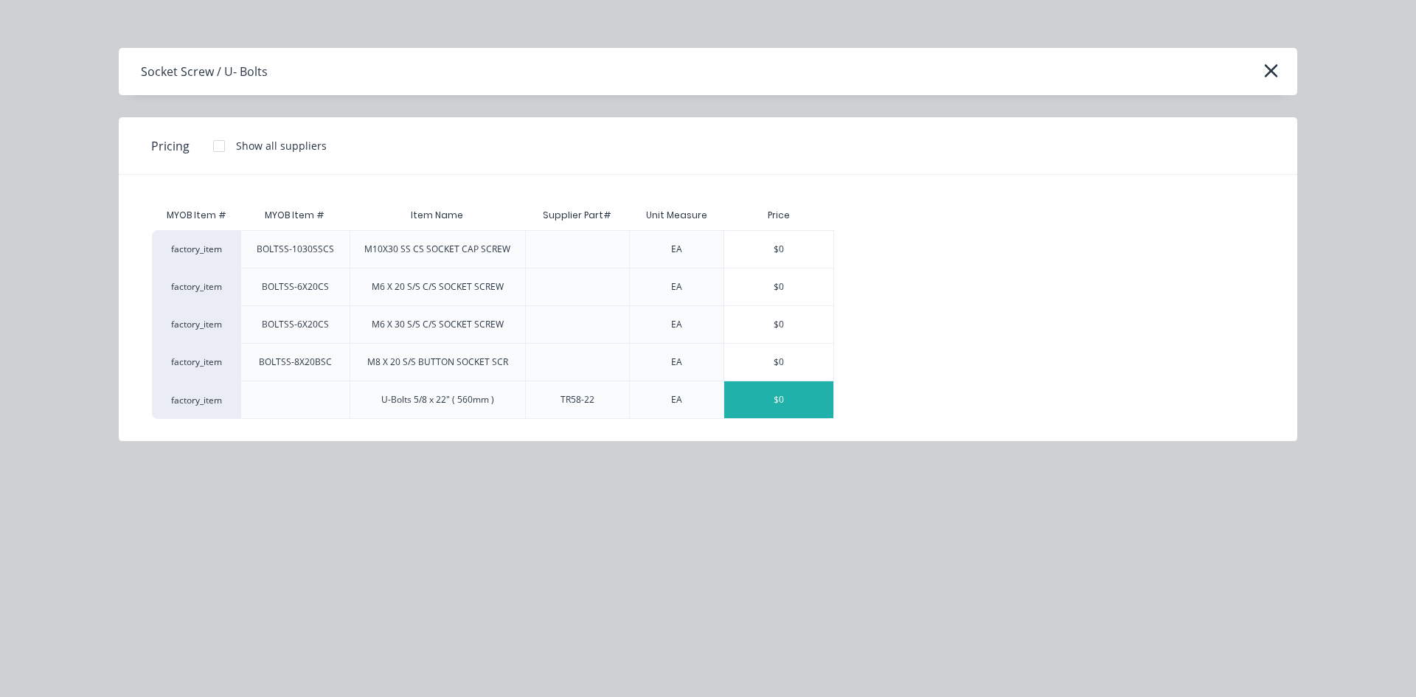
click at [785, 400] on div "$0" at bounding box center [778, 399] width 109 height 37
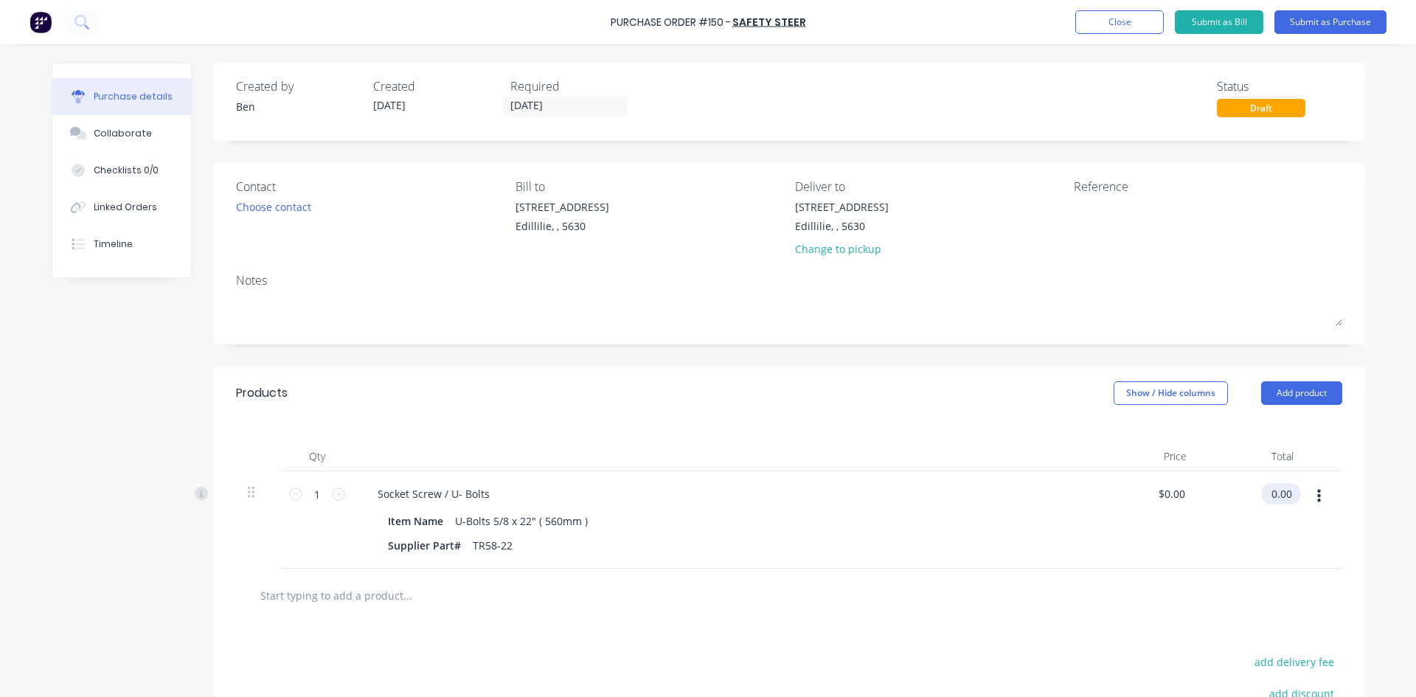
click at [1282, 492] on input "0.00" at bounding box center [1278, 493] width 34 height 21
click at [1282, 492] on input "0.00" at bounding box center [1281, 493] width 28 height 21
type input "344.0"
type input "$344.00"
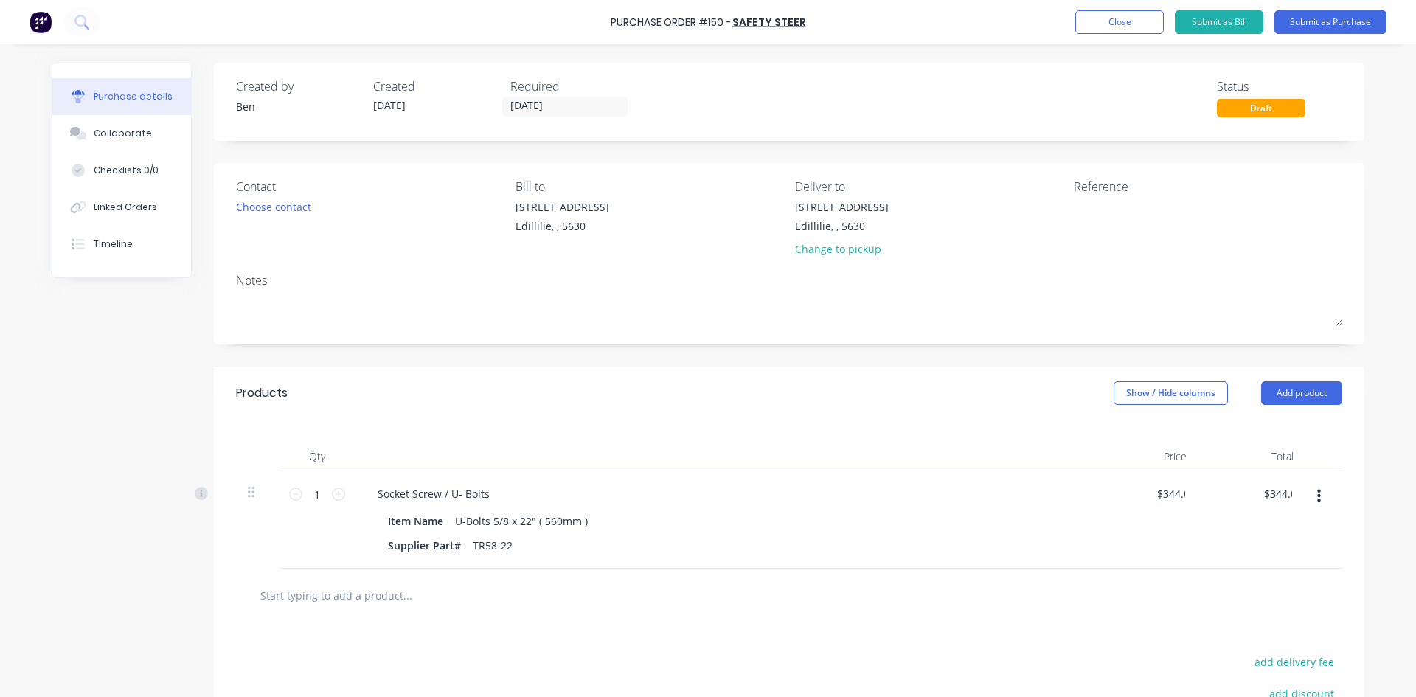
click at [1247, 522] on div "$344.00 344.0" at bounding box center [1251, 519] width 107 height 97
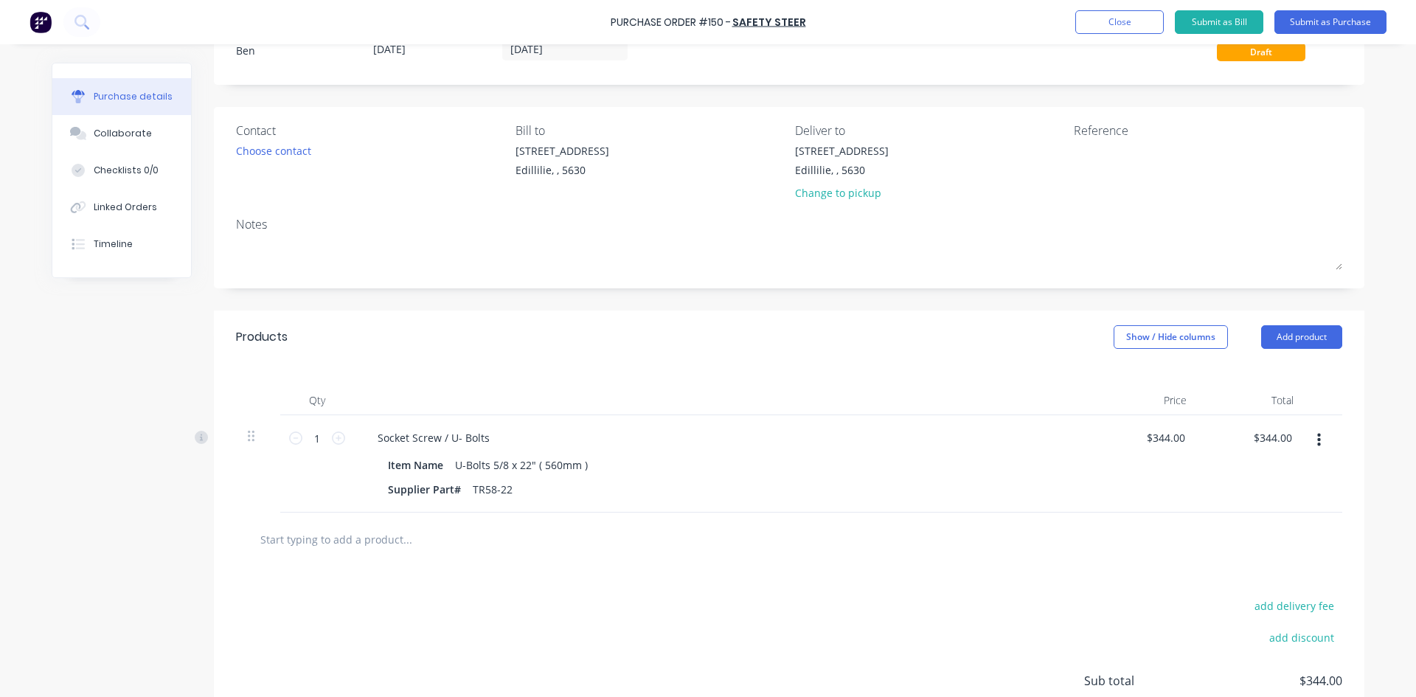
scroll to position [0, 0]
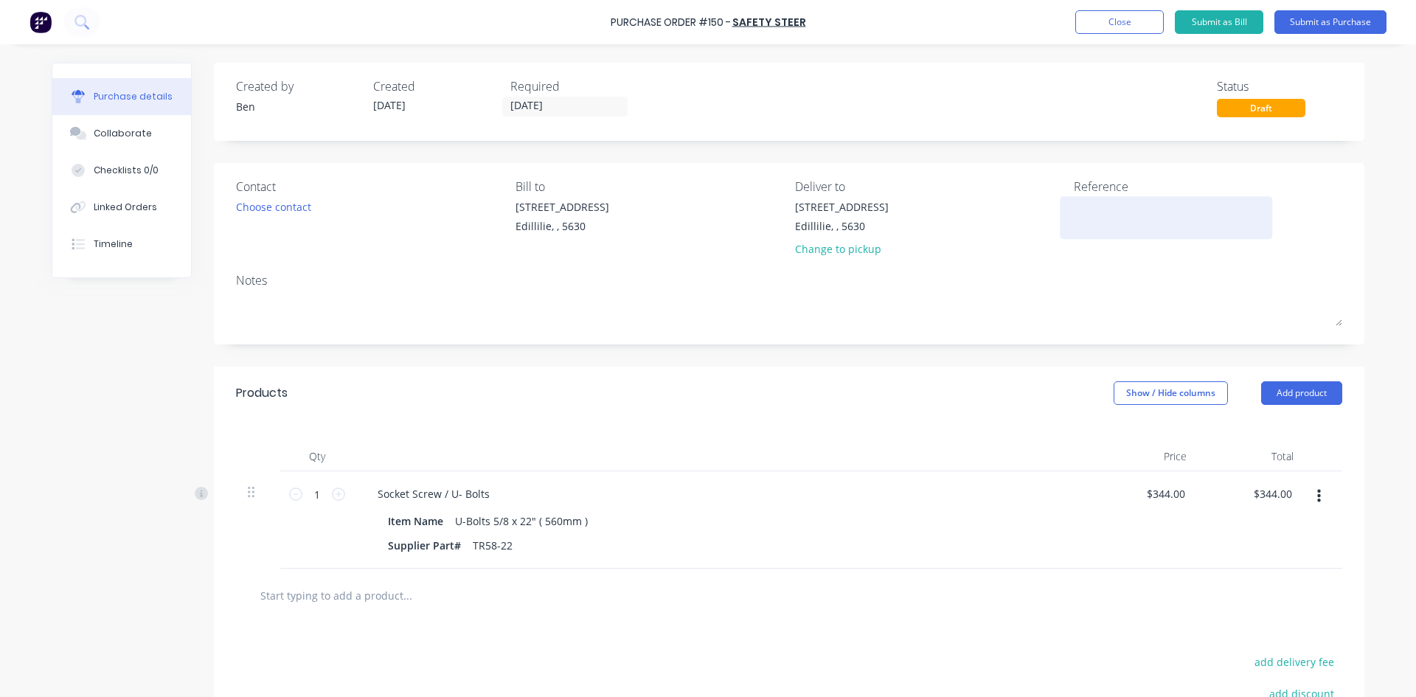
click at [1076, 217] on textarea at bounding box center [1166, 215] width 184 height 33
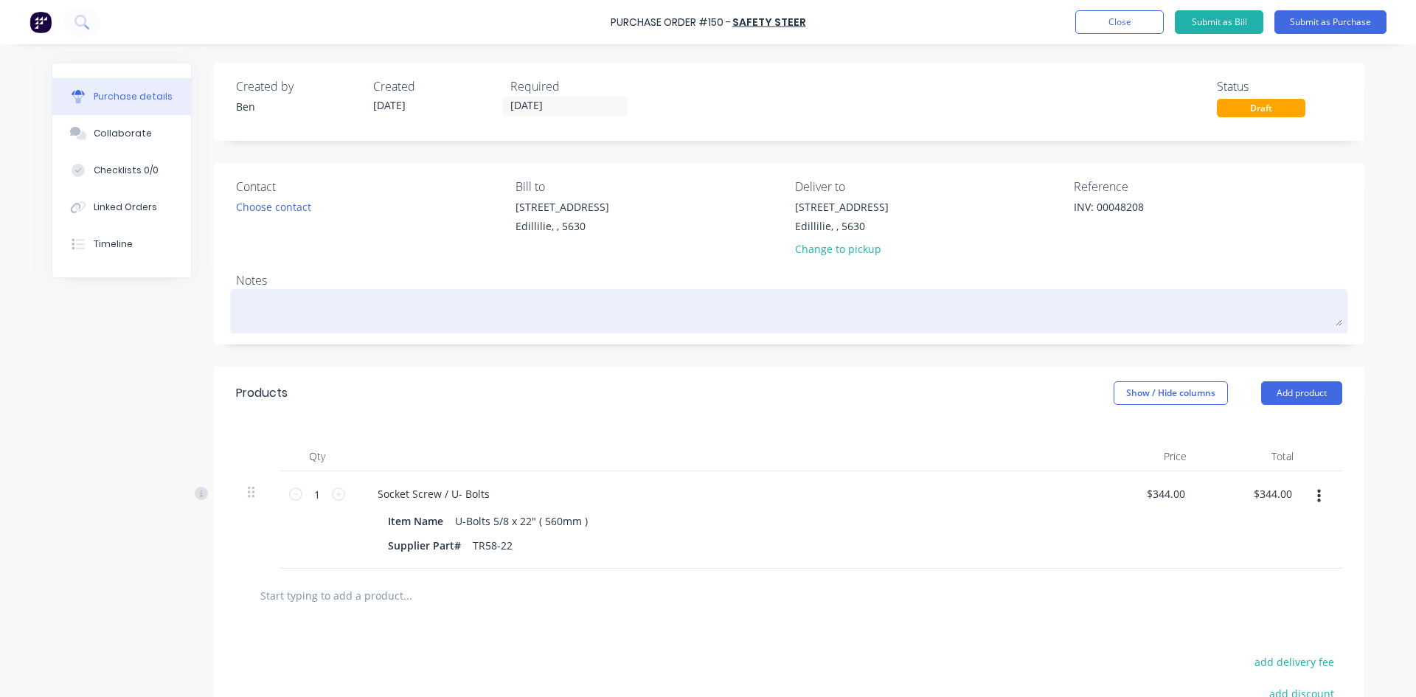
type textarea "INV: 00048208"
type textarea "x"
type textarea "INV: 00048208"
click at [250, 305] on textarea at bounding box center [789, 309] width 1106 height 33
type textarea "x"
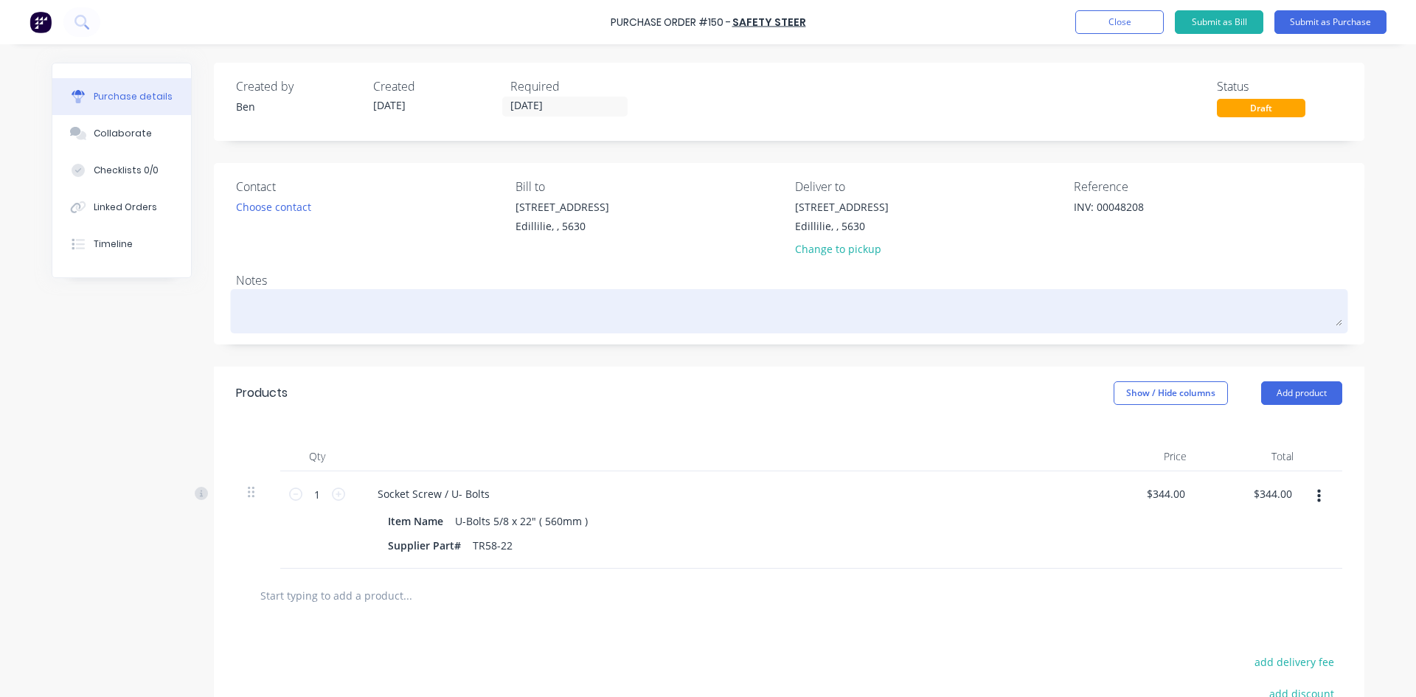
type textarea "p"
type textarea "x"
type textarea "P"
type textarea "x"
type textarea "P"
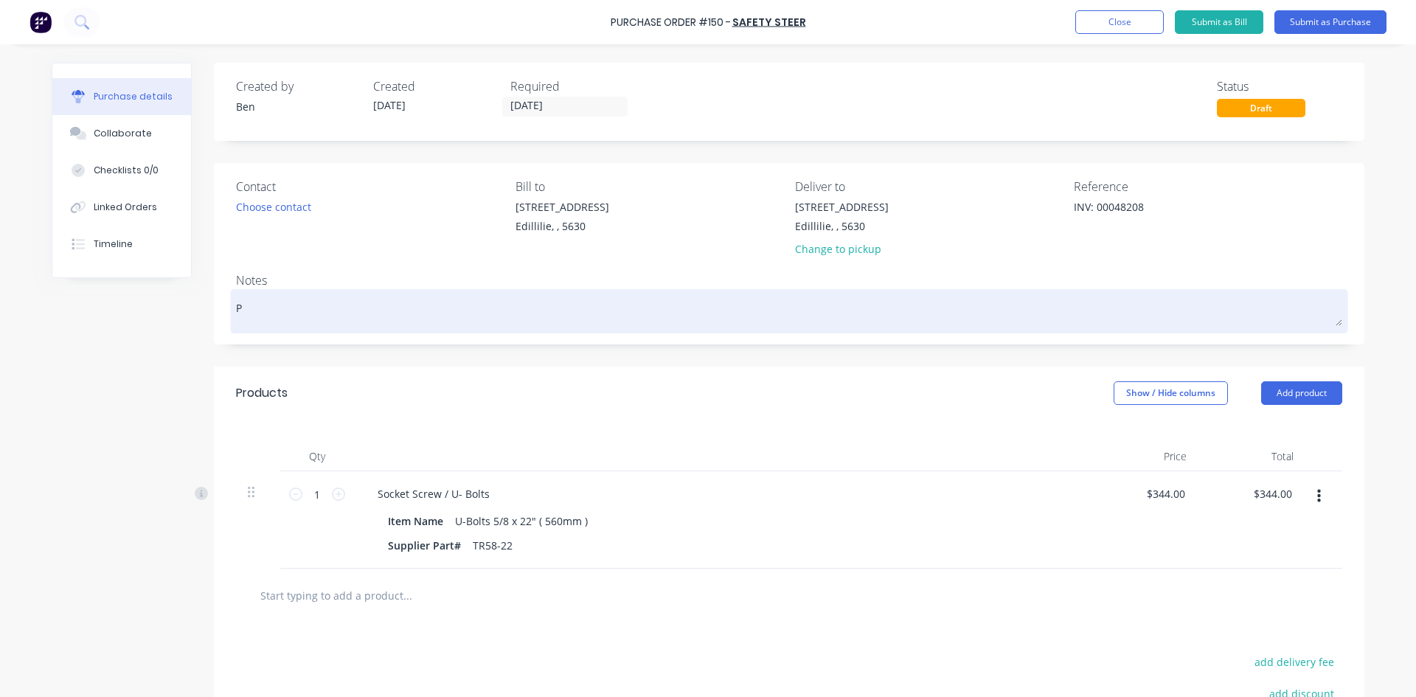
type textarea "x"
type textarea "PA"
type textarea "x"
type textarea "PAI"
type textarea "x"
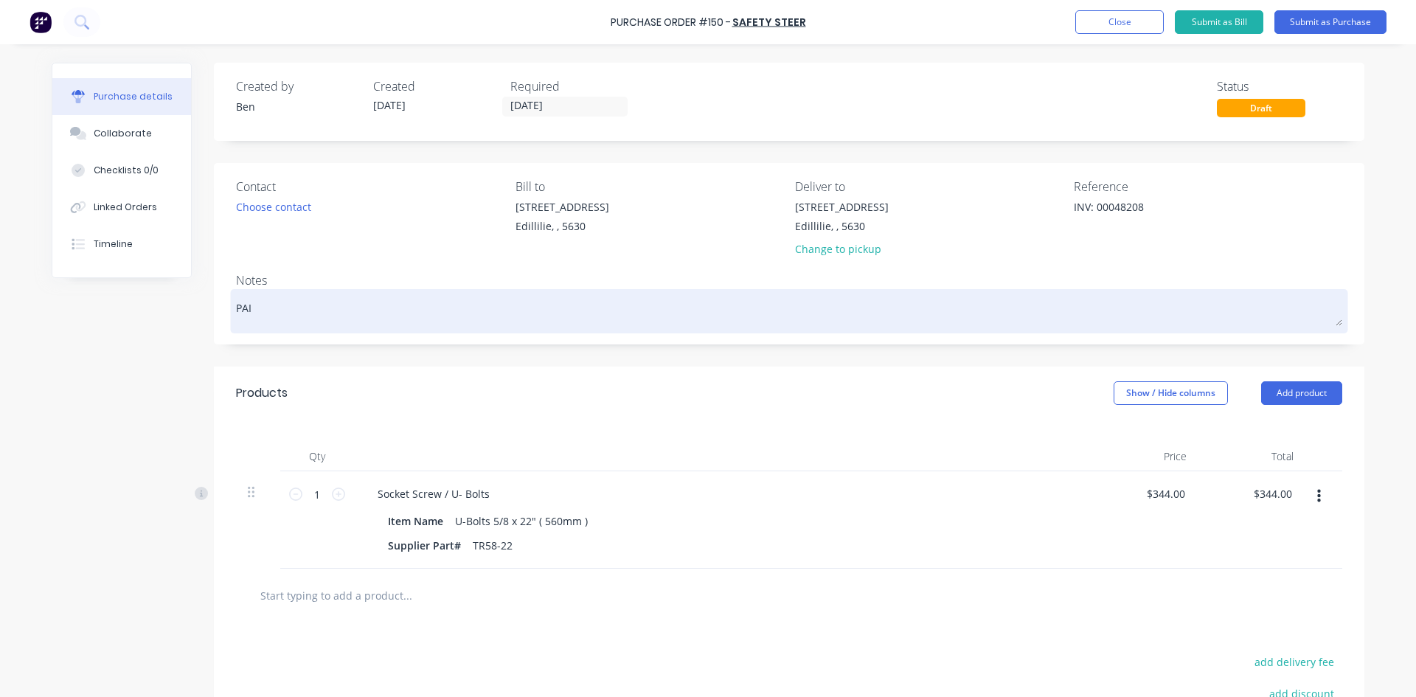
type textarea "PAID"
type textarea "x"
type textarea "PAID"
type textarea "x"
type textarea "PAID B"
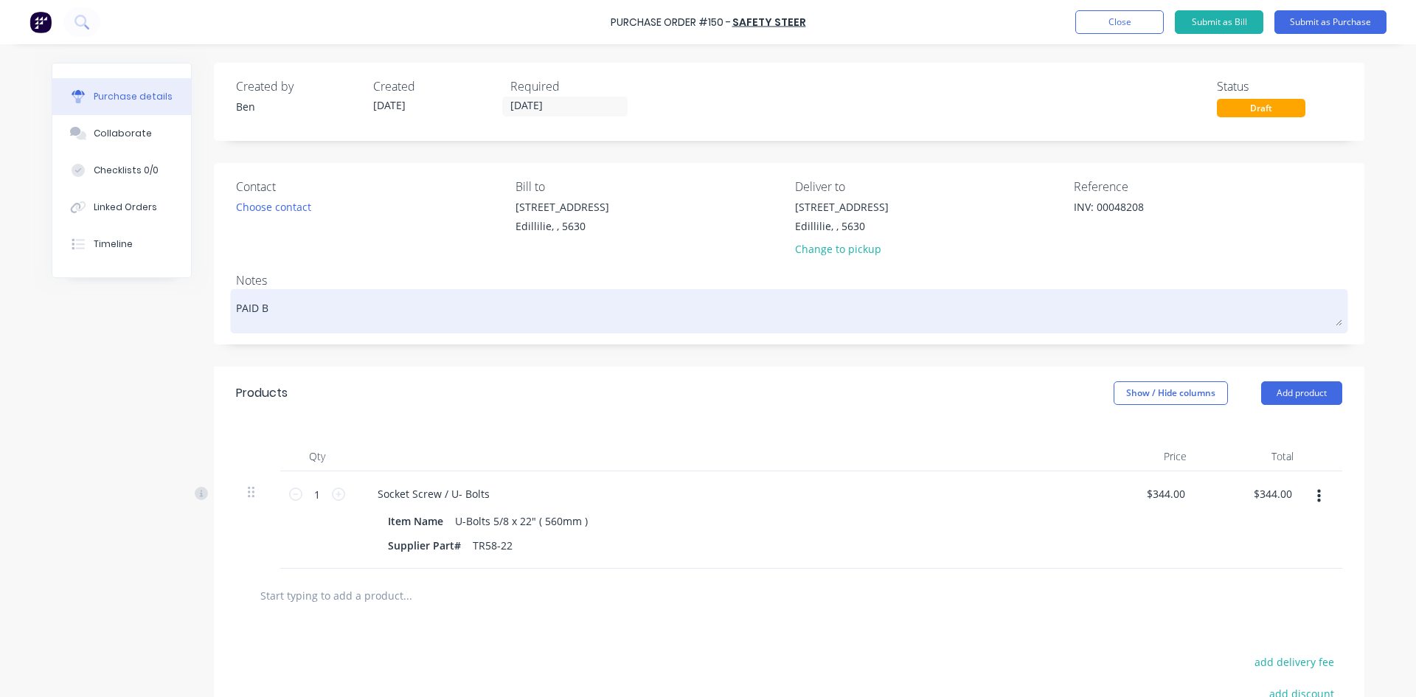
type textarea "x"
type textarea "PAID BY"
type textarea "x"
type textarea "PAID BY"
type textarea "x"
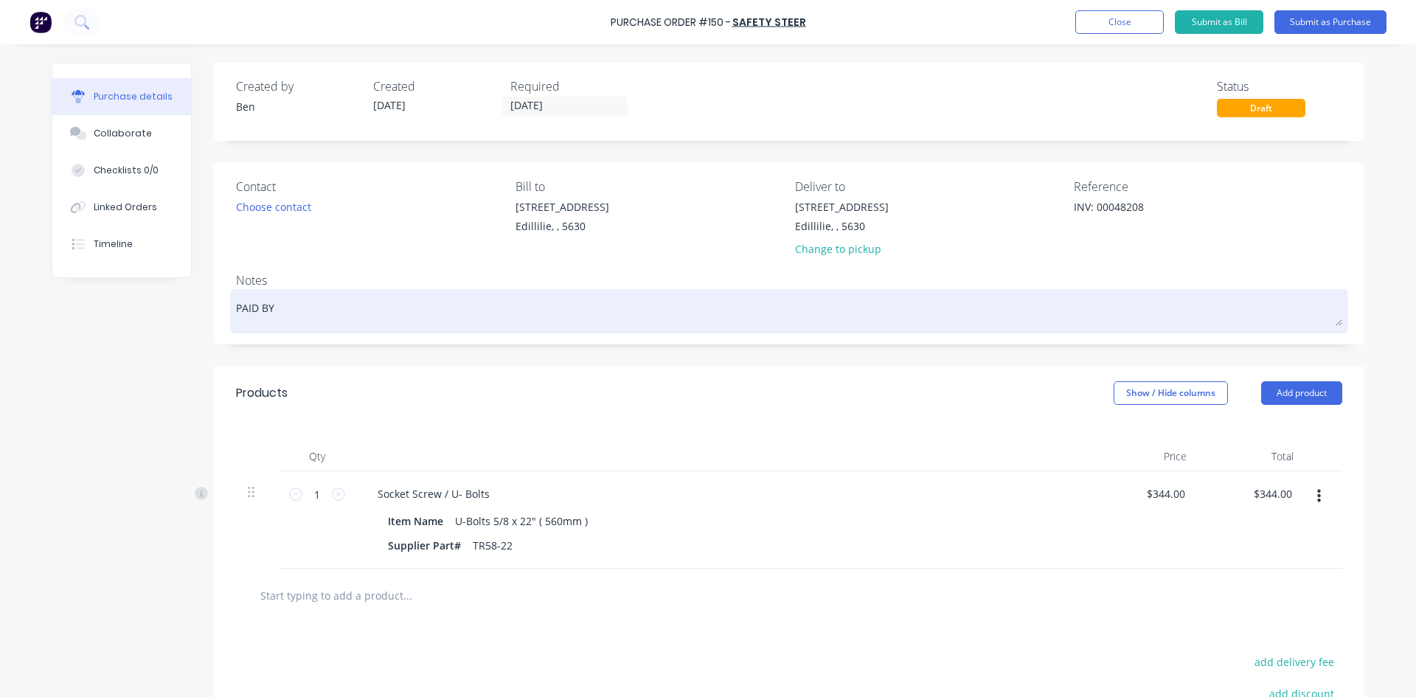
type textarea "PAID BY C"
type textarea "x"
type textarea "PAID BY CA"
type textarea "x"
type textarea "PAID BY CAP"
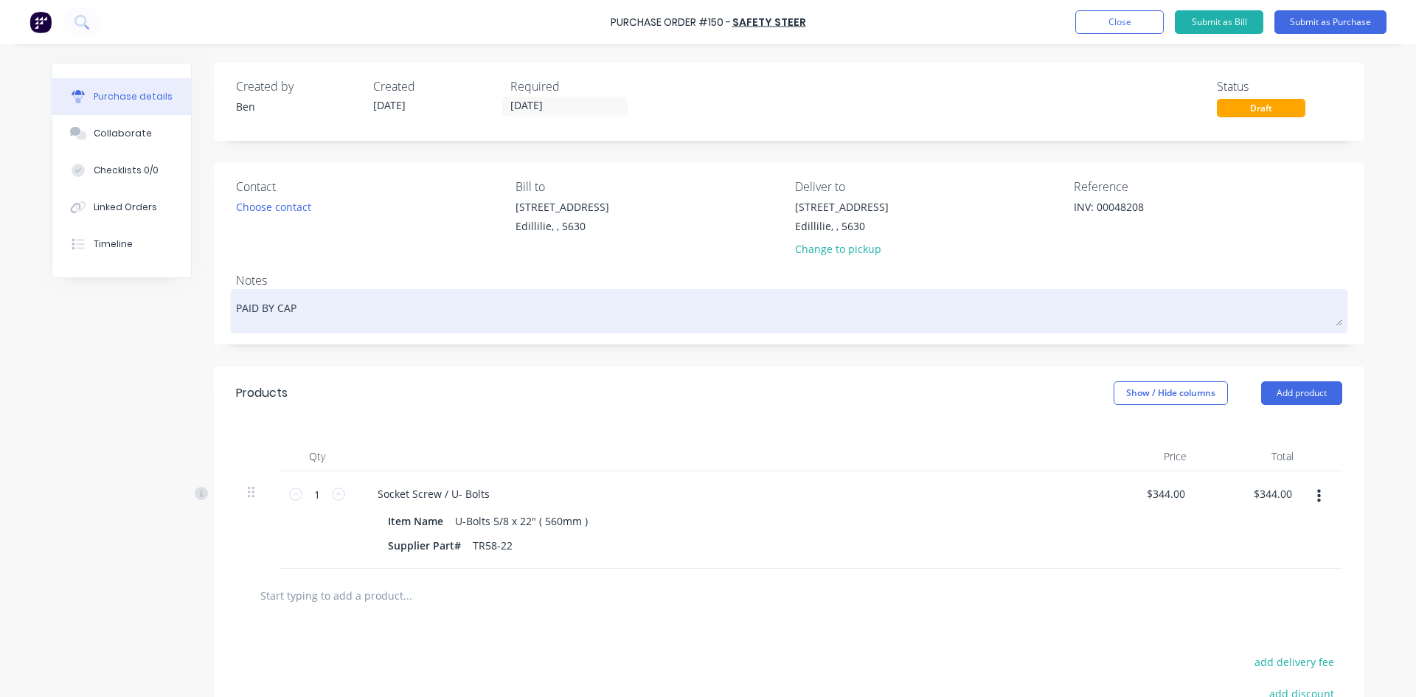
type textarea "x"
type textarea "PAID BY CAPR"
type textarea "x"
type textarea "PAID BY CAPRI"
type textarea "x"
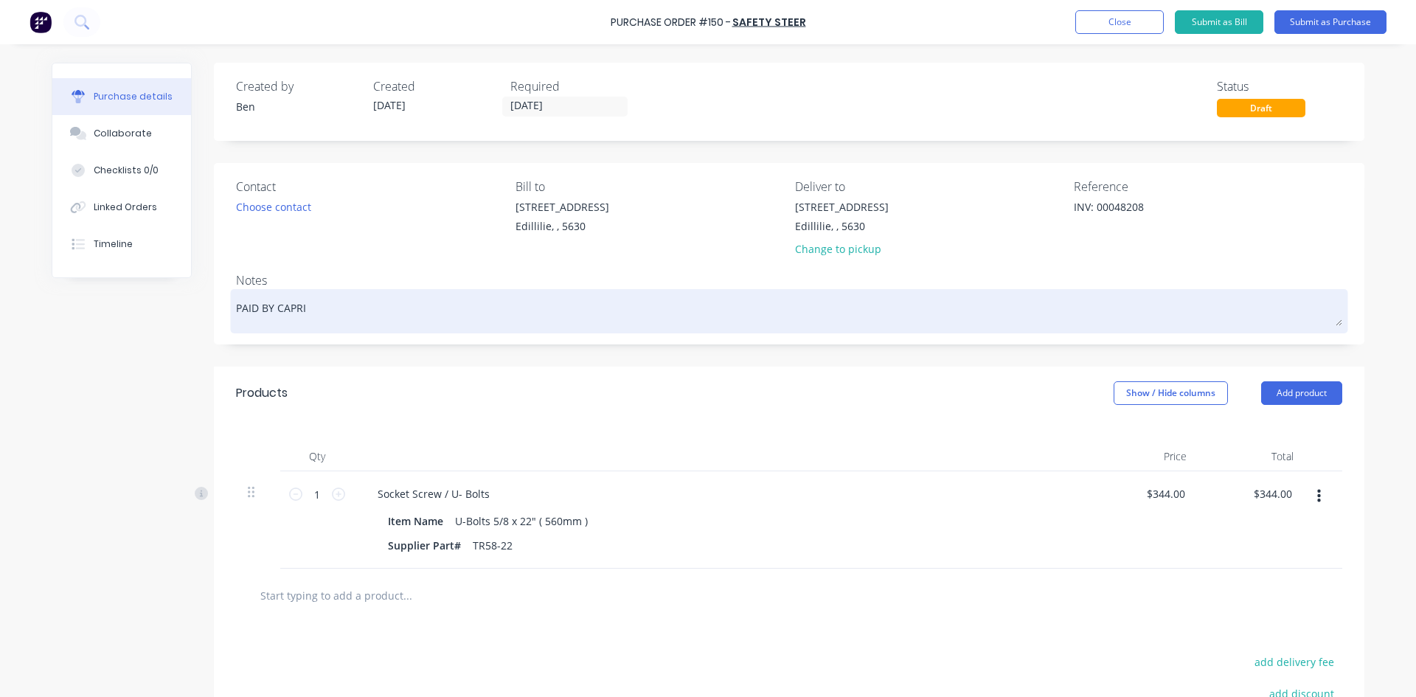
type textarea "PAID BY CAPRIC"
type textarea "x"
type textarea "PAID BY [PERSON_NAME]"
type textarea "x"
type textarea "PAID BY [PERSON_NAME]"
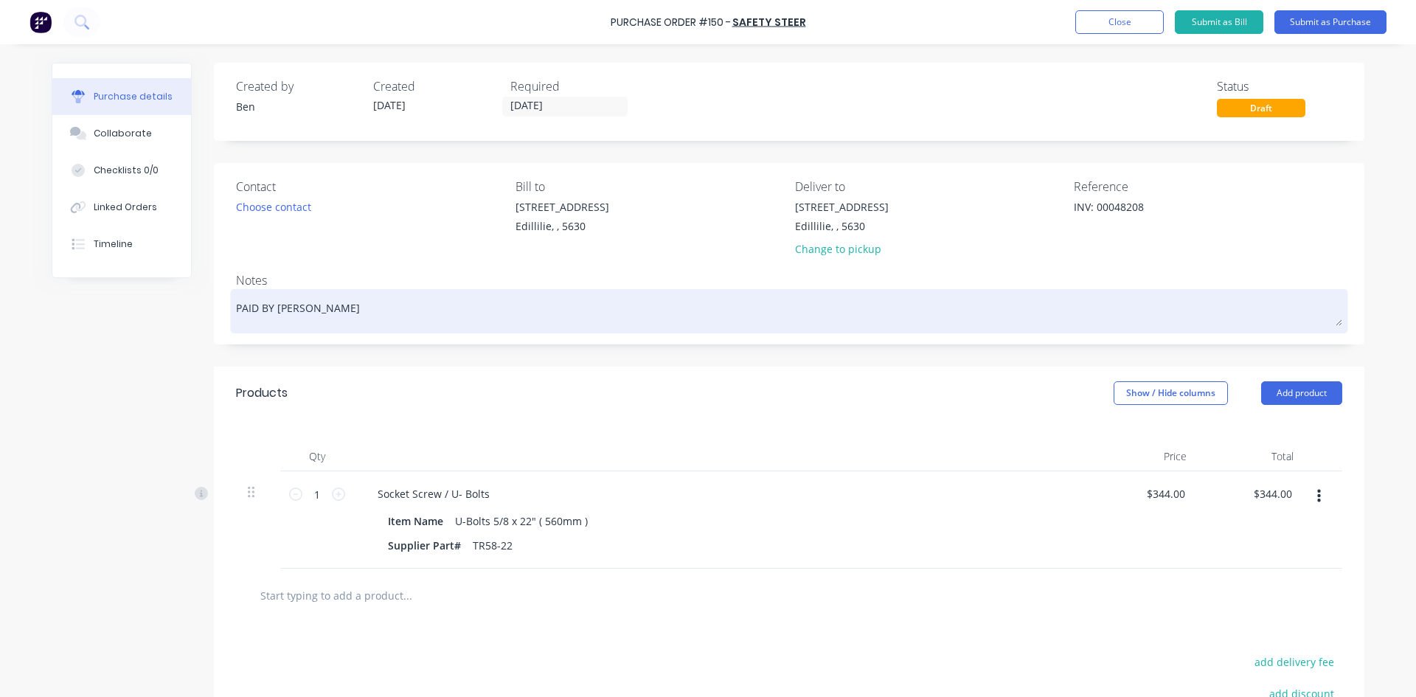
type textarea "x"
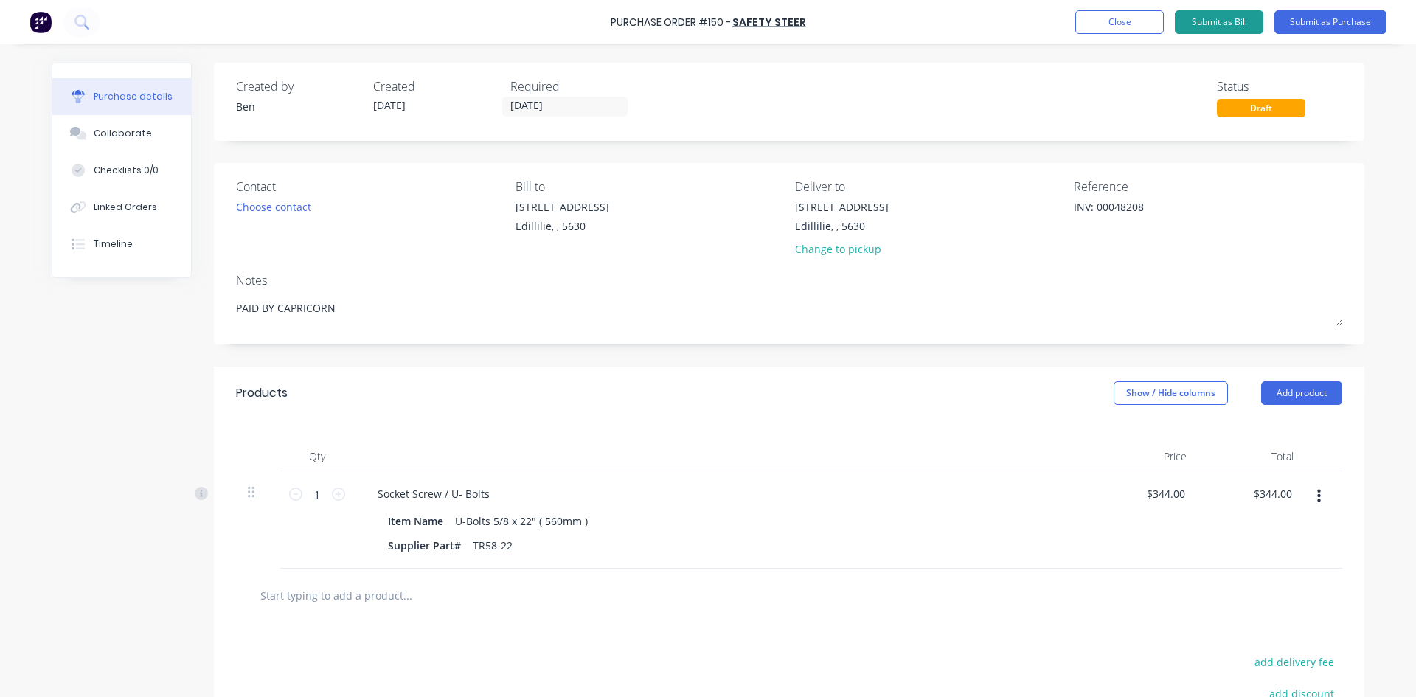
type textarea "PAID BY CAPRICORN"
type textarea "x"
type textarea "PAID BY CAPRICORN"
click at [1225, 25] on button "Submit as Bill" at bounding box center [1219, 22] width 88 height 24
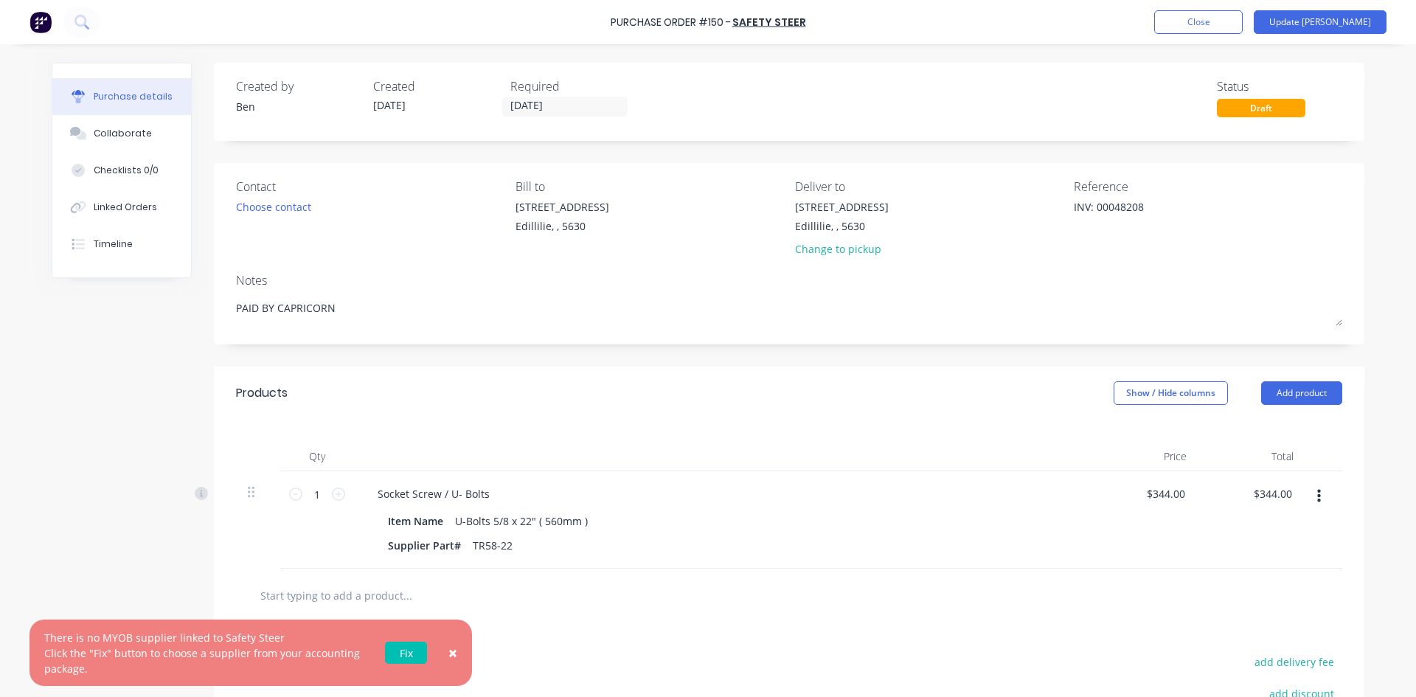
type textarea "x"
click at [407, 650] on link "Fix" at bounding box center [406, 653] width 42 height 22
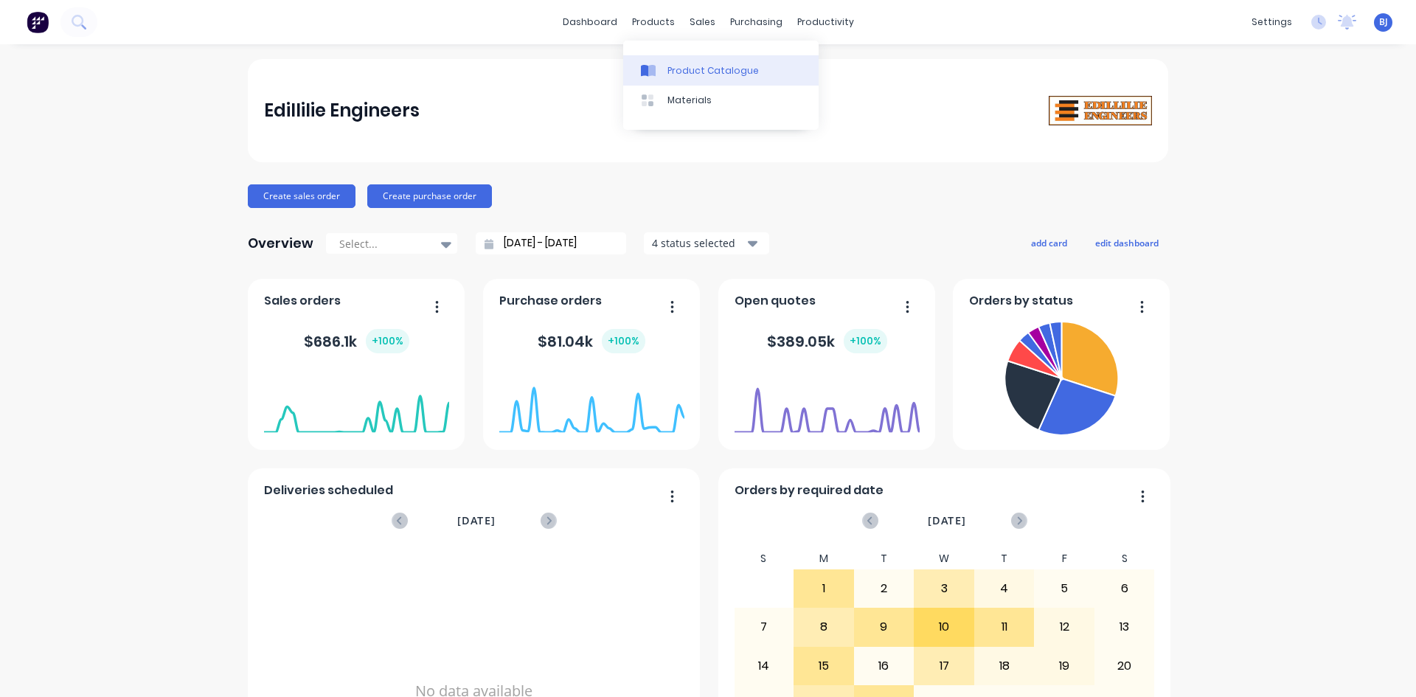
click at [664, 67] on link "Product Catalogue" at bounding box center [720, 69] width 195 height 29
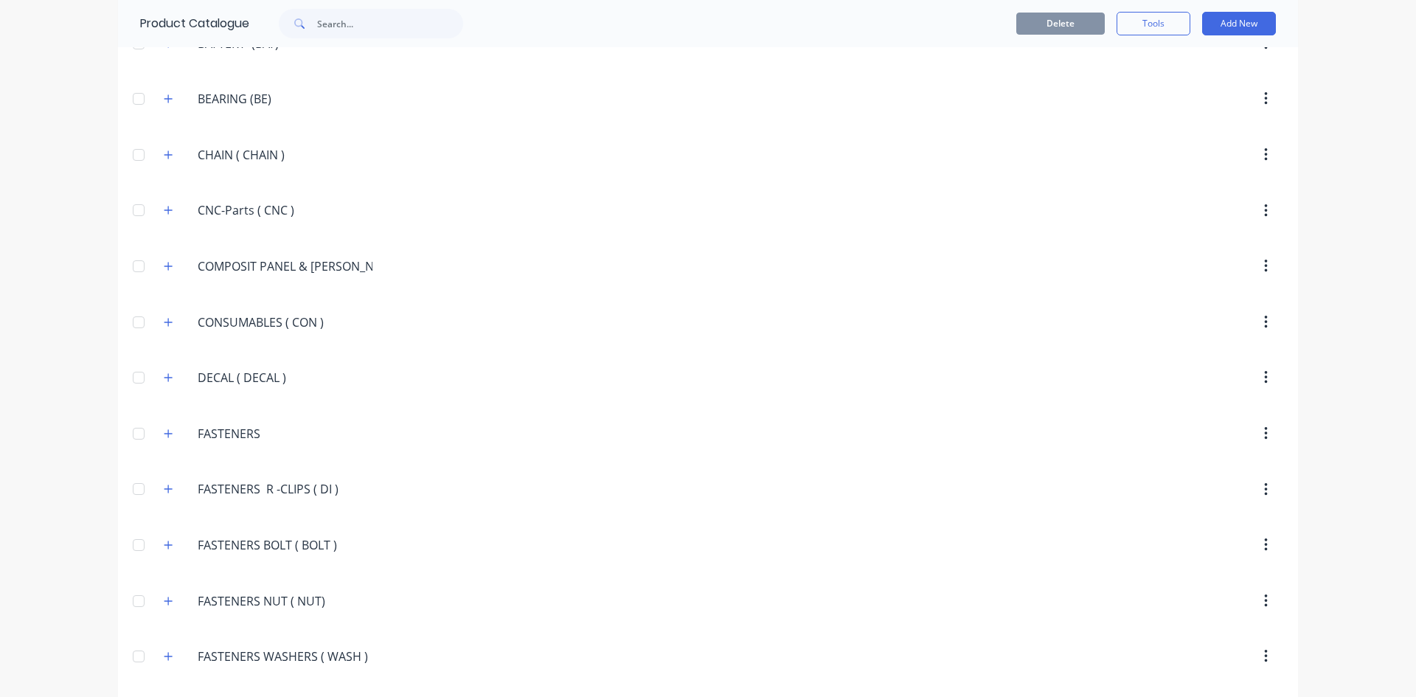
scroll to position [1327, 0]
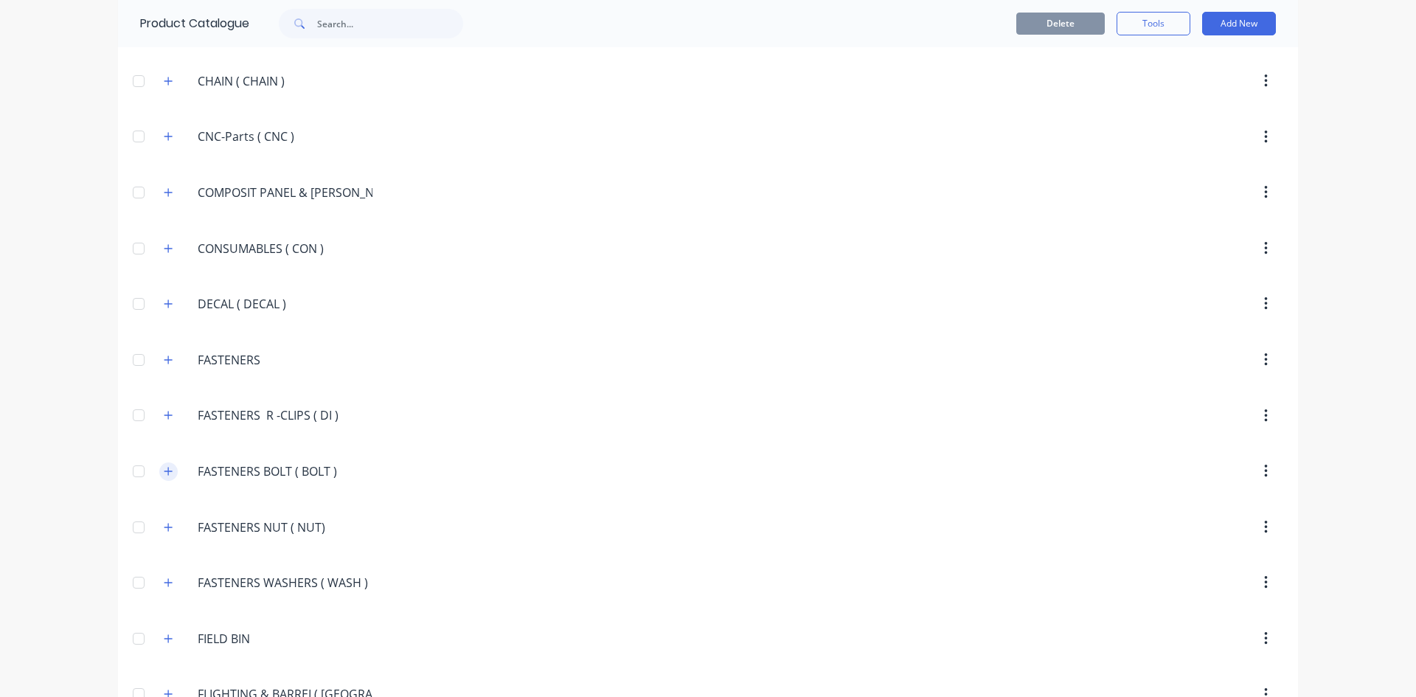
click at [165, 474] on icon "button" at bounding box center [168, 471] width 9 height 10
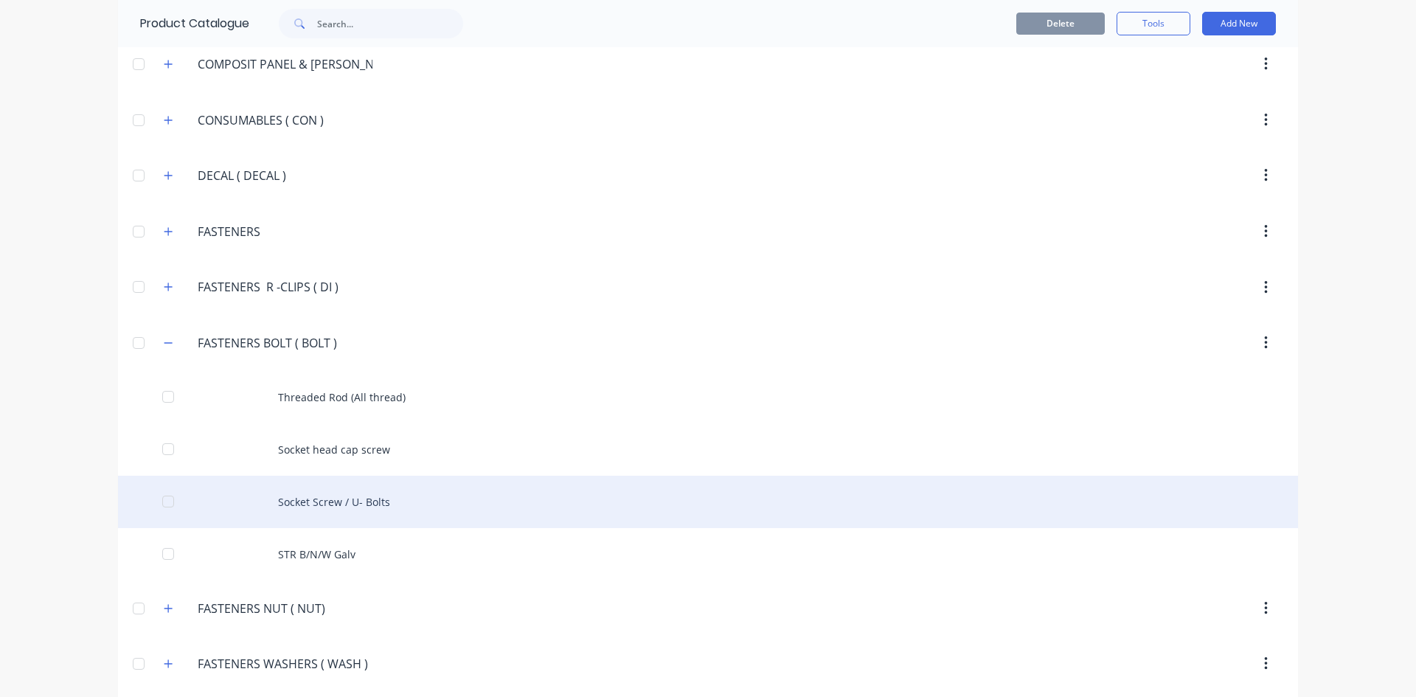
scroll to position [1475, 0]
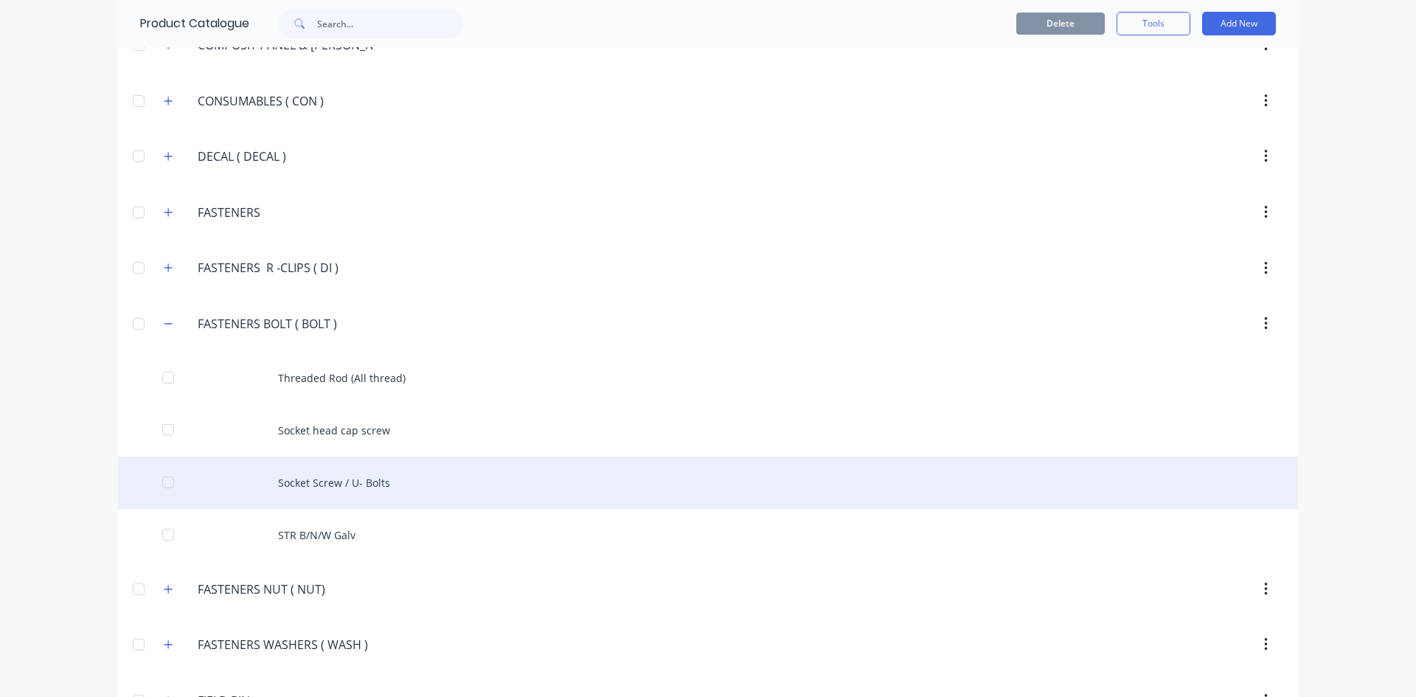
click at [336, 485] on div "Socket Screw / U- Bolts" at bounding box center [708, 482] width 1180 height 52
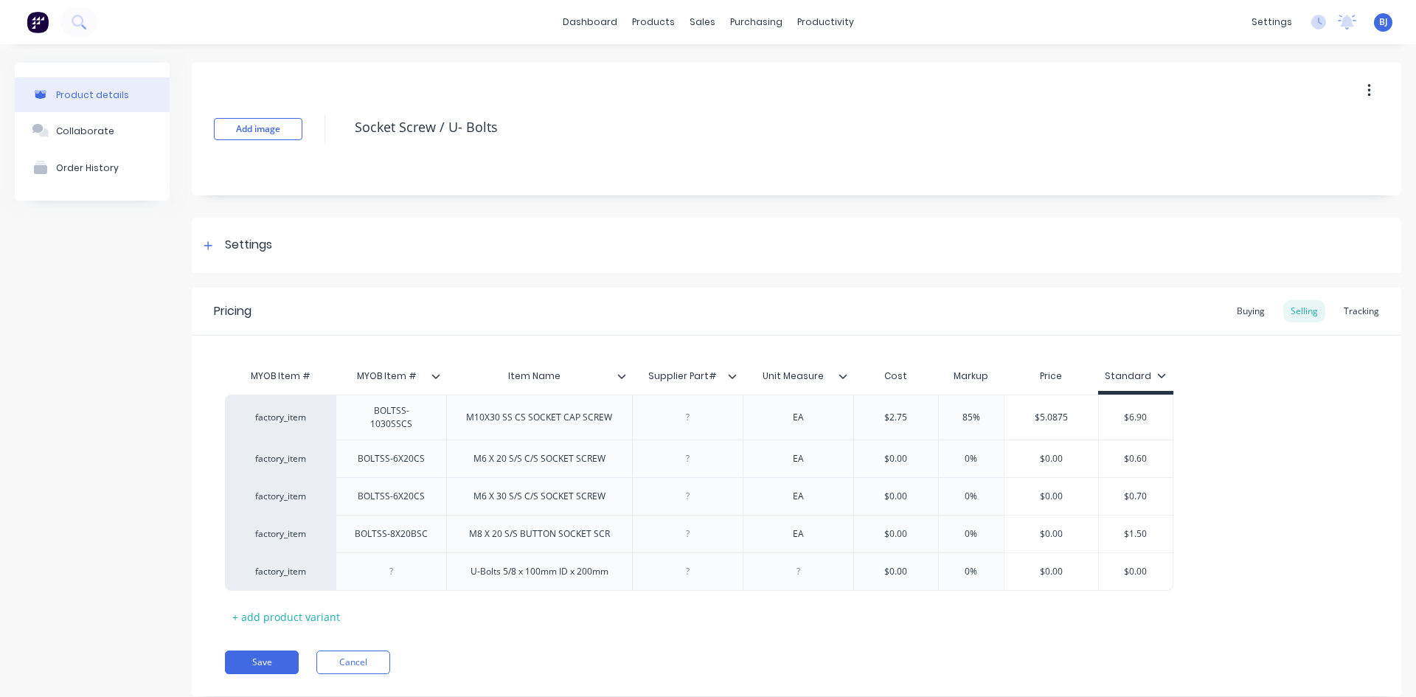
type textarea "x"
click at [693, 576] on div at bounding box center [687, 571] width 74 height 19
type textarea "x"
click at [803, 578] on div at bounding box center [798, 571] width 74 height 19
type textarea "x"
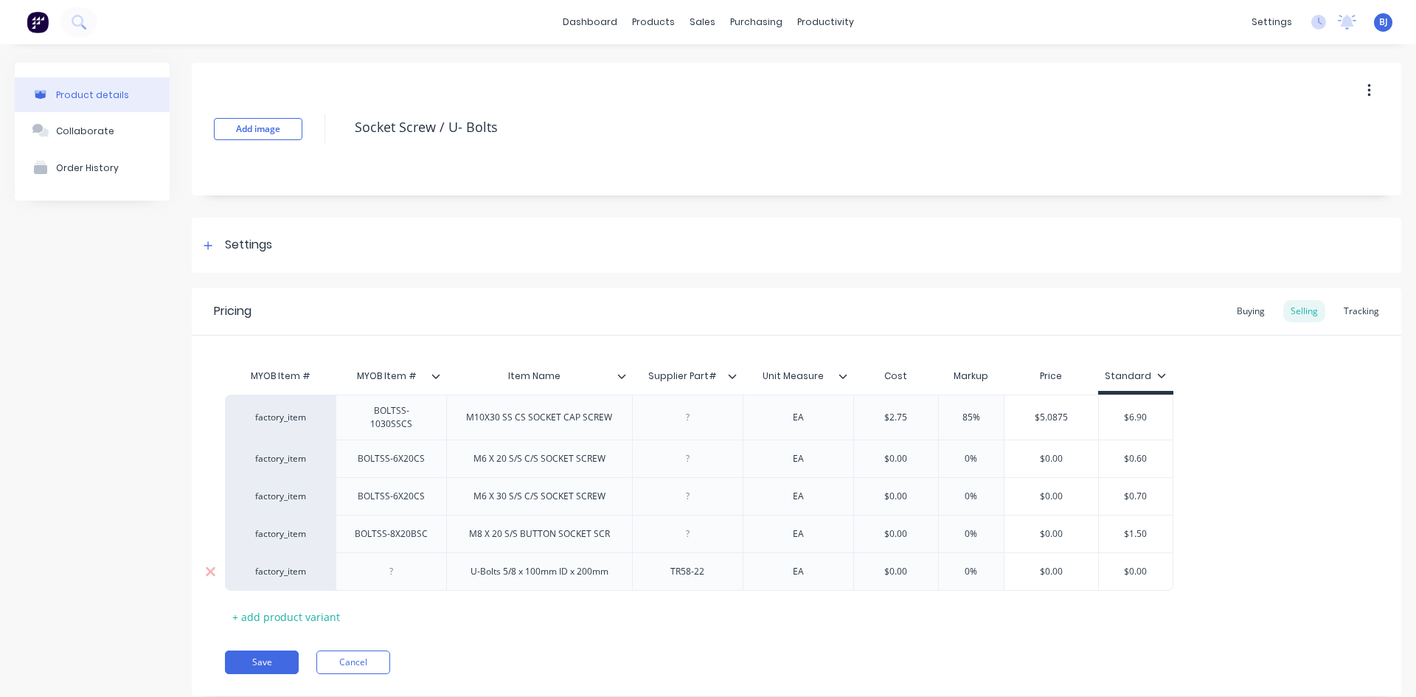
type input "$0.00"
click at [900, 570] on input "$0.00" at bounding box center [896, 571] width 84 height 13
type textarea "x"
type input "$3"
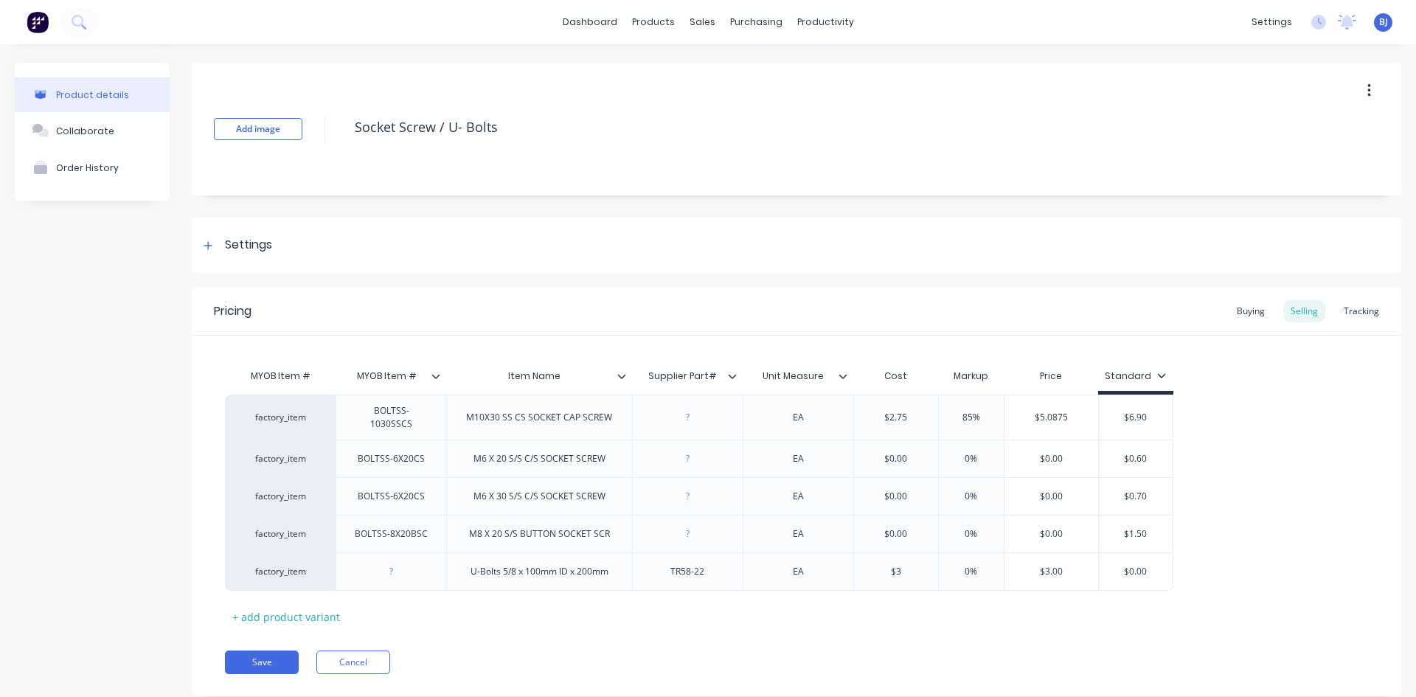
type textarea "x"
type input "$36."
type textarea "x"
type input "$36.5"
type input "$36.50"
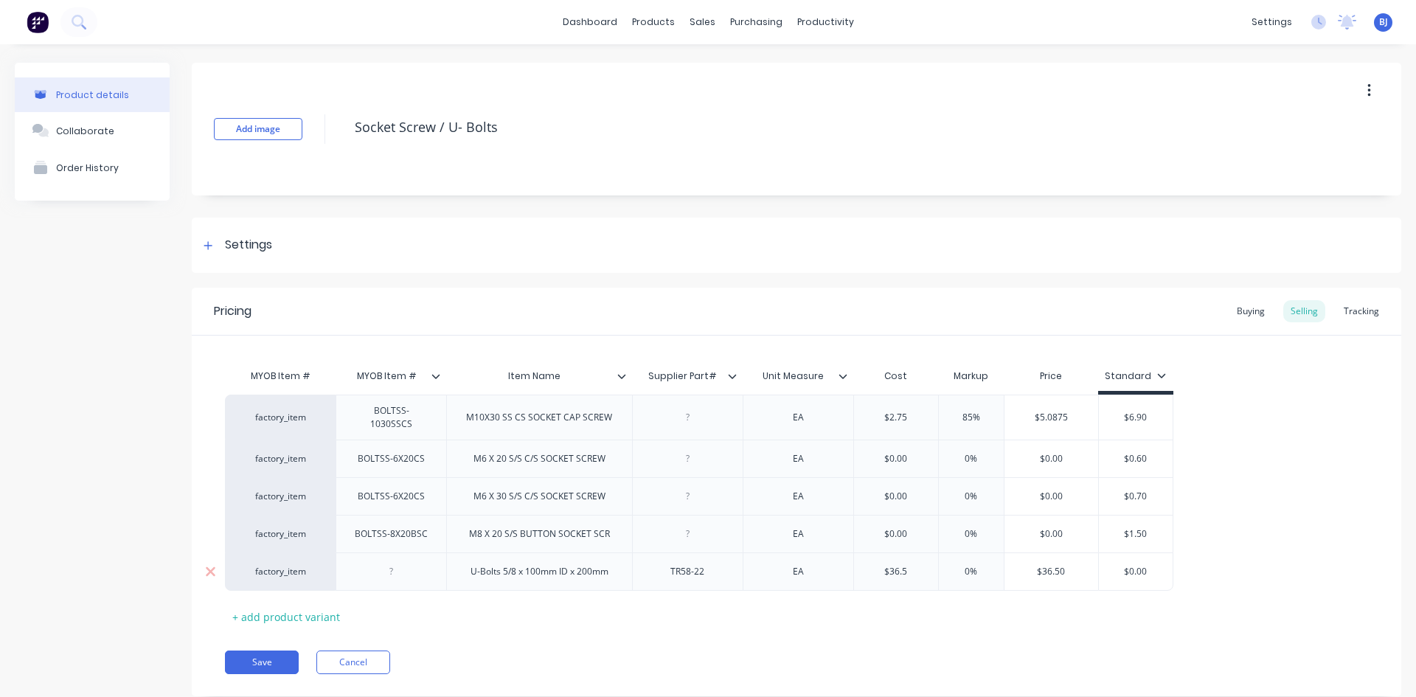
click at [1008, 577] on input "$36.50" at bounding box center [1051, 571] width 94 height 13
type input "0%"
drag, startPoint x: 969, startPoint y: 572, endPoint x: 948, endPoint y: 580, distance: 22.9
click at [948, 580] on div "0% 0%" at bounding box center [971, 571] width 74 height 37
type textarea "x"
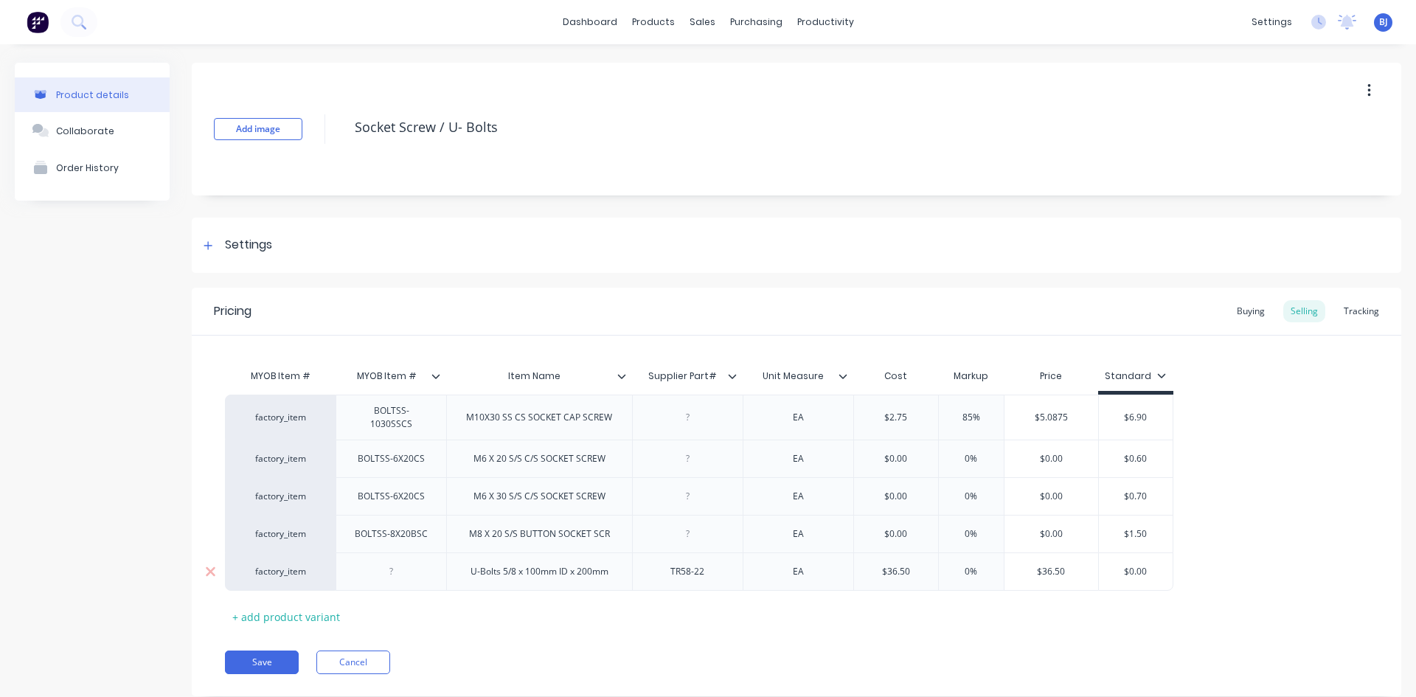
type input "8%"
type textarea "x"
click at [1001, 586] on div "85%" at bounding box center [971, 571] width 74 height 37
type input "85%"
type input "$0.00"
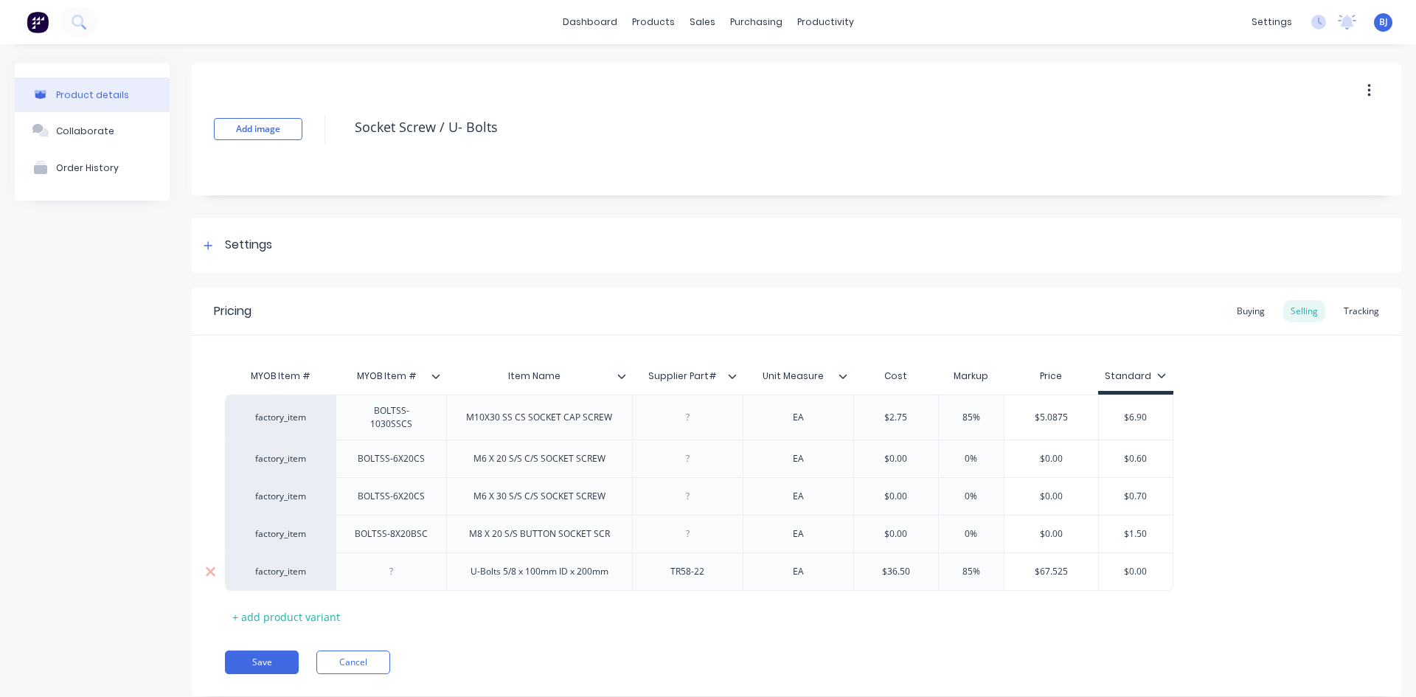
drag, startPoint x: 1147, startPoint y: 569, endPoint x: 1089, endPoint y: 581, distance: 59.6
click at [1089, 581] on div "factory_item U-Bolts 5/8 x 100mm ID x 200mm TR58-22 EA $36.50 $36.5 85% 85% $67…" at bounding box center [699, 571] width 948 height 38
type textarea "x"
type input "6"
type textarea "x"
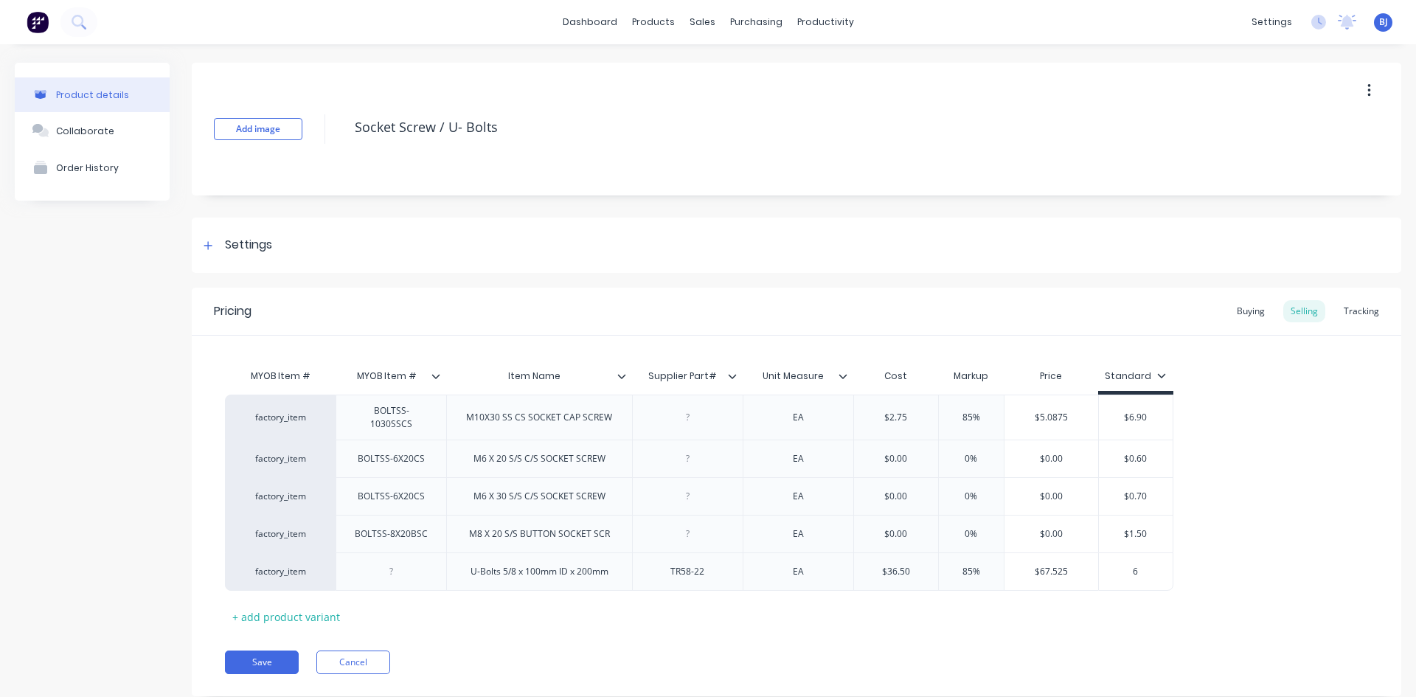
type input "68"
type textarea "x"
type input "68."
type textarea "x"
type input "68.0"
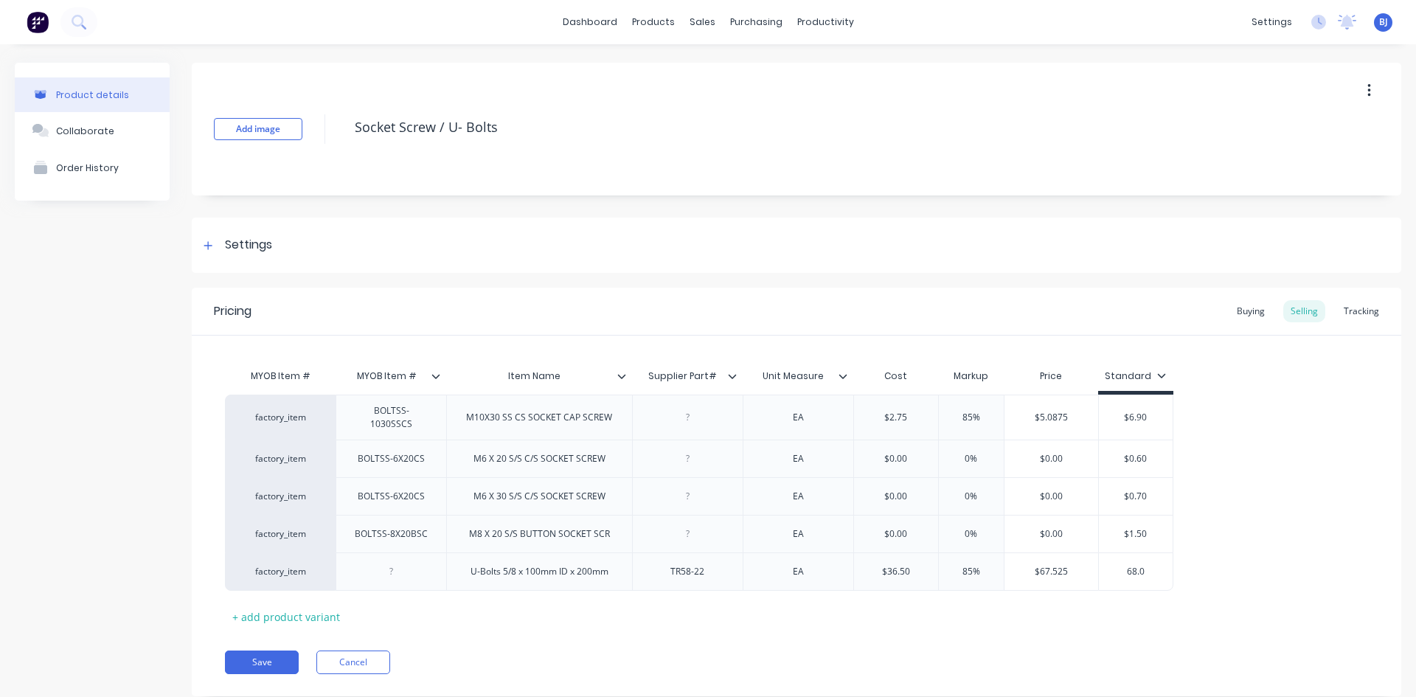
type textarea "x"
type input "68.00"
click at [1248, 579] on div "factory_item BOLTSS-1030SSCS M10X30 SS CS SOCKET CAP SCREW EA $2.75 85% $5.0875…" at bounding box center [796, 493] width 1143 height 196
click at [607, 580] on div "U-Bolts 5/8 x 100mm ID x 200mm" at bounding box center [539, 571] width 161 height 19
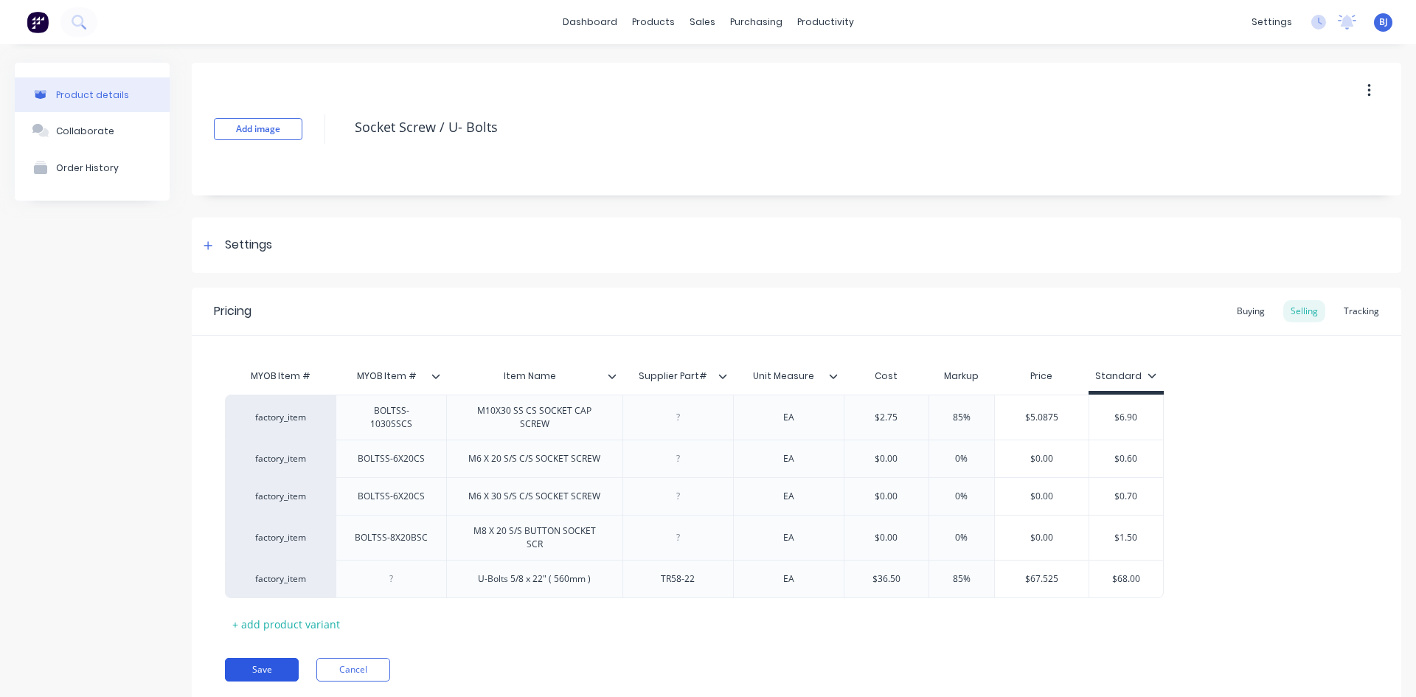
click at [248, 658] on button "Save" at bounding box center [262, 670] width 74 height 24
type textarea "x"
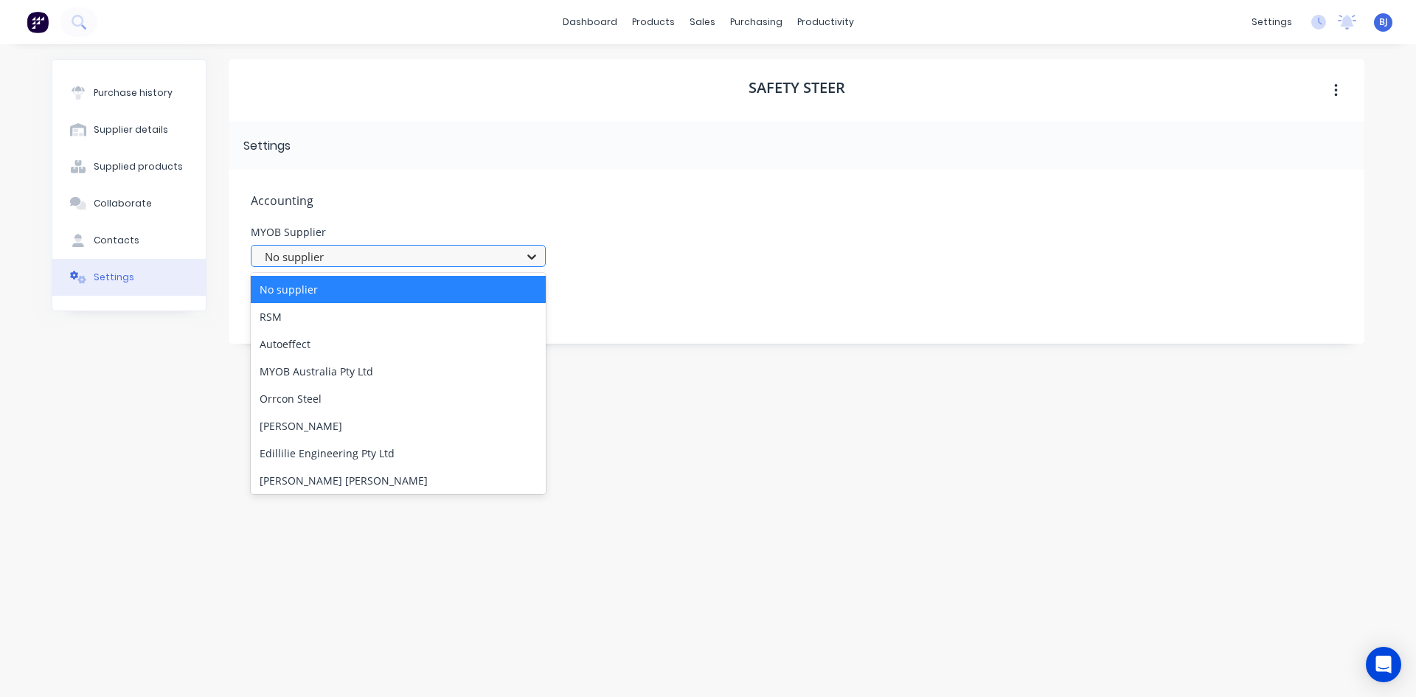
click at [532, 257] on icon at bounding box center [531, 256] width 15 height 15
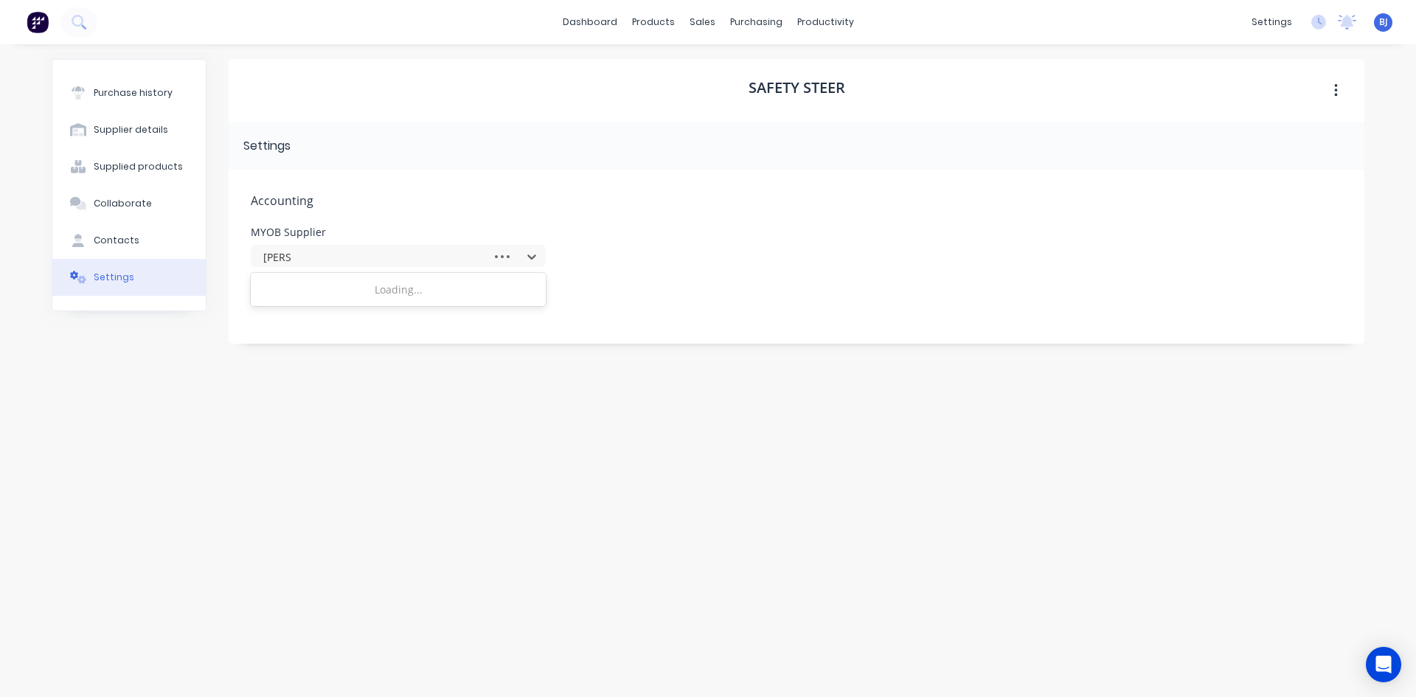
type input "Safety"
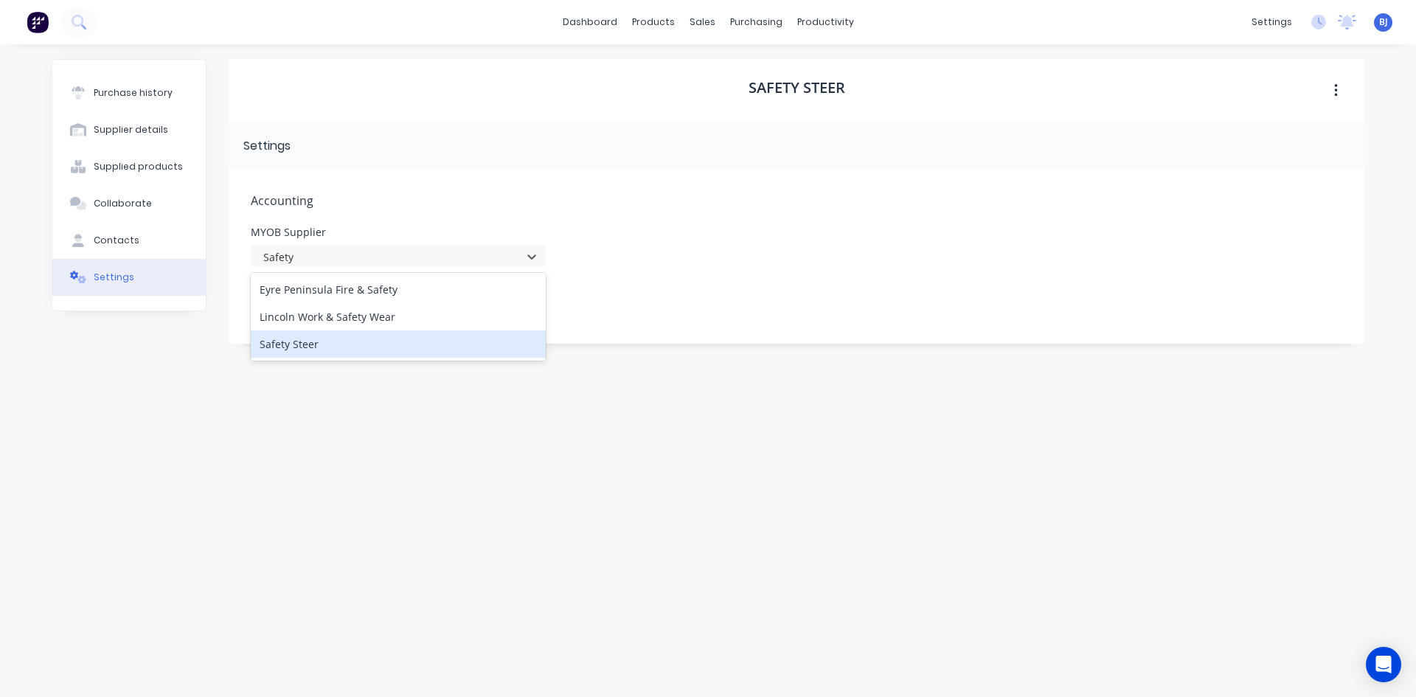
click at [282, 344] on div "Safety Steer" at bounding box center [398, 343] width 295 height 27
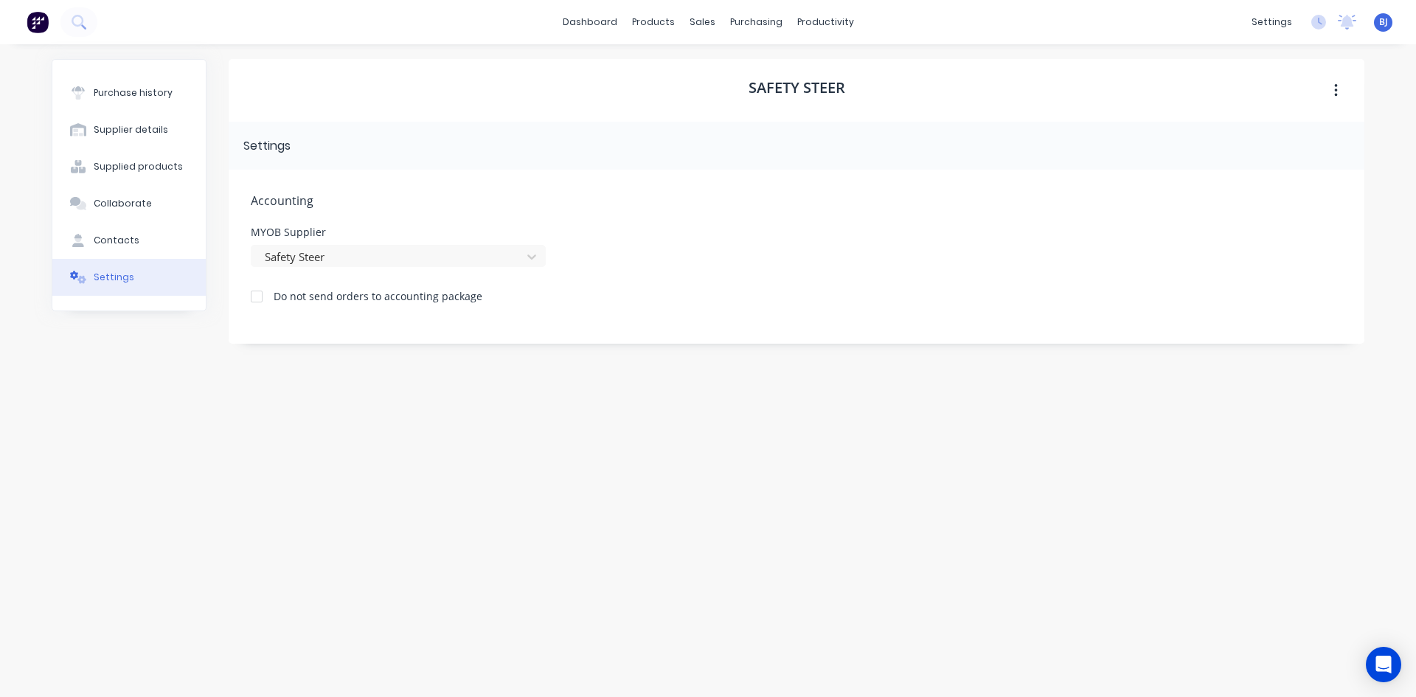
click at [755, 322] on div "Accounting MYOB Supplier Safety Steer Do not send orders to accounting package" at bounding box center [797, 257] width 1136 height 174
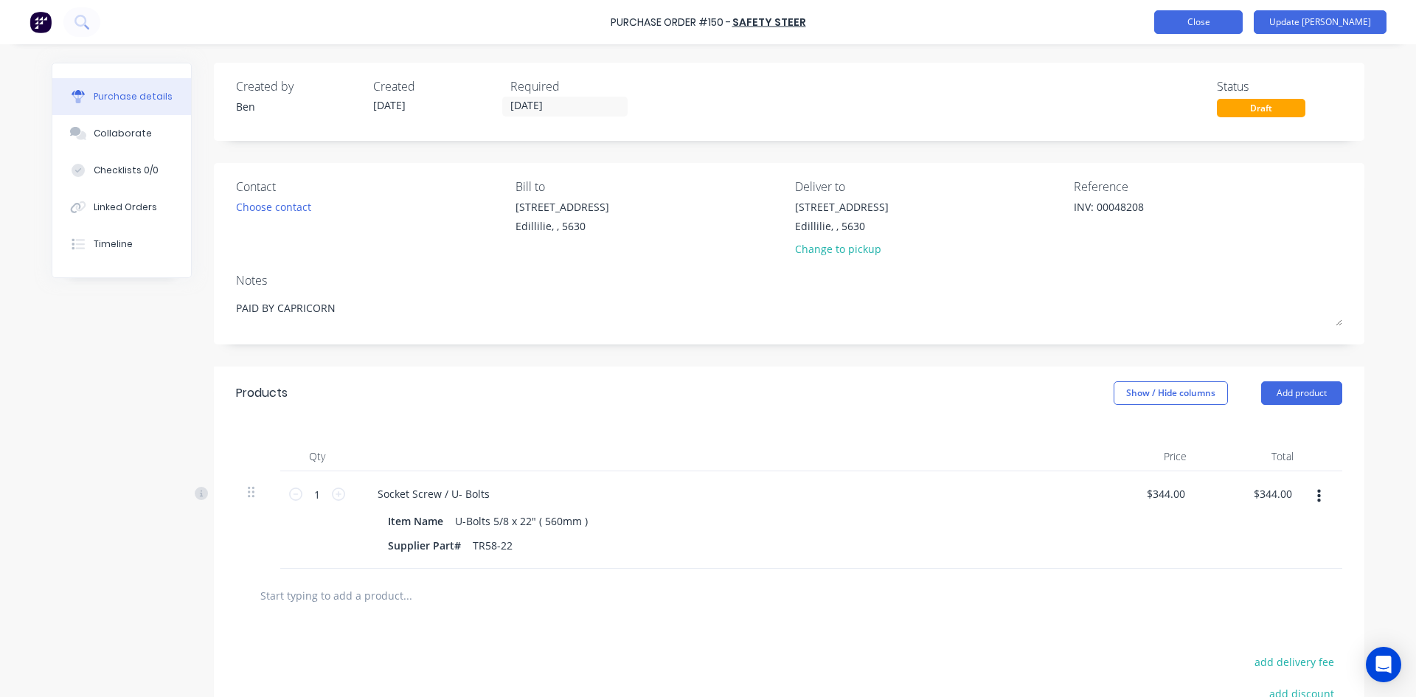
click at [1243, 29] on button "Close" at bounding box center [1198, 22] width 88 height 24
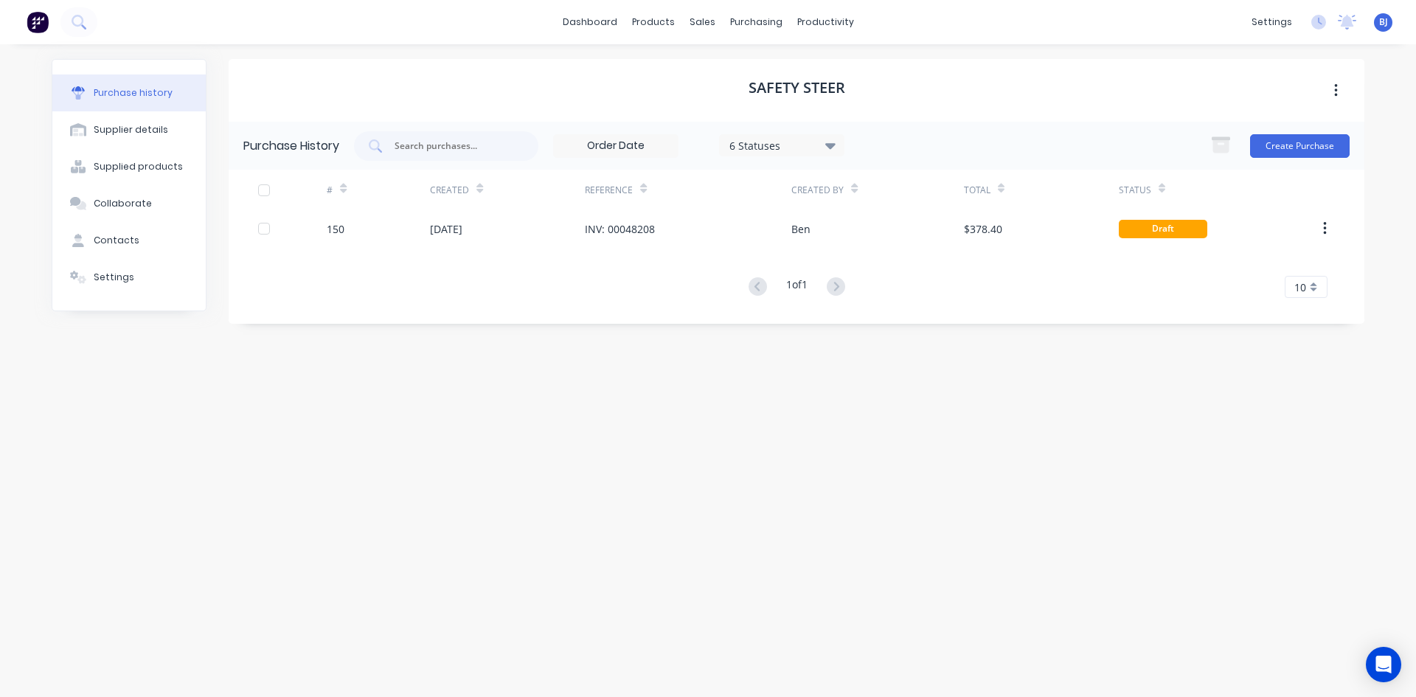
click at [905, 407] on div "Safety Steer Purchase History 6 Statuses 6 Statuses Create Purchase # Created R…" at bounding box center [797, 363] width 1136 height 608
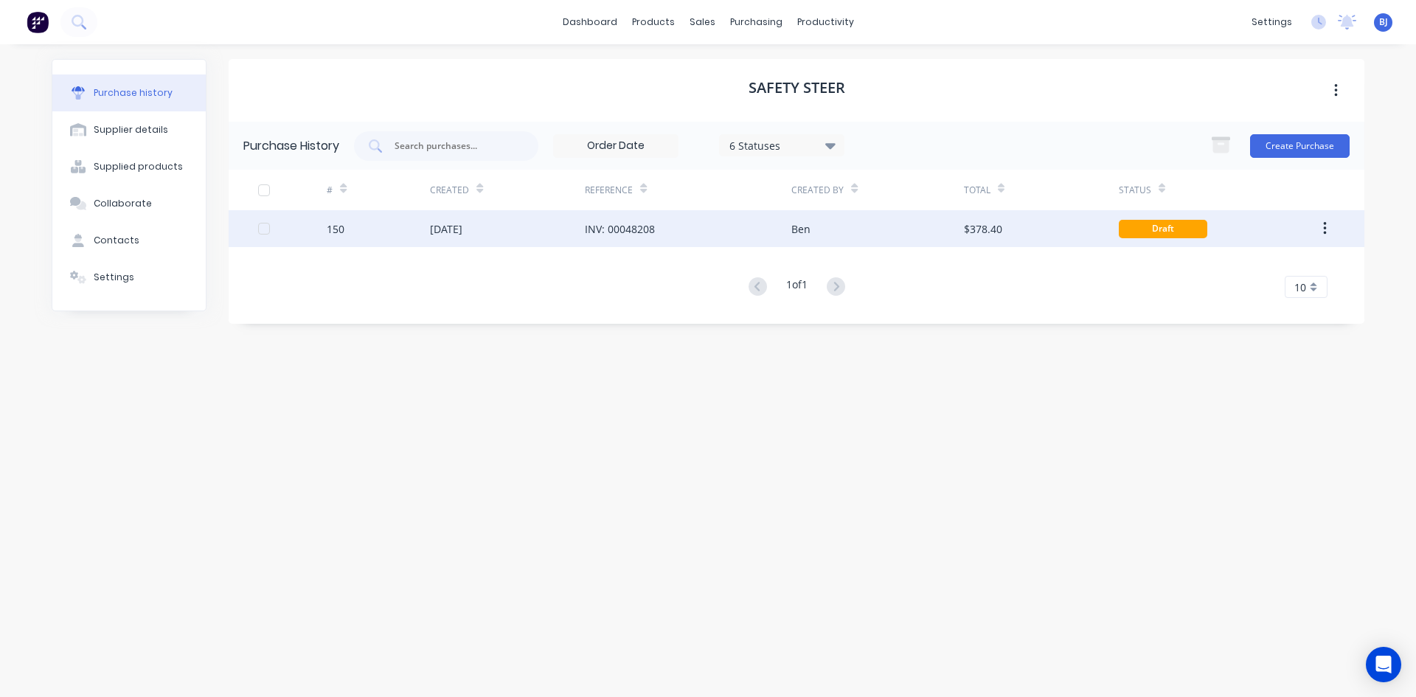
click at [454, 234] on div "22 Sep 2025" at bounding box center [446, 228] width 32 height 15
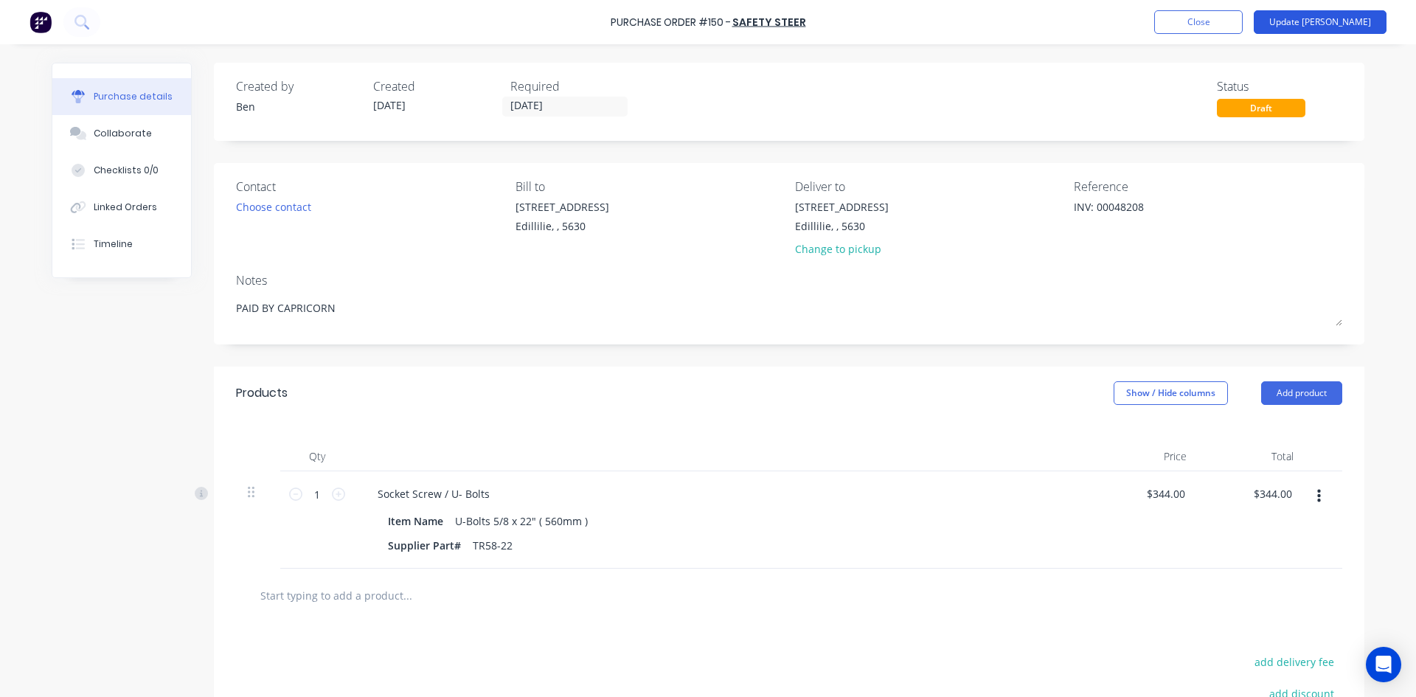
click at [1349, 26] on button "Update Bill" at bounding box center [1320, 22] width 133 height 24
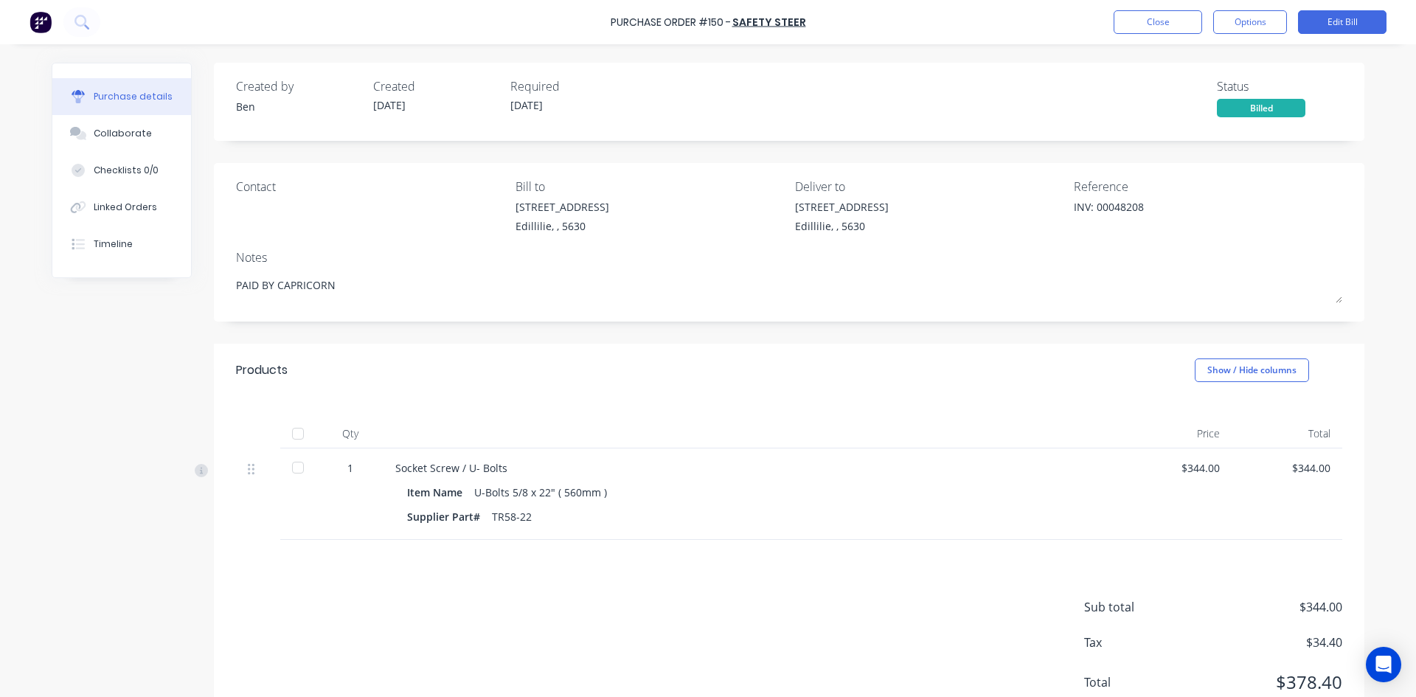
drag, startPoint x: 291, startPoint y: 432, endPoint x: 355, endPoint y: 479, distance: 79.2
click at [291, 433] on div at bounding box center [297, 433] width 29 height 29
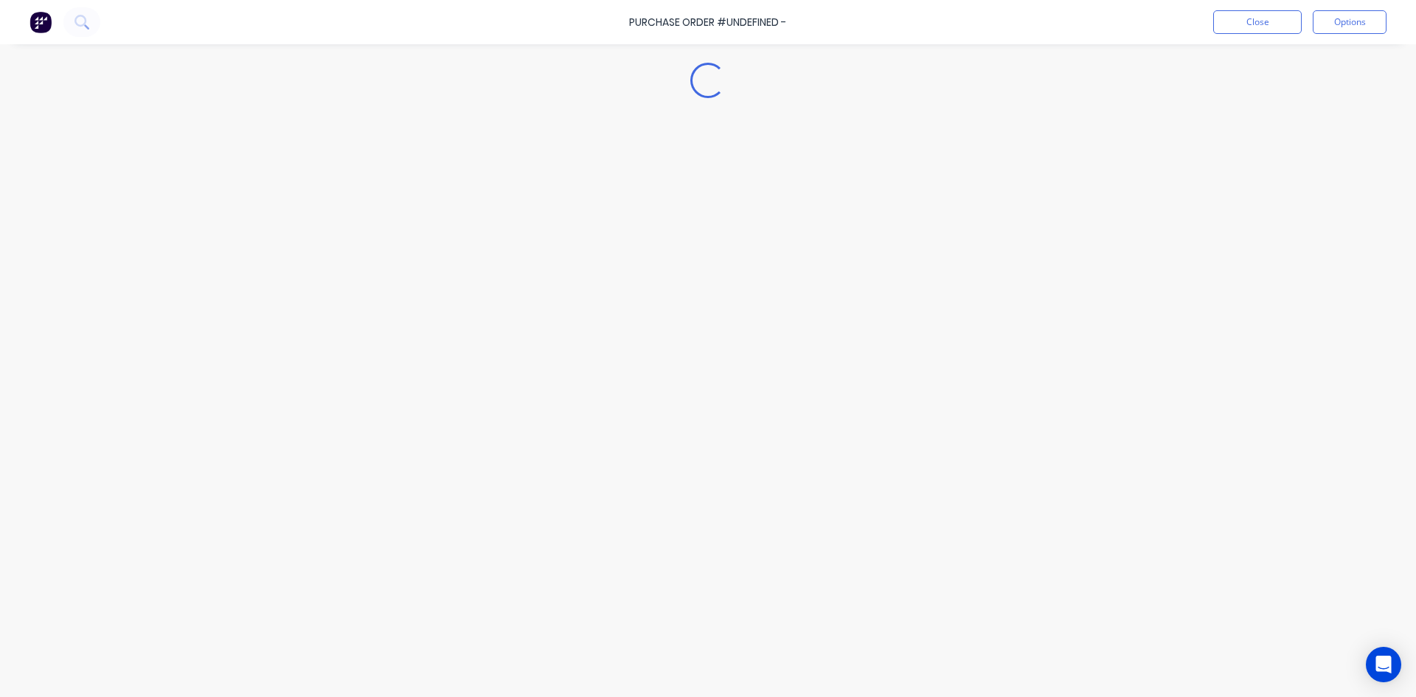
type textarea "x"
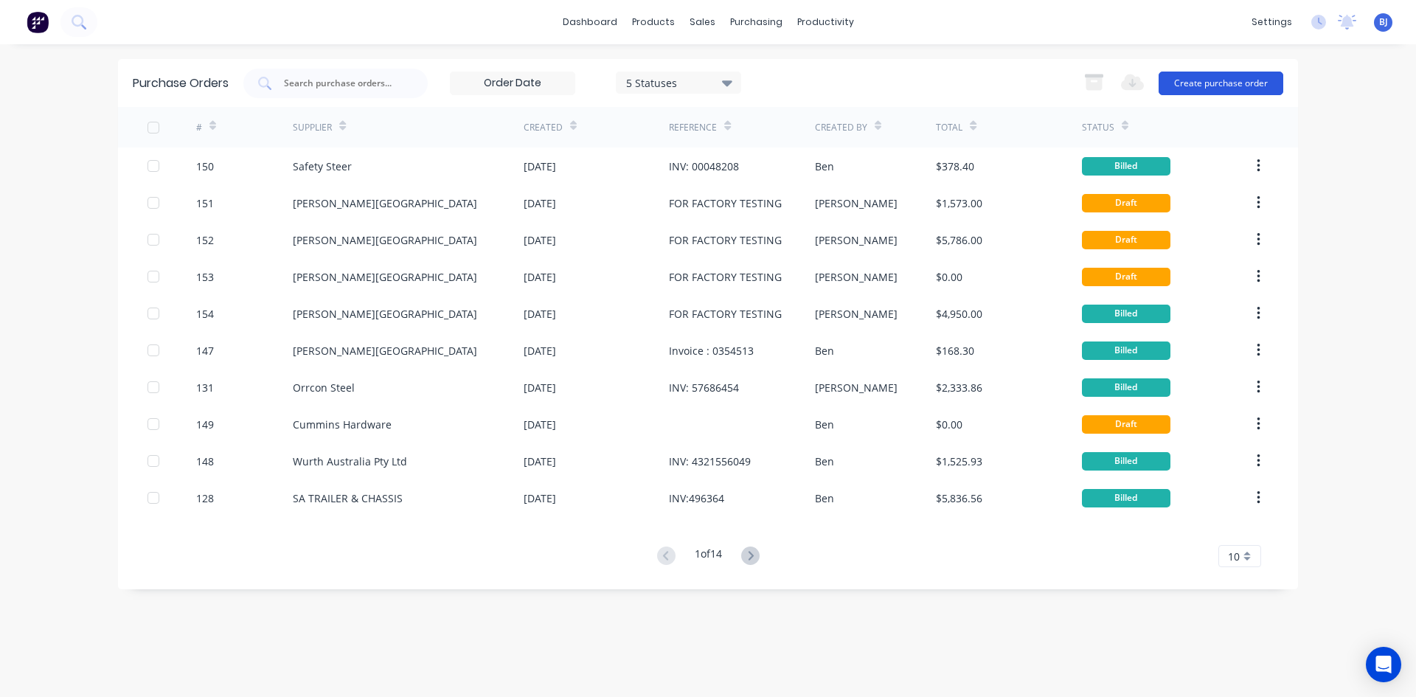
click at [1183, 76] on button "Create purchase order" at bounding box center [1221, 84] width 125 height 24
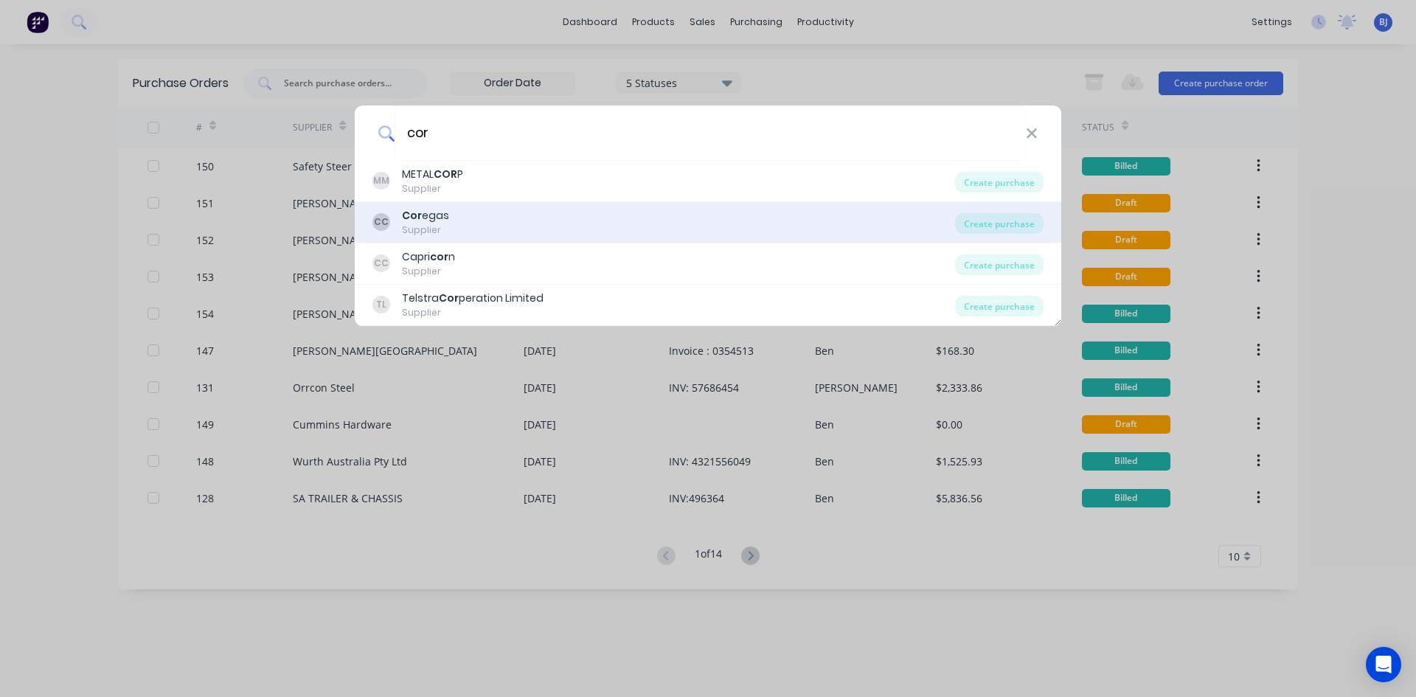
type input "cor"
click at [454, 224] on div "CC Cor egas Supplier" at bounding box center [663, 222] width 583 height 29
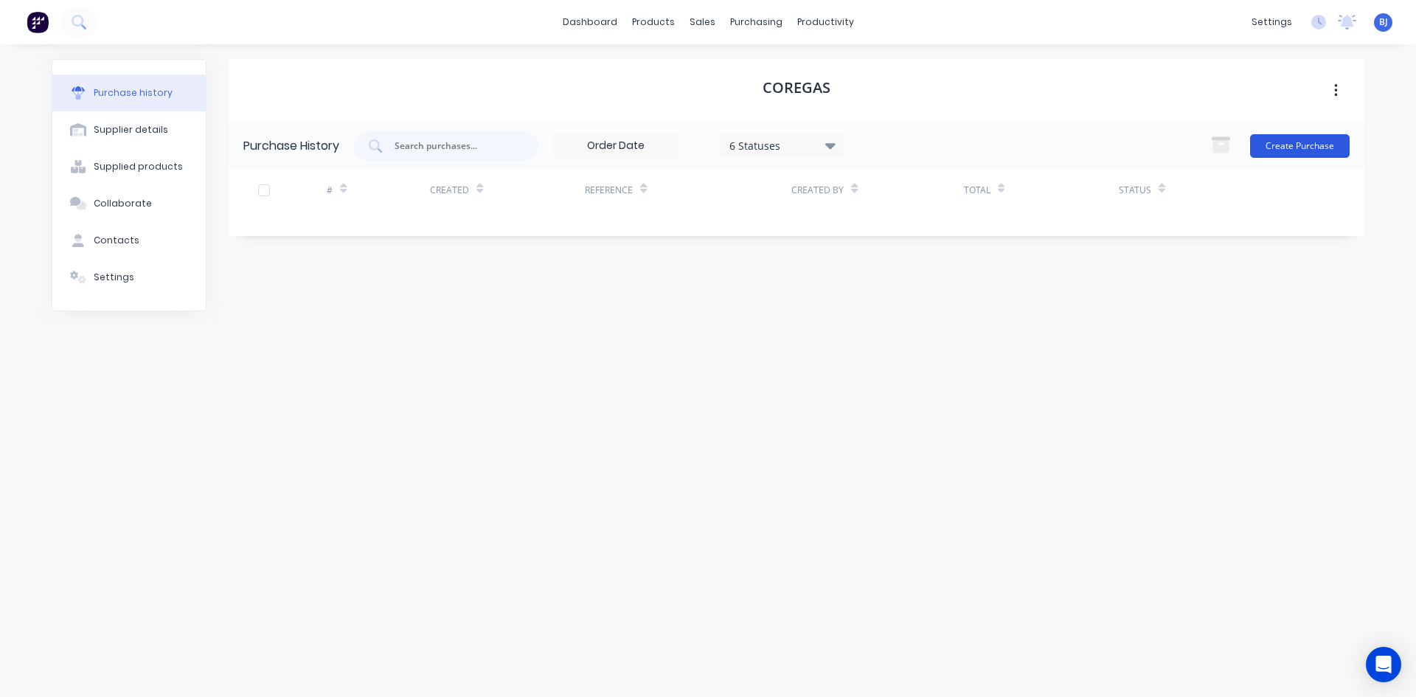
click at [1305, 145] on button "Create Purchase" at bounding box center [1300, 146] width 100 height 24
click at [1277, 142] on button "Create Purchase" at bounding box center [1300, 146] width 100 height 24
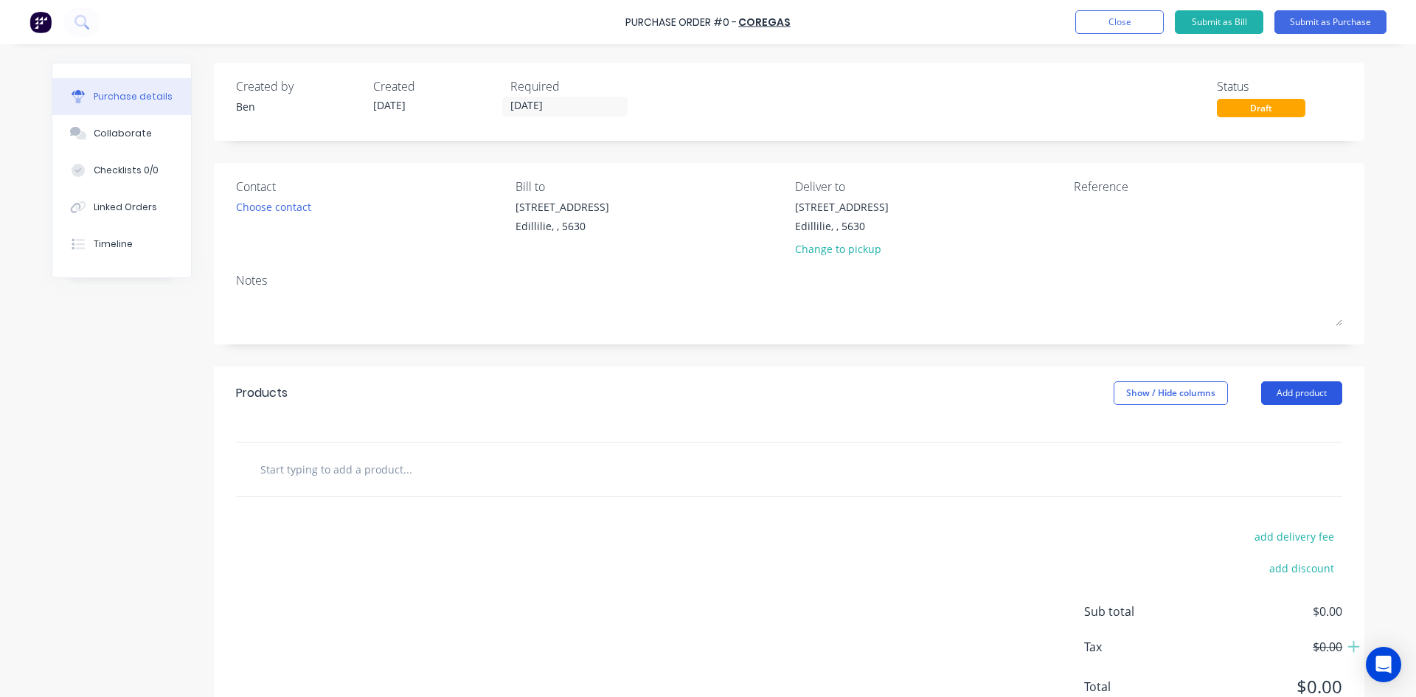
click at [1269, 389] on button "Add product" at bounding box center [1301, 393] width 81 height 24
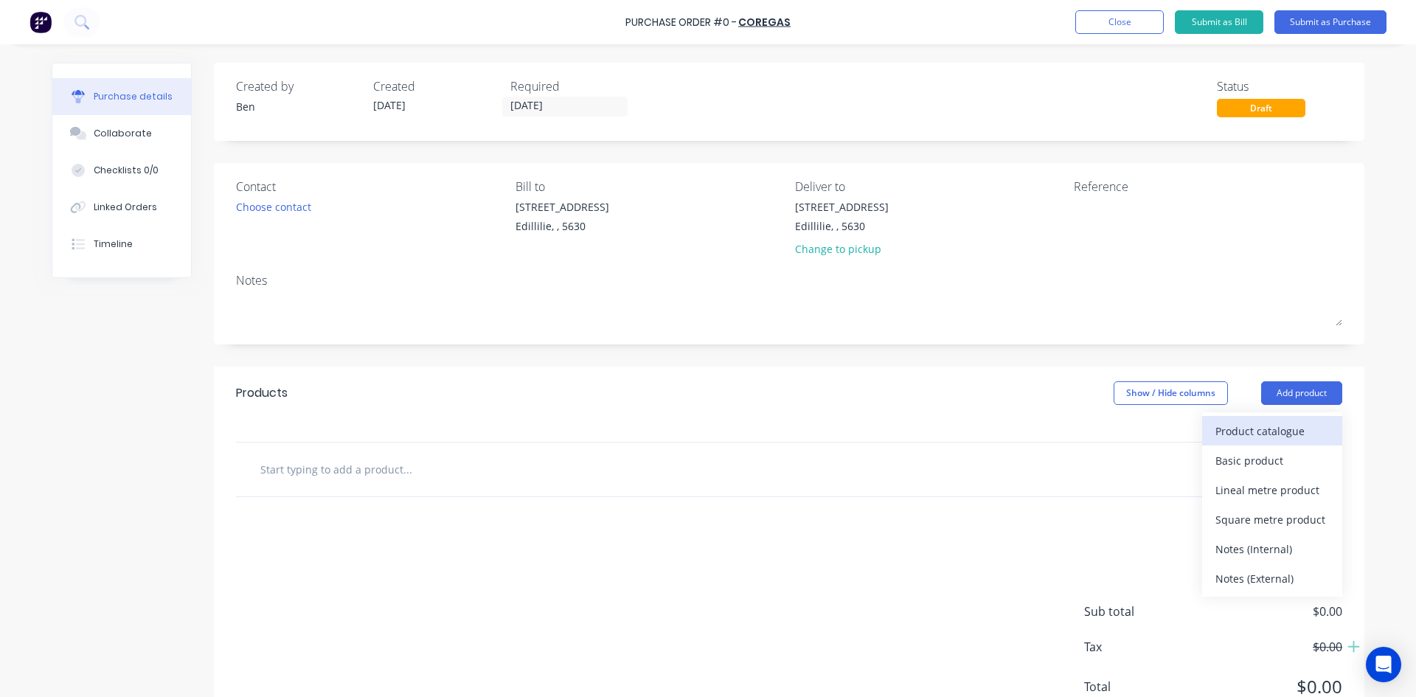
click at [1234, 431] on div "Product catalogue" at bounding box center [1272, 430] width 114 height 21
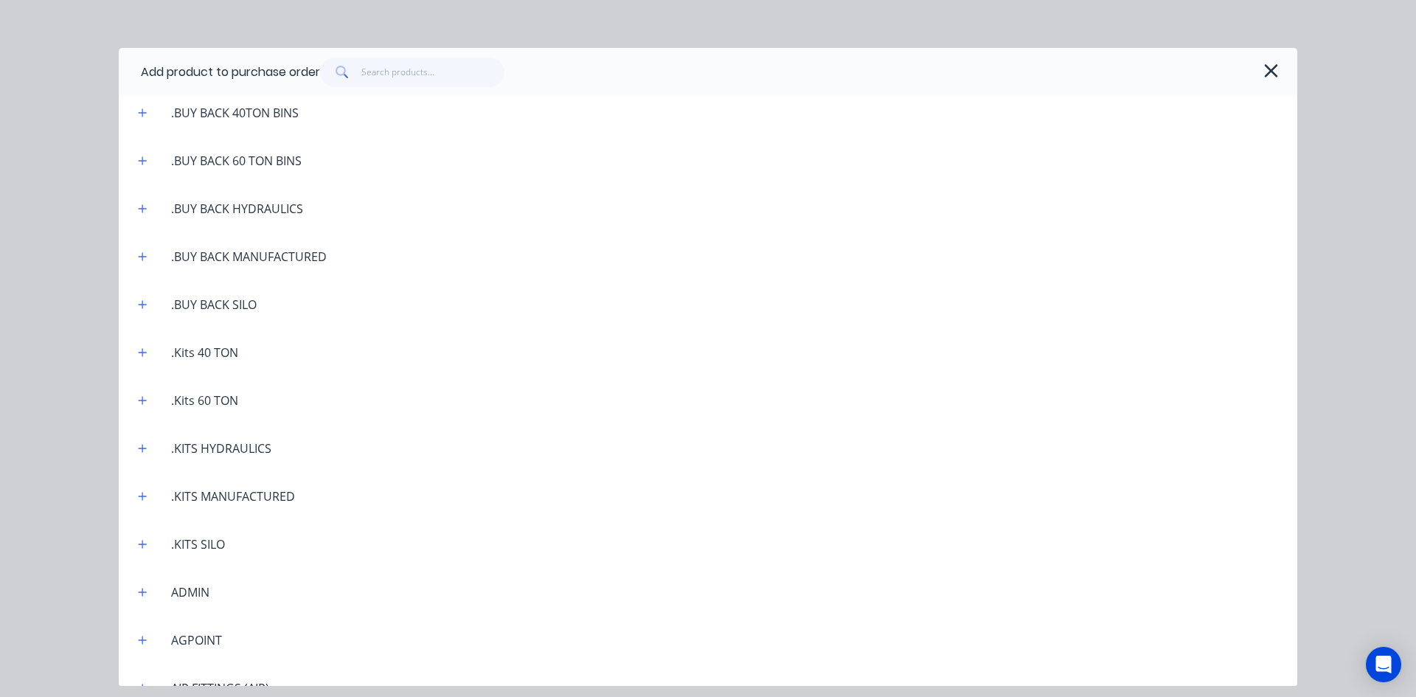
scroll to position [74, 0]
